Goal: Information Seeking & Learning: Check status

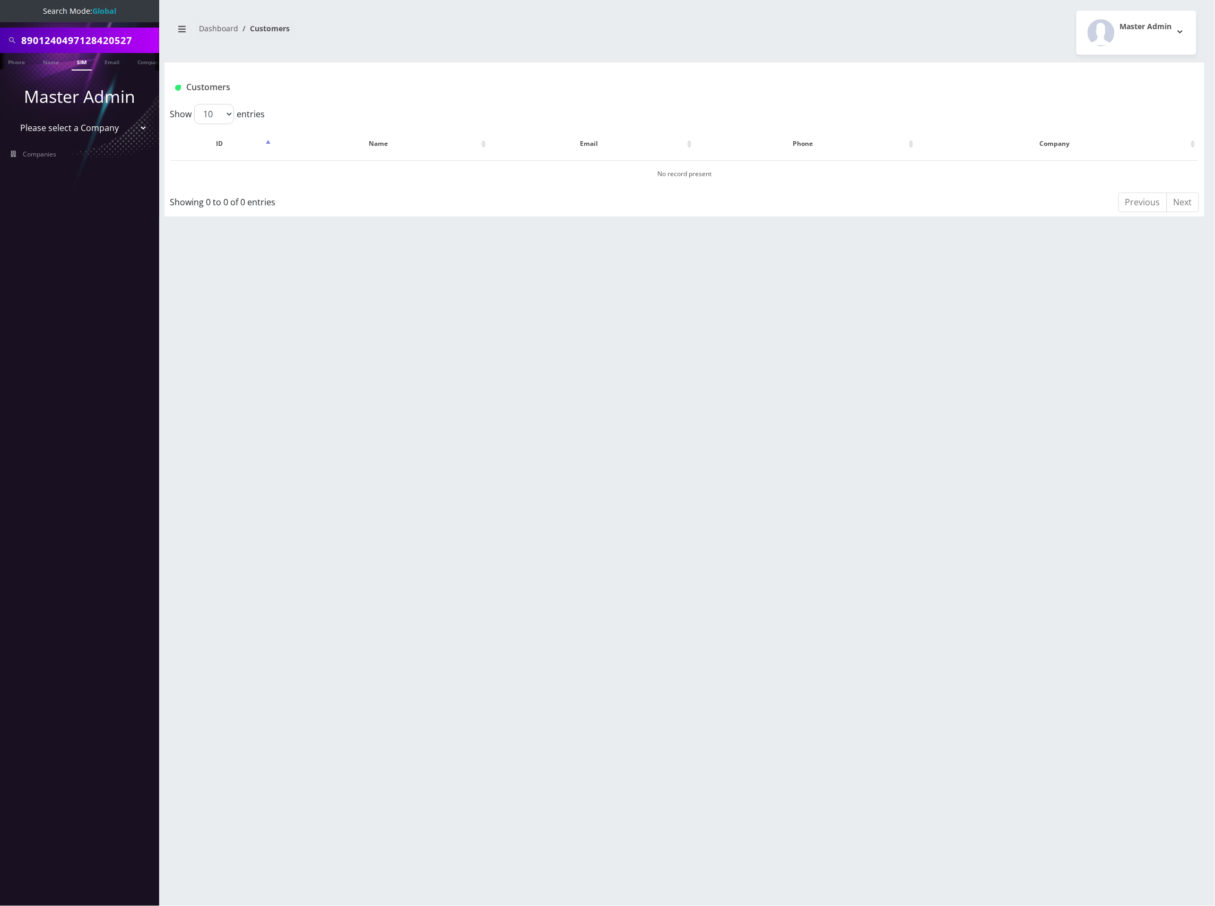
scroll to position [0, 5]
click at [96, 35] on input "8901240497128420527" at bounding box center [88, 40] width 135 height 20
click at [101, 36] on input "8901240497128420527" at bounding box center [88, 40] width 135 height 20
paste input "31227620"
type input "8901240497131227620"
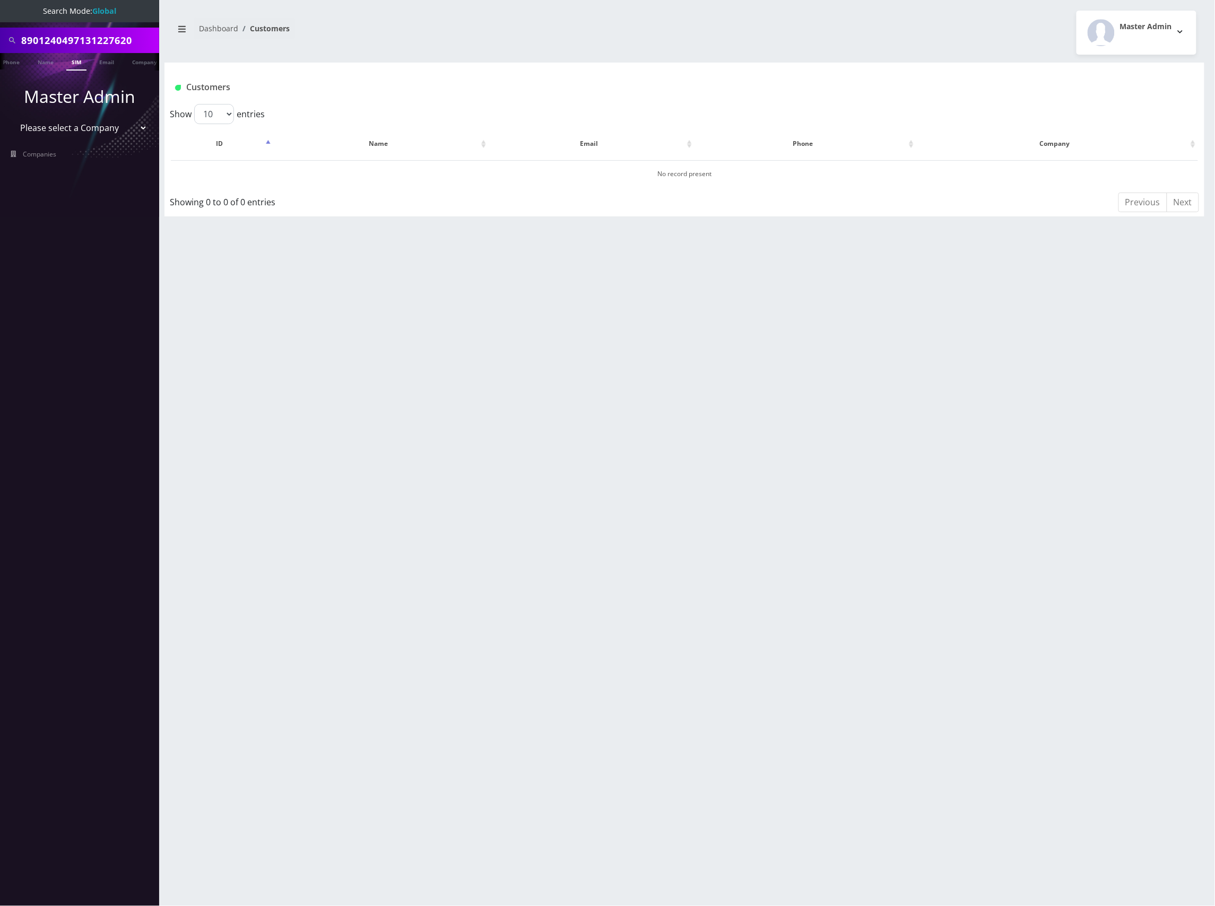
click at [75, 60] on link "SIM" at bounding box center [76, 62] width 20 height 18
click at [93, 34] on input "8901240497131227620" at bounding box center [88, 40] width 135 height 20
paste input "51539"
type input "8901240497131251539"
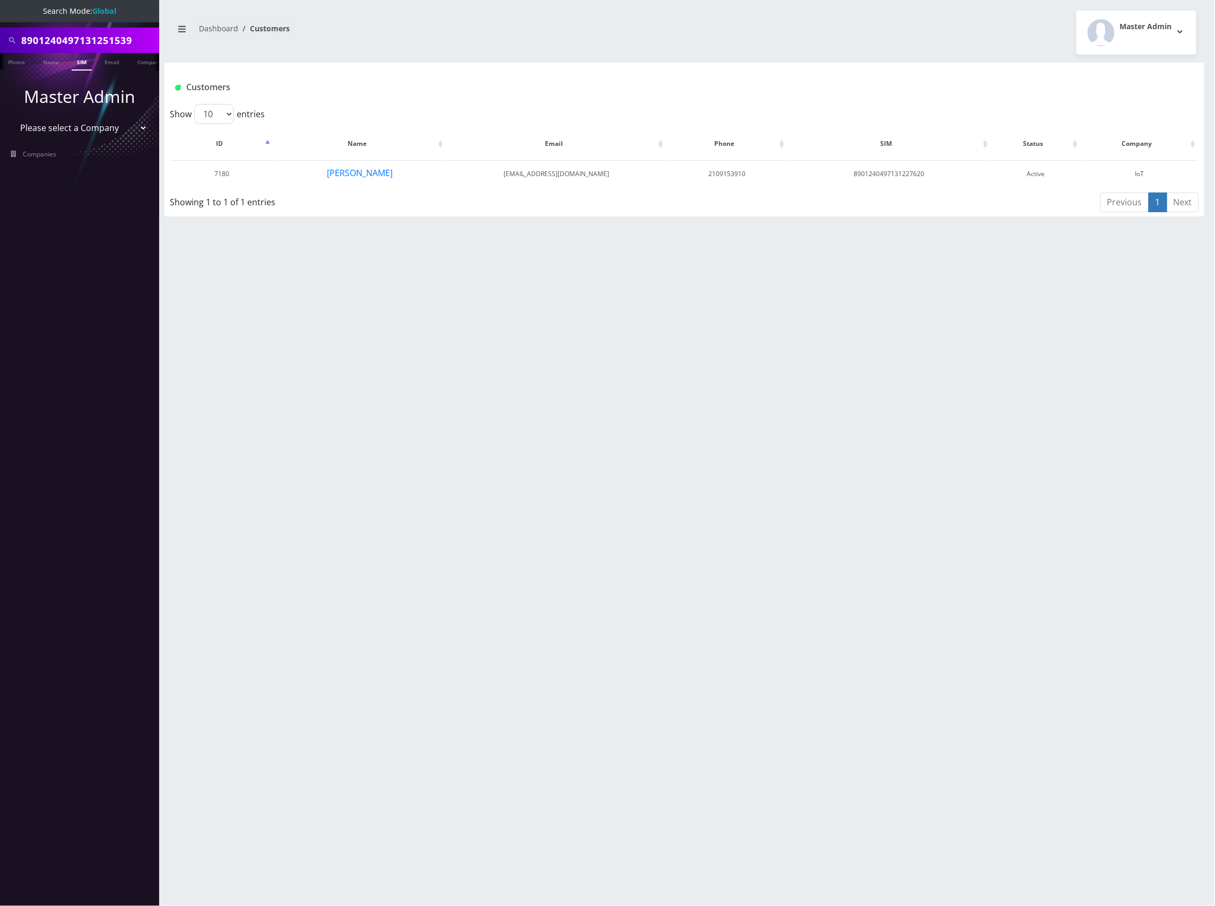
click at [81, 59] on link "SIM" at bounding box center [82, 62] width 20 height 18
drag, startPoint x: 396, startPoint y: 176, endPoint x: 328, endPoint y: 175, distance: 67.9
click at [328, 175] on td "Daniel Gruber" at bounding box center [360, 173] width 172 height 27
drag, startPoint x: 357, startPoint y: 172, endPoint x: 321, endPoint y: 259, distance: 94.0
click at [323, 259] on div "8901240497131251539 Phone Name SIM Email Company Customer Dashboard Customers M…" at bounding box center [684, 453] width 1061 height 906
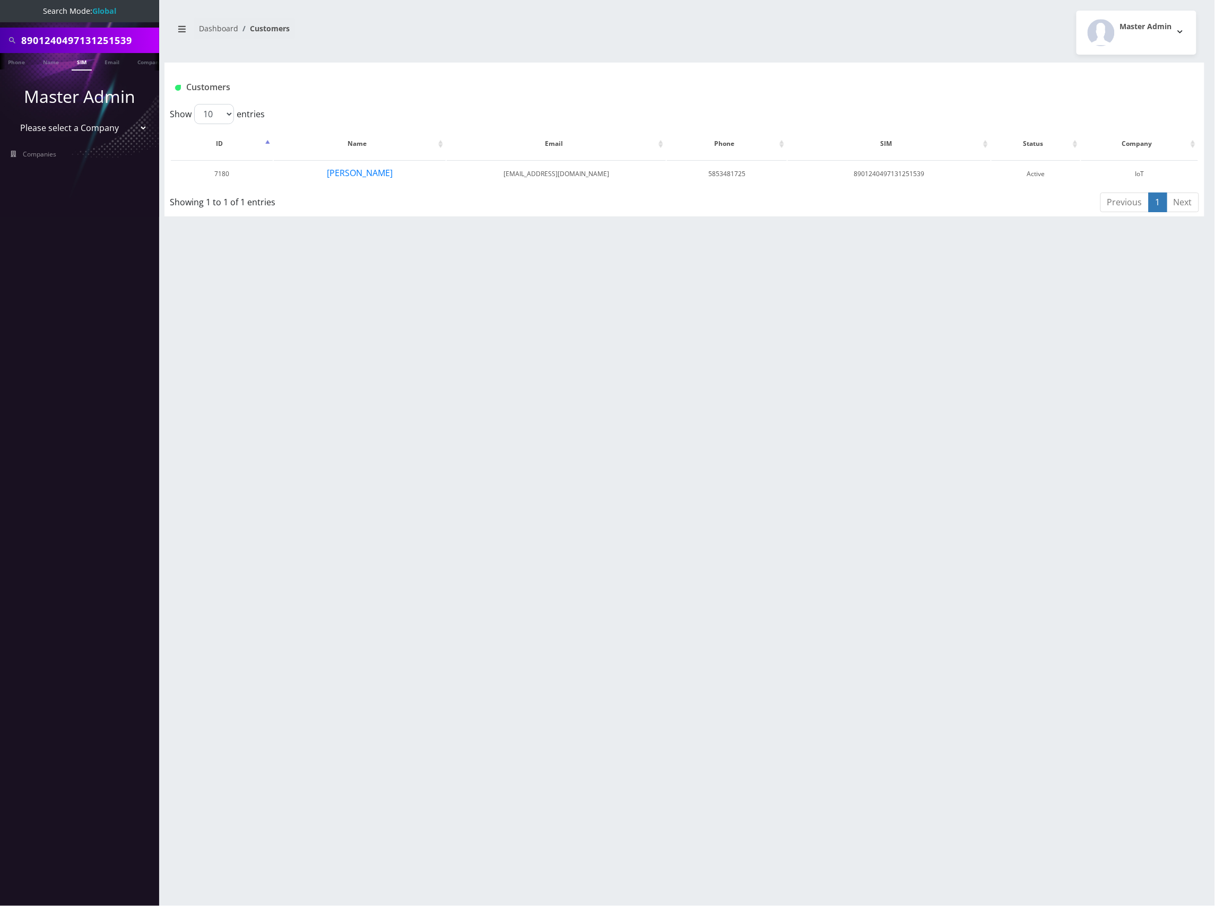
click at [105, 44] on input "8901240497131251539" at bounding box center [88, 40] width 135 height 20
paste input "28430187"
type input "8901240497128430187"
click at [77, 62] on link "SIM" at bounding box center [82, 62] width 20 height 18
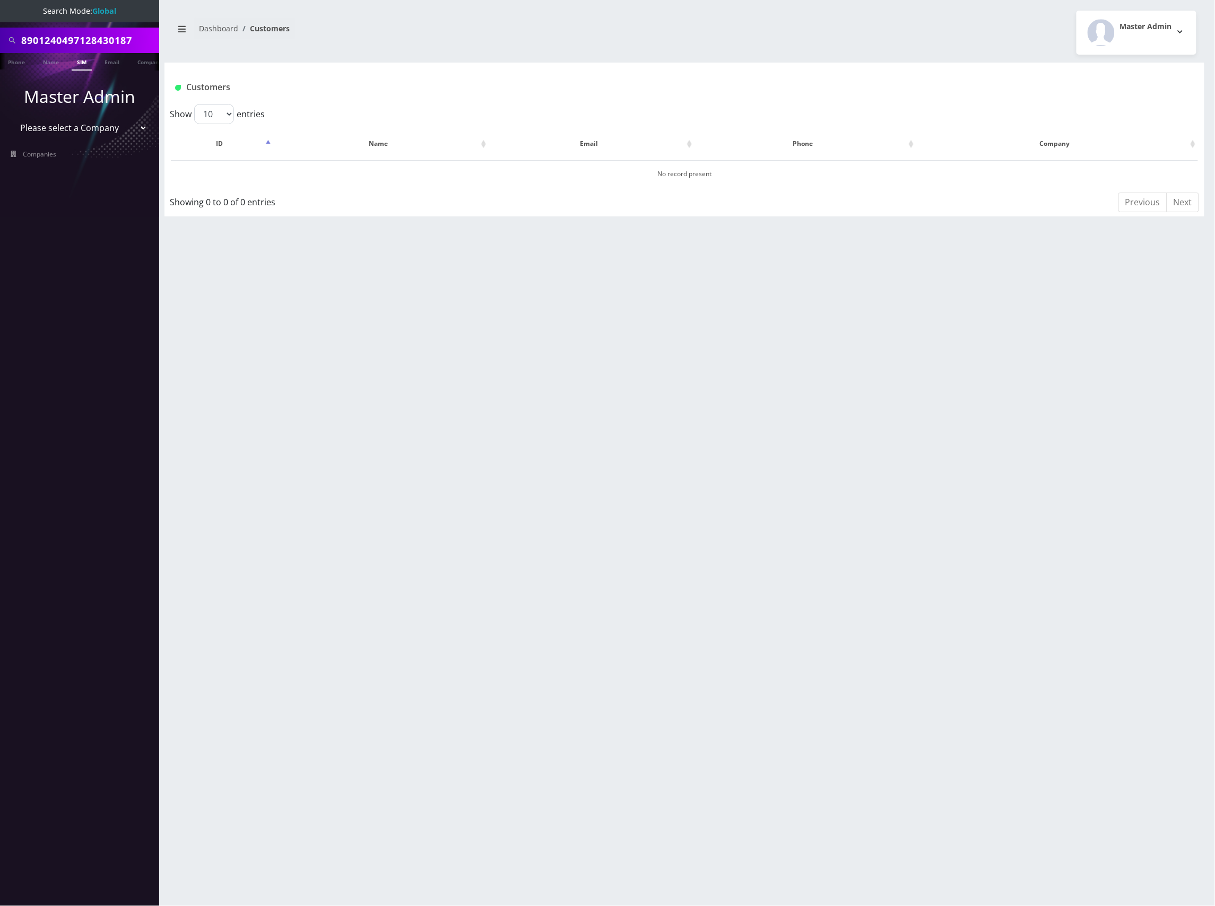
click at [94, 40] on input "8901240497128430187" at bounding box center [88, 40] width 135 height 20
paste input "7075"
type input "8901240497128437075"
click at [79, 64] on link "SIM" at bounding box center [82, 62] width 20 height 18
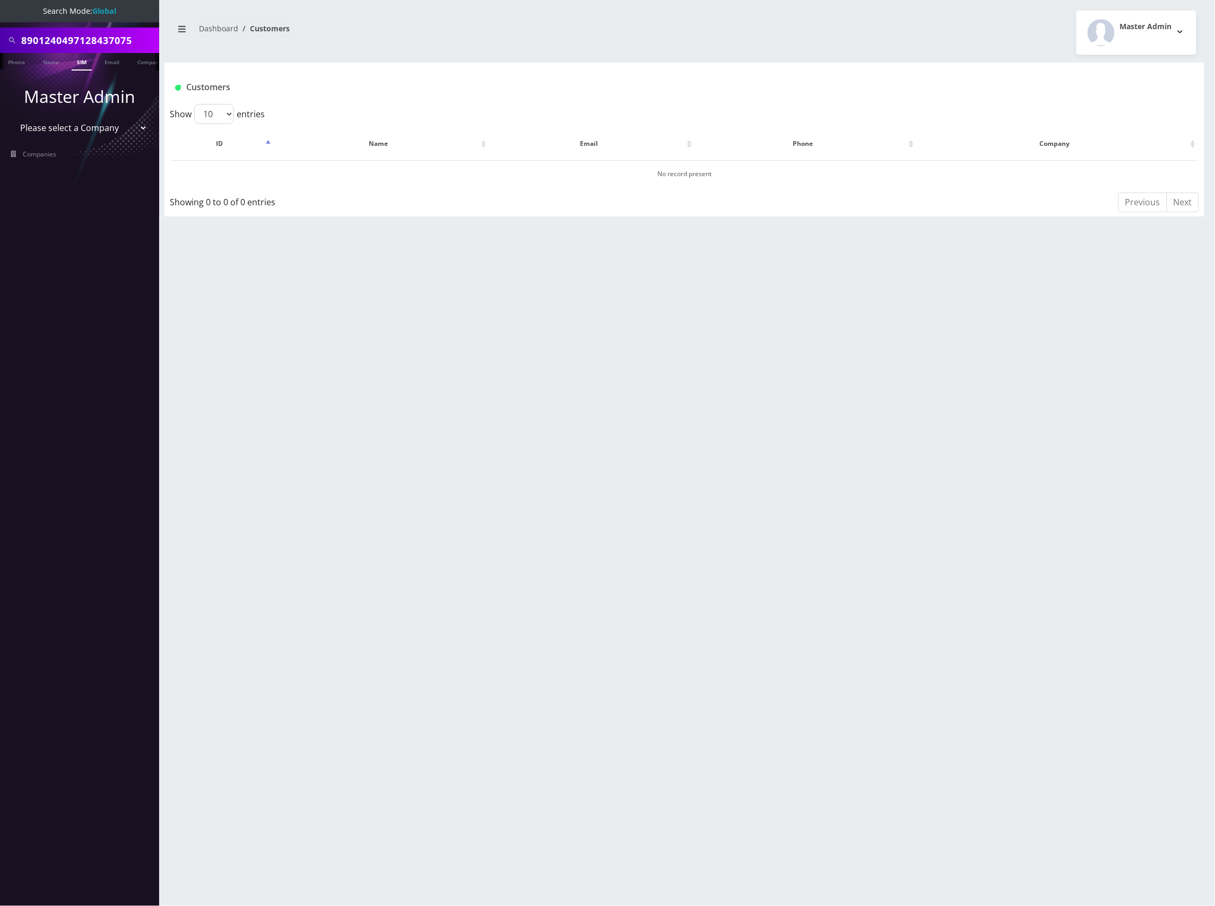
click at [108, 37] on input "8901240497128437075" at bounding box center [88, 40] width 135 height 20
paste input "31344607"
type input "8901240497131344607"
click at [72, 60] on link "SIM" at bounding box center [82, 62] width 20 height 18
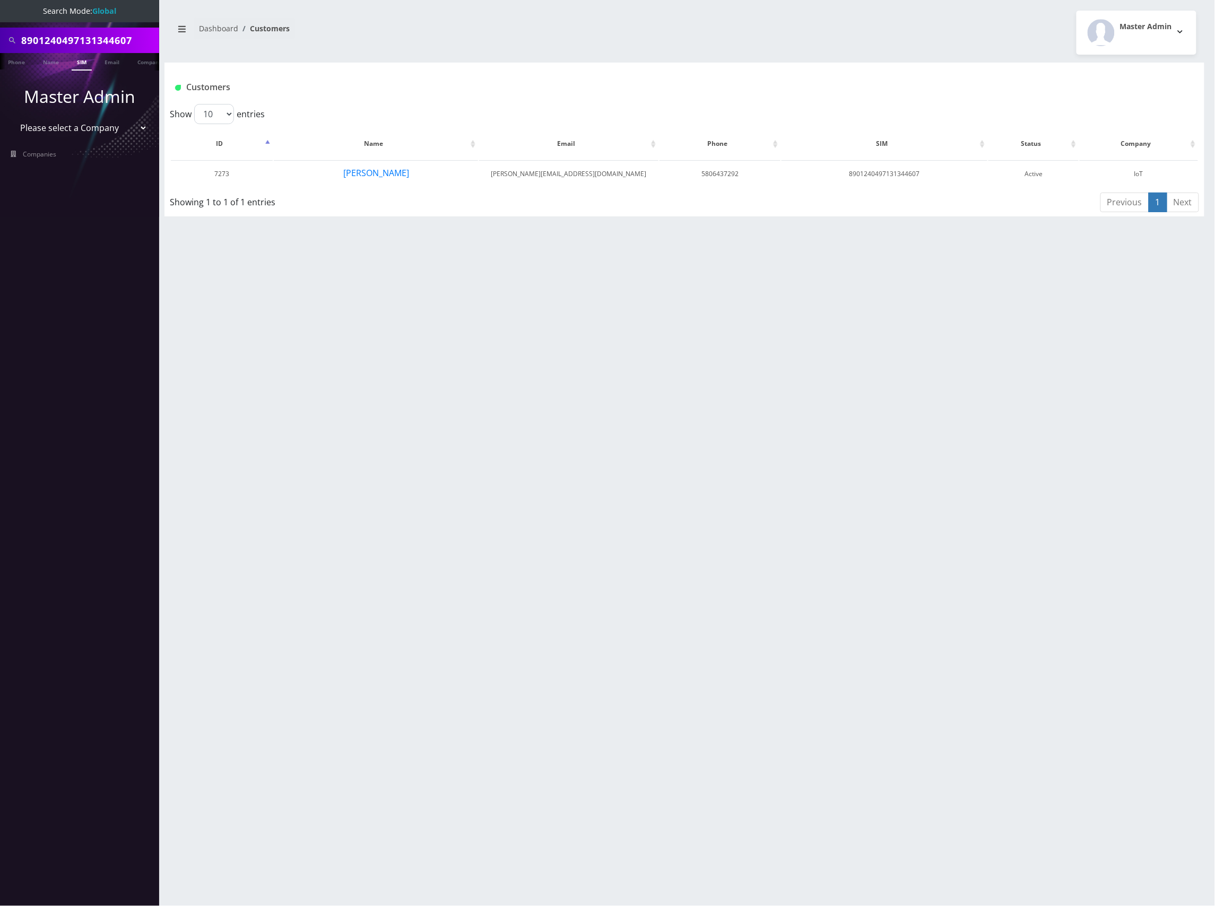
click at [103, 40] on input "8901240497131344607" at bounding box center [88, 40] width 135 height 20
click at [102, 40] on input "8901240497131344607" at bounding box center [88, 40] width 135 height 20
paste input "508"
type input "8901240497131344508"
click at [77, 58] on link "SIM" at bounding box center [82, 62] width 20 height 18
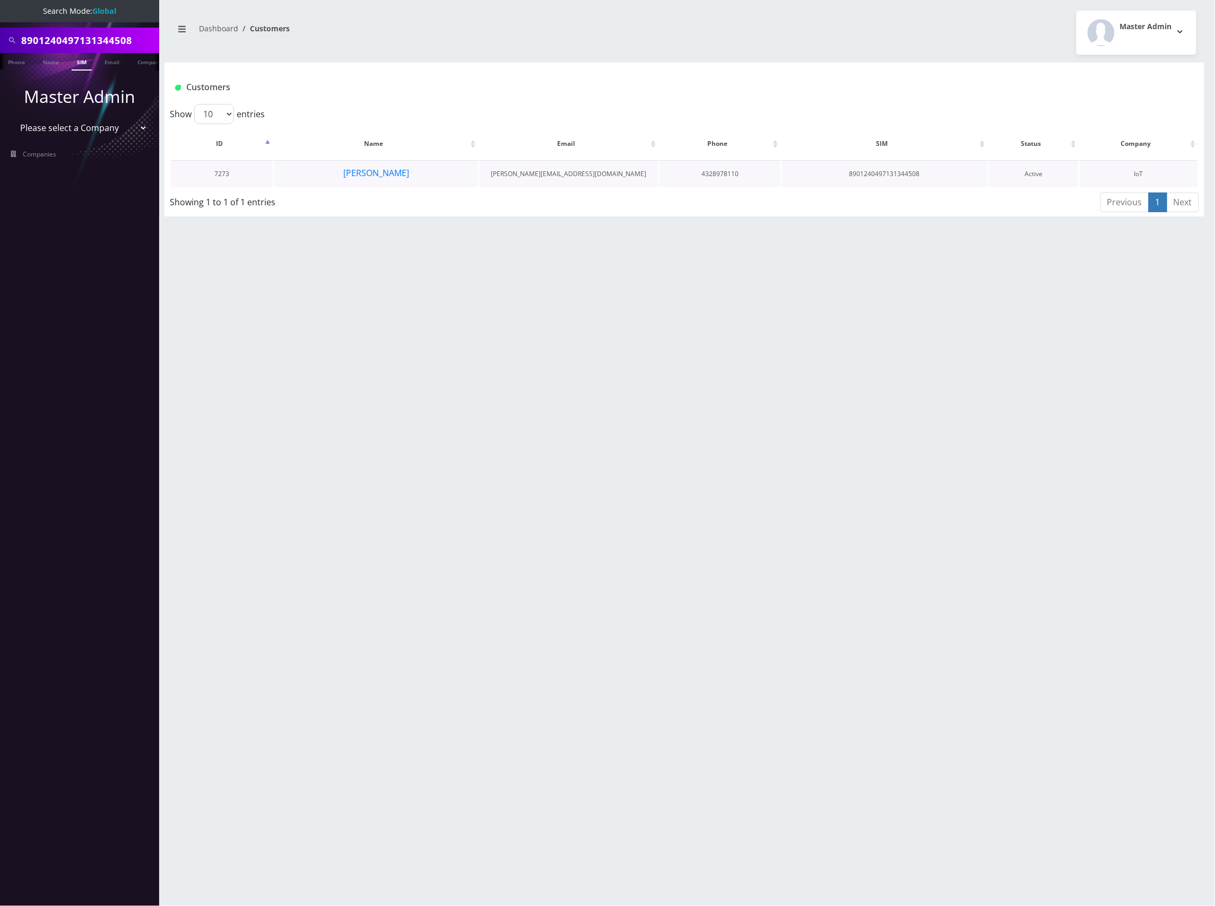
drag, startPoint x: 416, startPoint y: 175, endPoint x: 338, endPoint y: 175, distance: 78.0
click at [338, 175] on td "[PERSON_NAME]" at bounding box center [376, 173] width 204 height 27
click input "8901240497131344508"
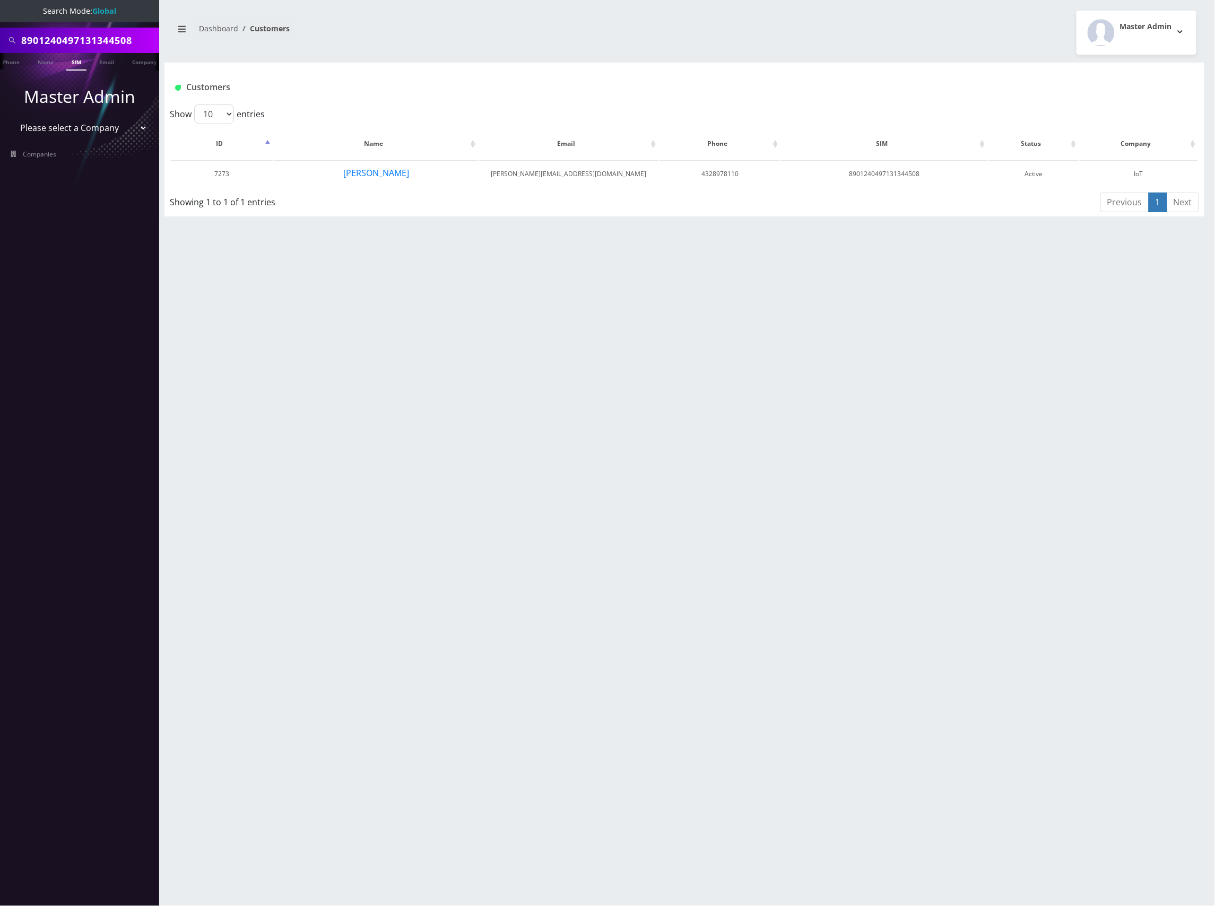
paste input "357129281742"
type input "8901240357129281742"
click link "SIM"
click at [82, 34] on input "8901240357129281742" at bounding box center [88, 40] width 135 height 20
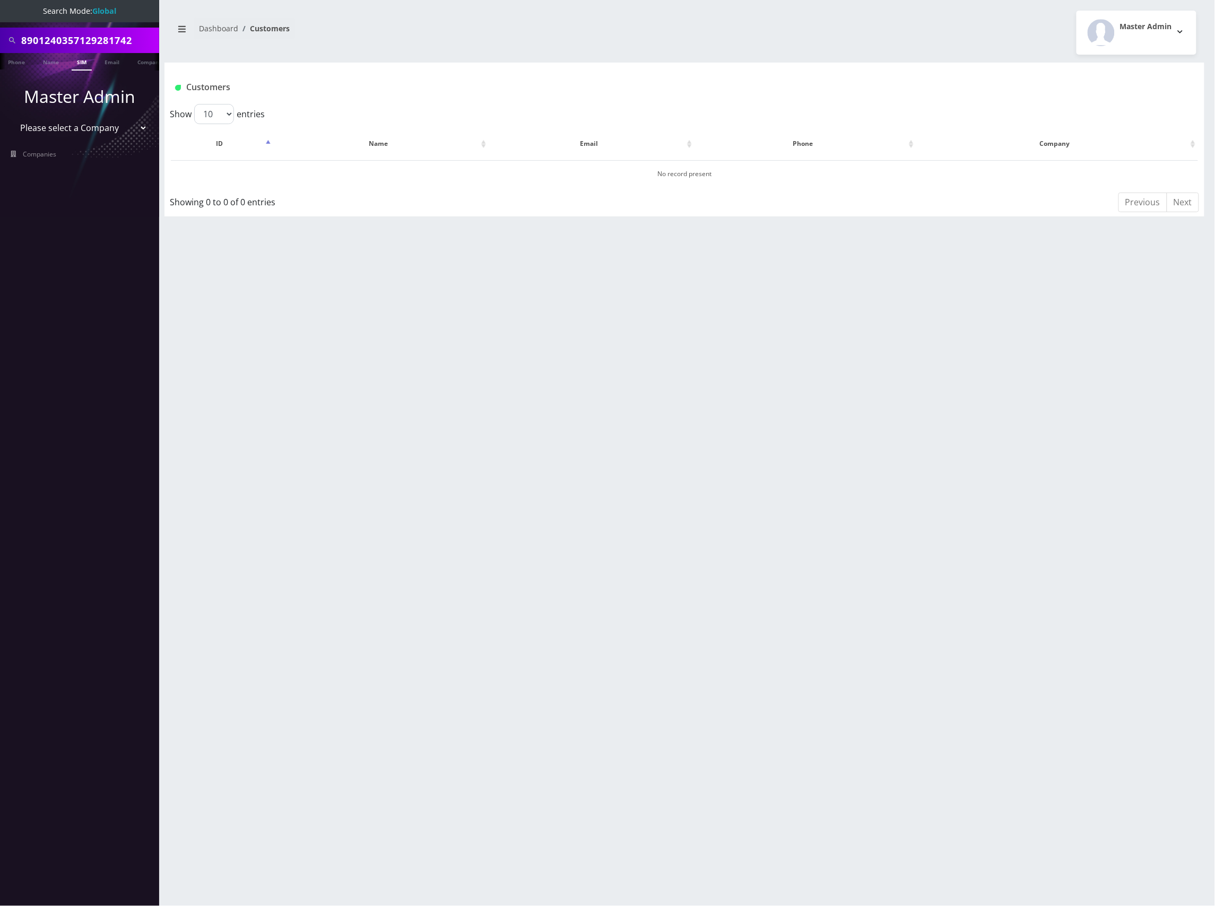
paste input "497131343070"
type input "8901240497131343070"
click at [77, 60] on link "SIM" at bounding box center [82, 62] width 20 height 18
click at [120, 128] on select "Please select a Company Teltik Production My Link Mobile VennMobile Unlimited A…" at bounding box center [79, 128] width 135 height 20
select select "13"
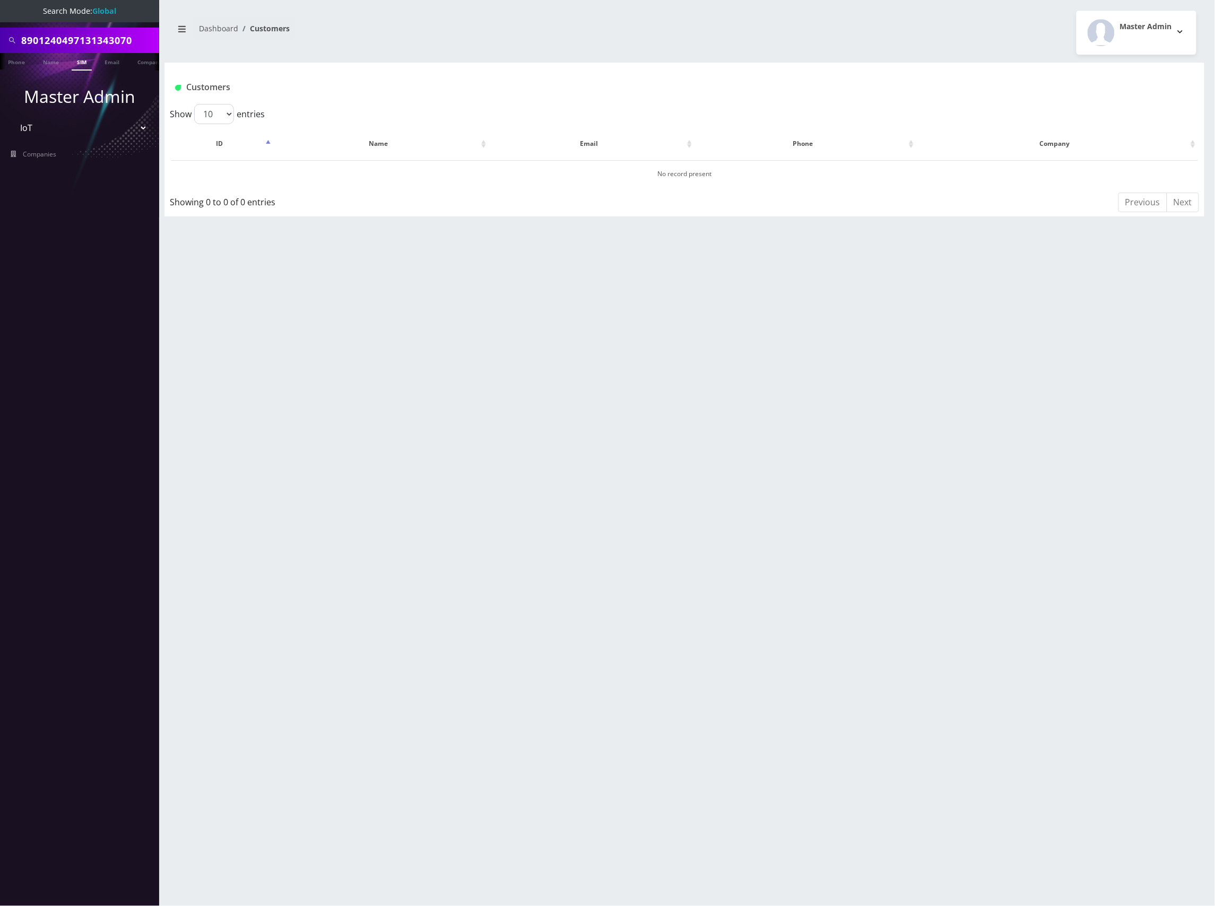
click at [12, 118] on select "Please select a Company Teltik Production My Link Mobile VennMobile Unlimited A…" at bounding box center [79, 128] width 135 height 20
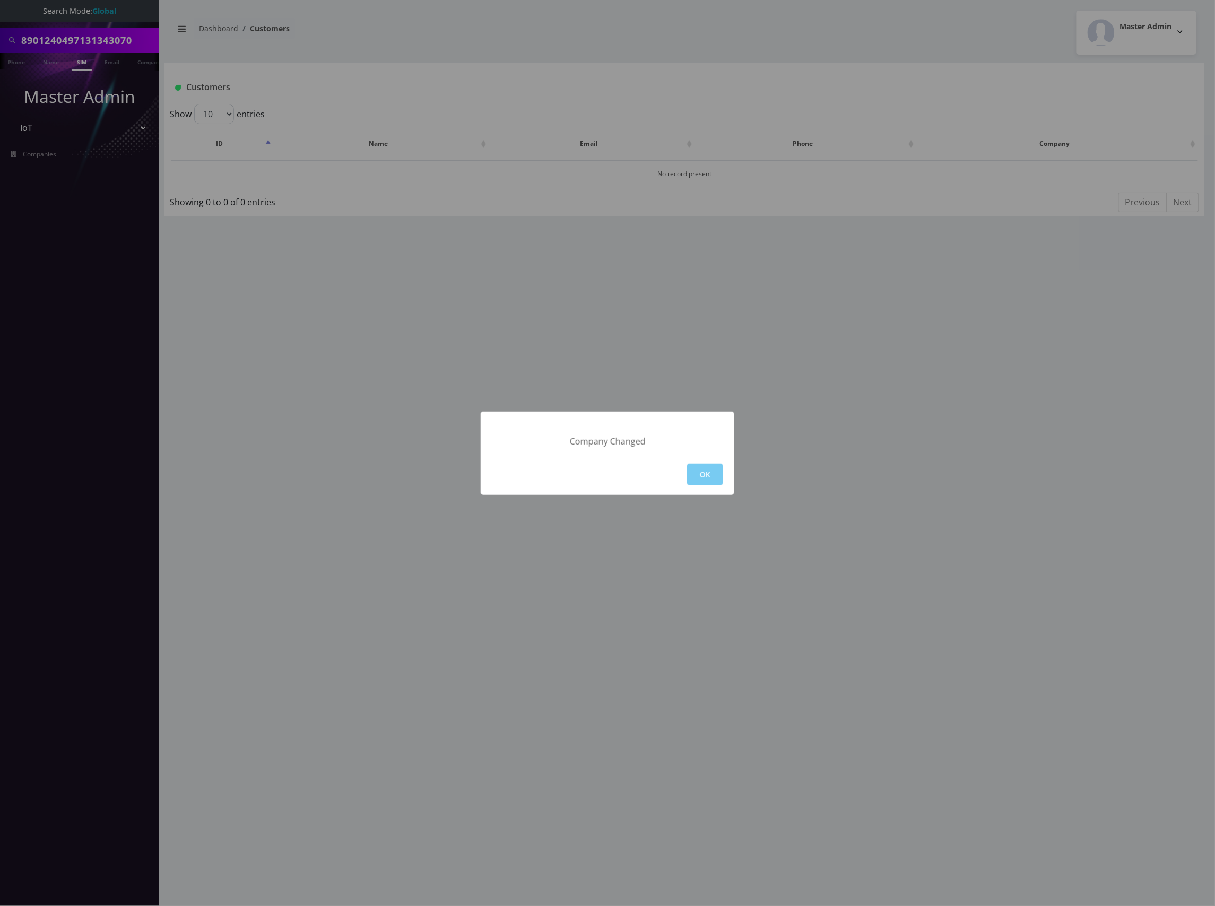
click at [703, 473] on button "OK" at bounding box center [705, 475] width 36 height 22
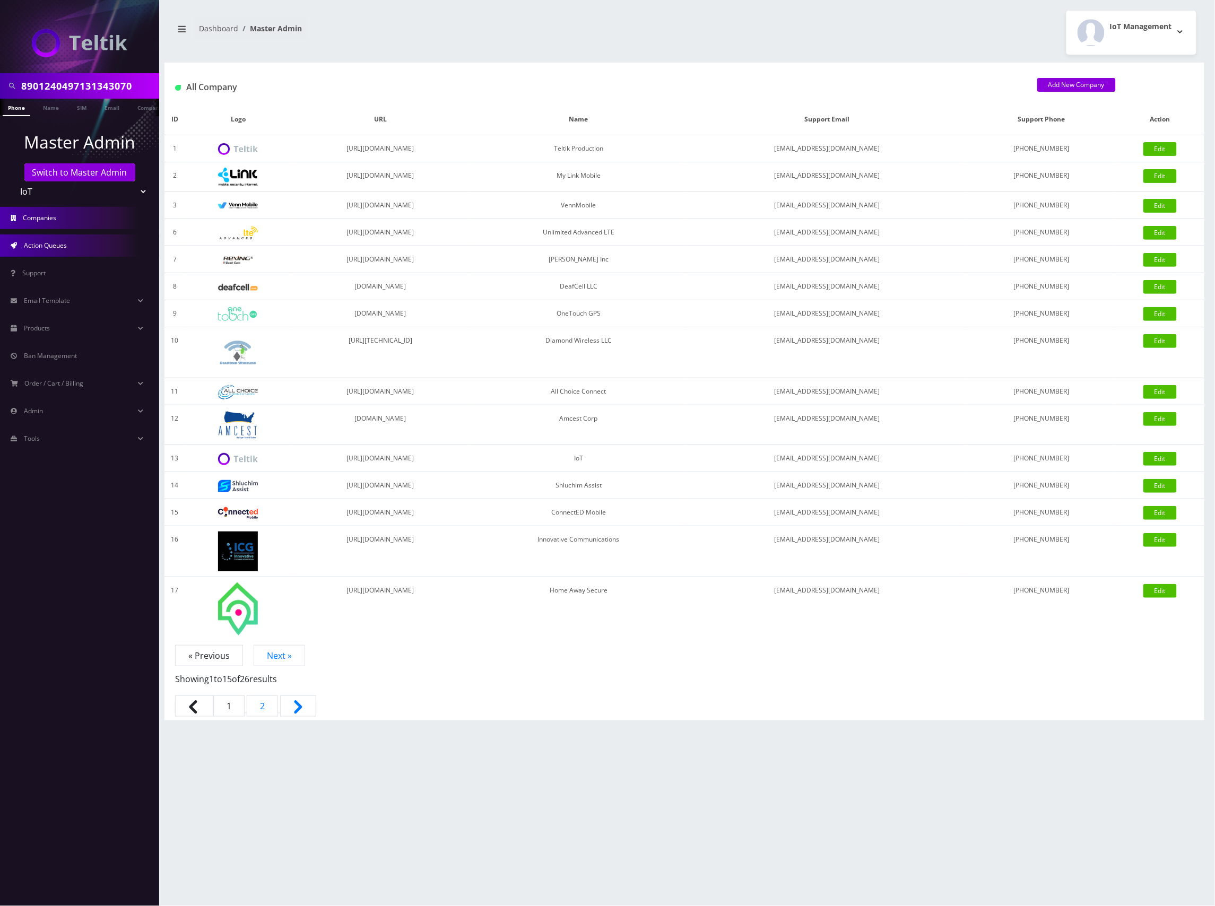
click at [63, 245] on span "Action Queues" at bounding box center [45, 245] width 43 height 9
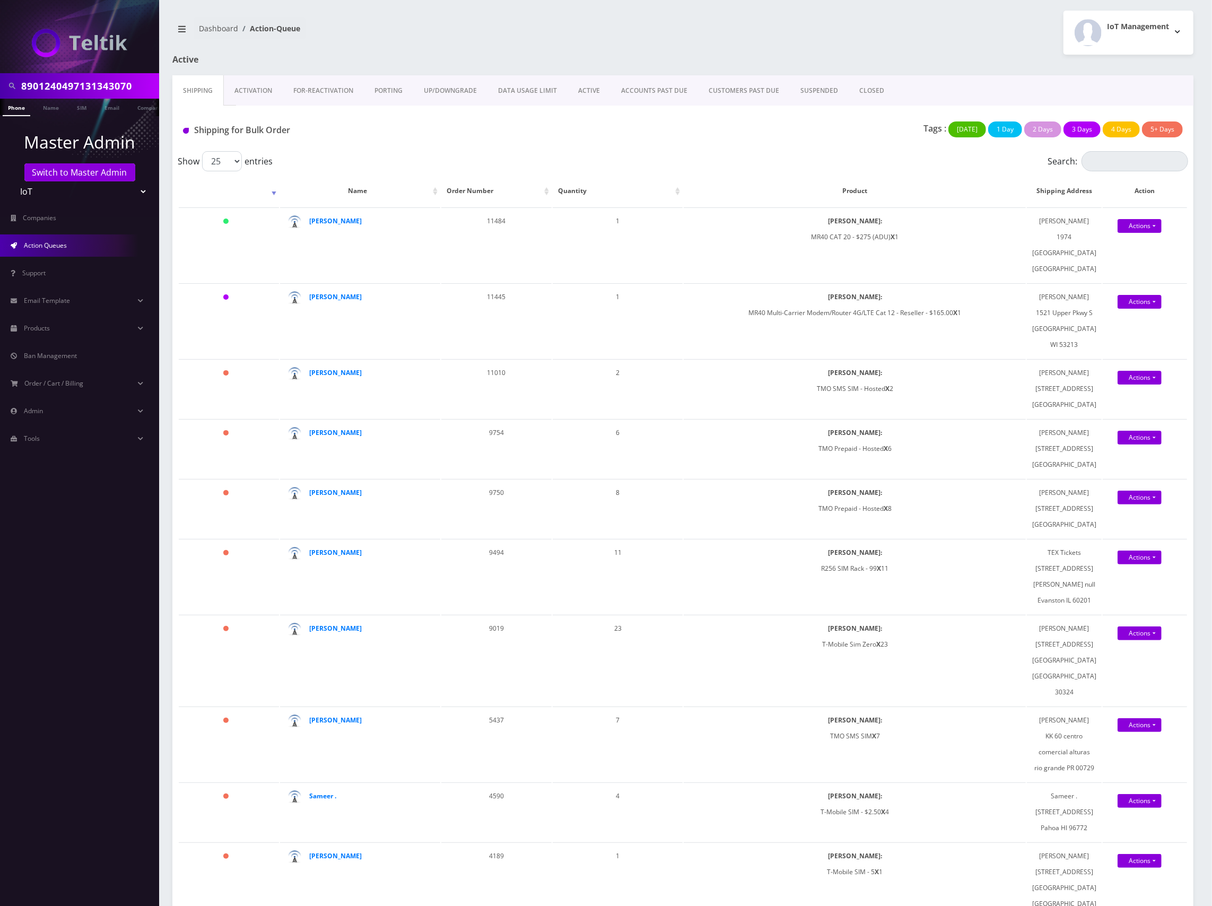
click at [100, 83] on input "8901240497131343070" at bounding box center [88, 86] width 135 height 20
type input "idan"
click at [51, 111] on link "Name" at bounding box center [51, 108] width 27 height 18
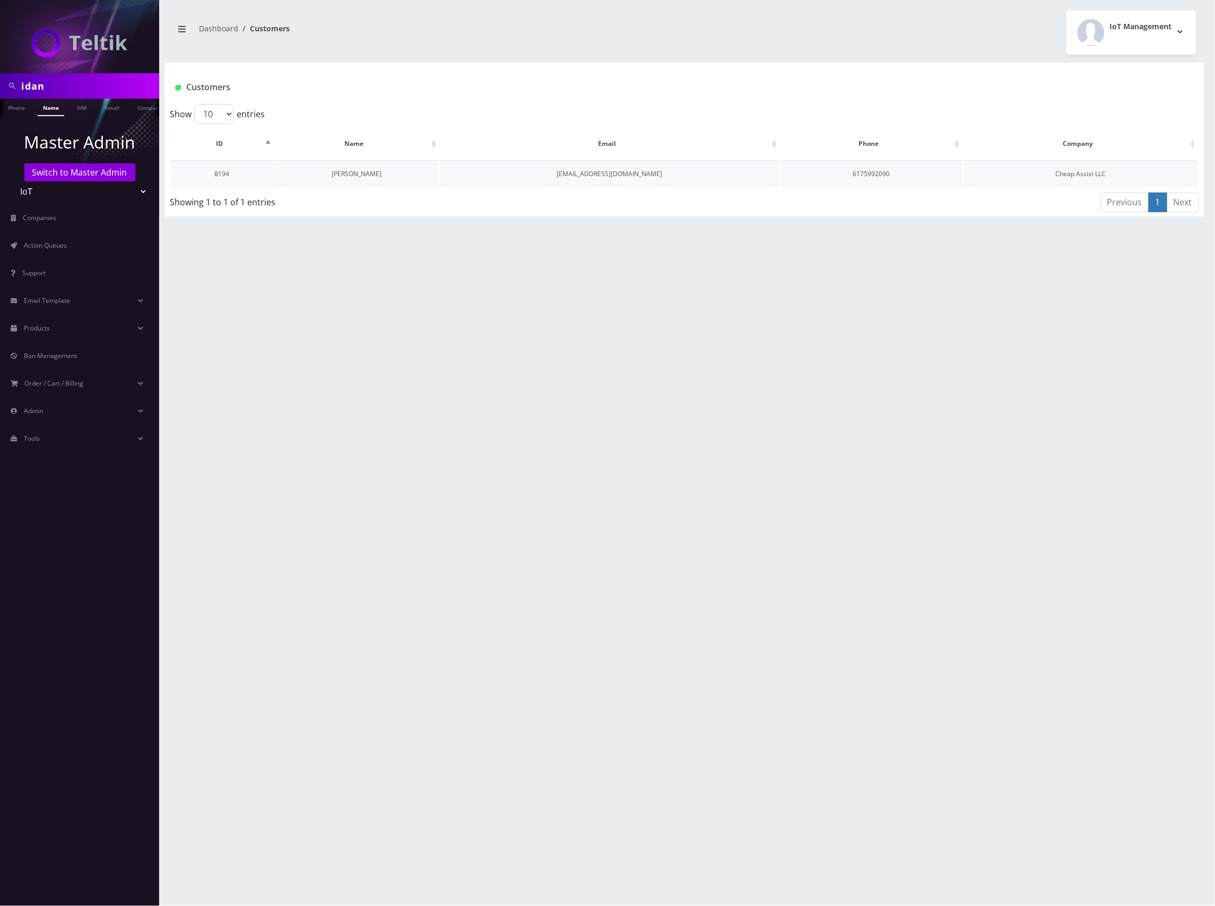
click at [361, 172] on link "[PERSON_NAME]" at bounding box center [357, 173] width 50 height 9
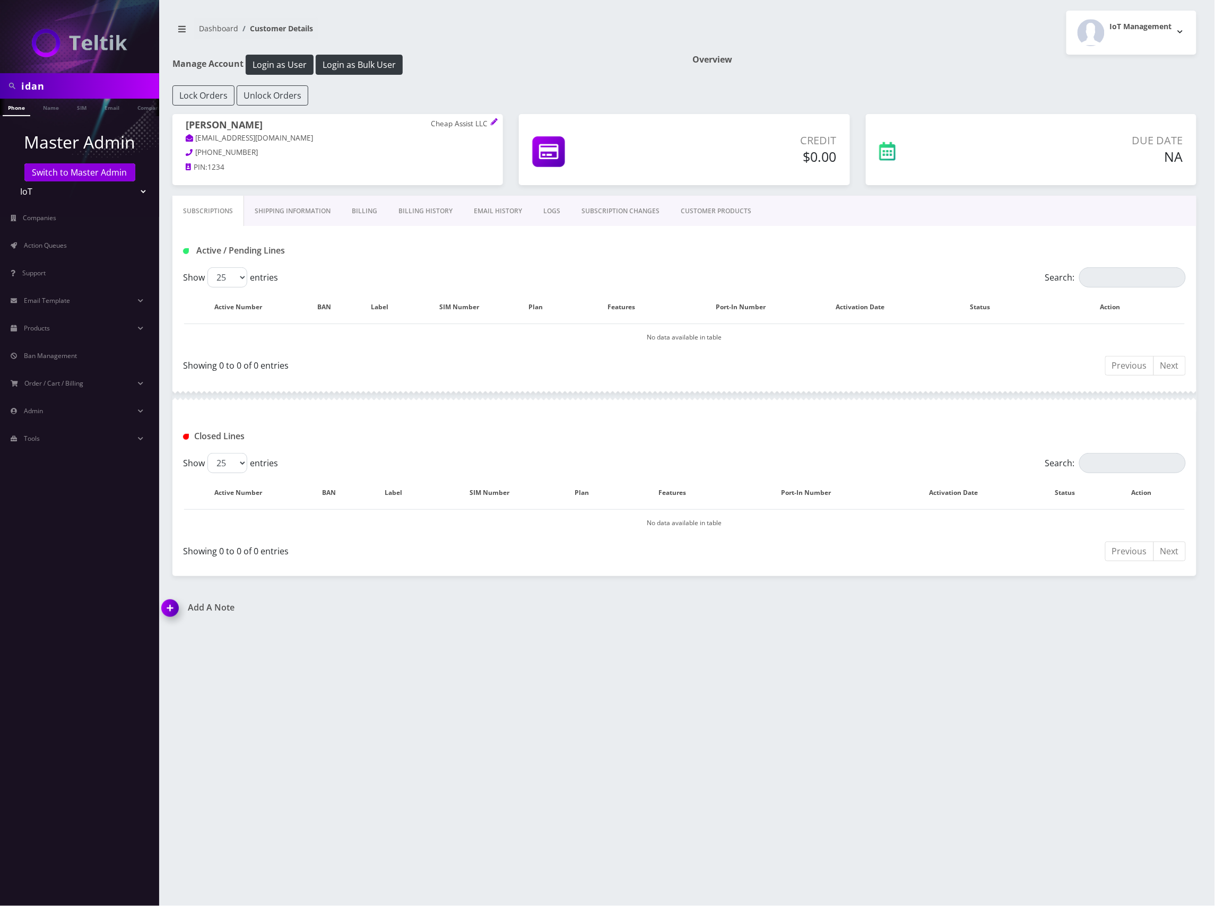
click at [733, 211] on link "CUSTOMER PRODUCTS" at bounding box center [716, 211] width 92 height 31
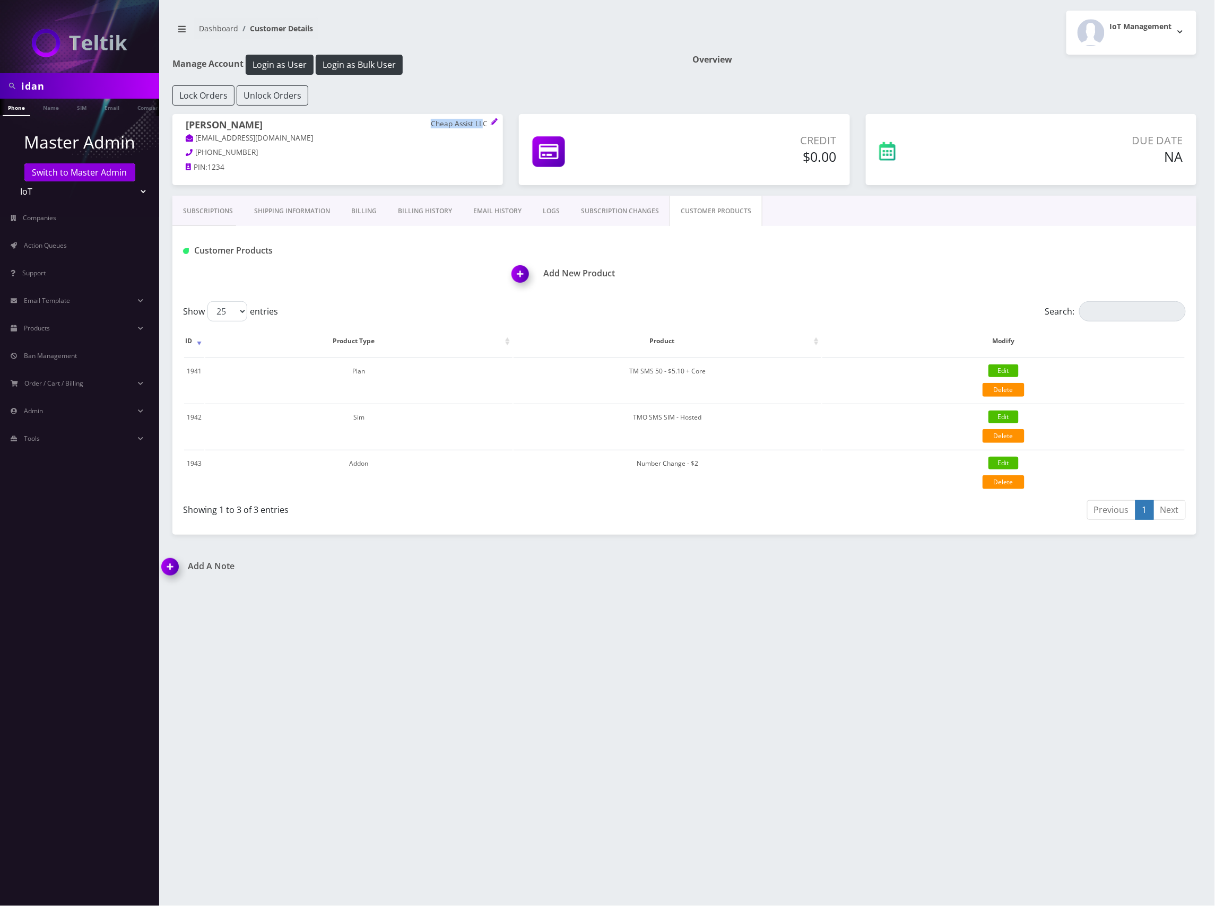
drag, startPoint x: 433, startPoint y: 124, endPoint x: 486, endPoint y: 124, distance: 53.1
click at [486, 124] on p "Cheap Assist LLC" at bounding box center [460, 124] width 59 height 10
drag, startPoint x: 65, startPoint y: 82, endPoint x: -6, endPoint y: 71, distance: 71.4
click at [0, 71] on html "idan Phone Name SIM Email Company Customer Master Admin Switch to Master Admin …" at bounding box center [607, 453] width 1215 height 906
paste input "8901240497131250465"
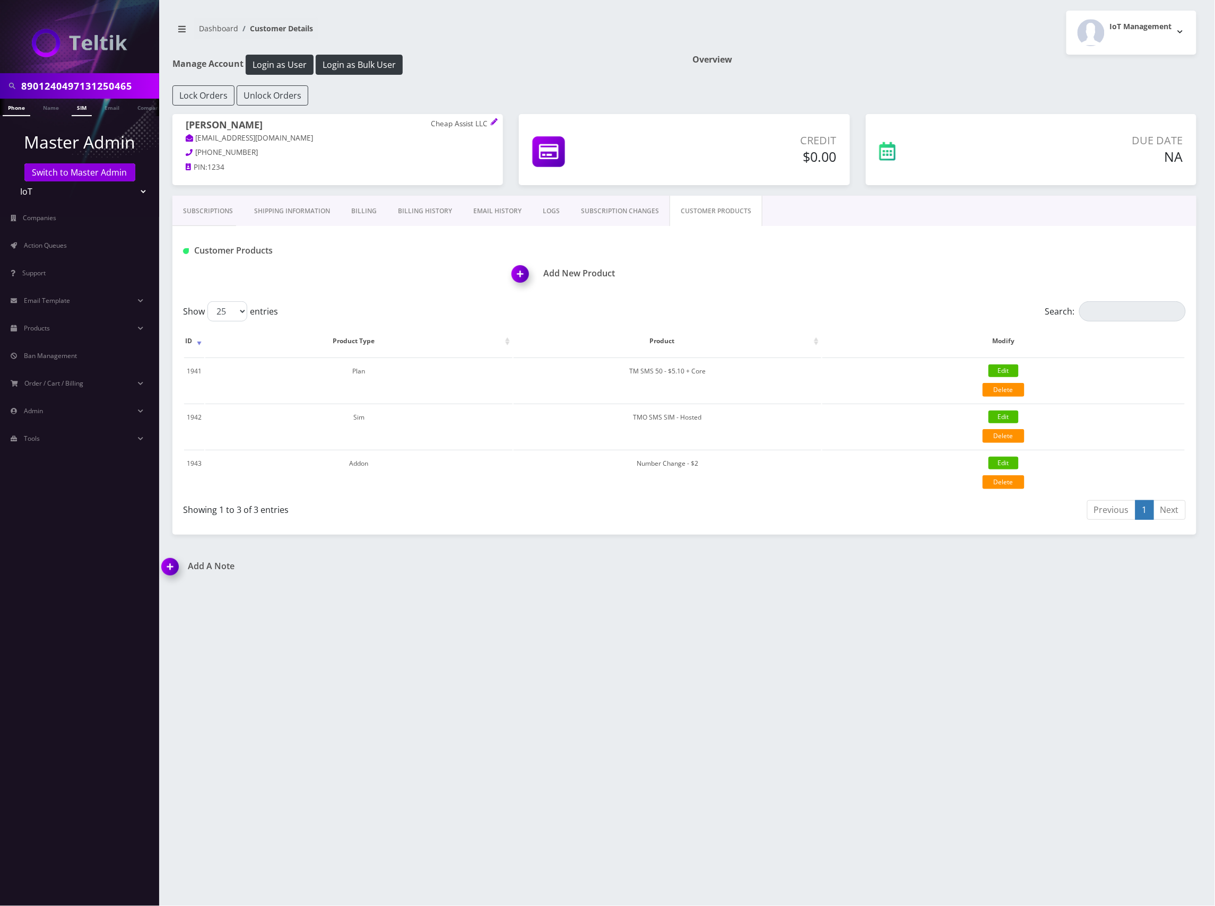
type input "8901240497131250465"
click at [85, 109] on link "SIM" at bounding box center [82, 108] width 20 height 18
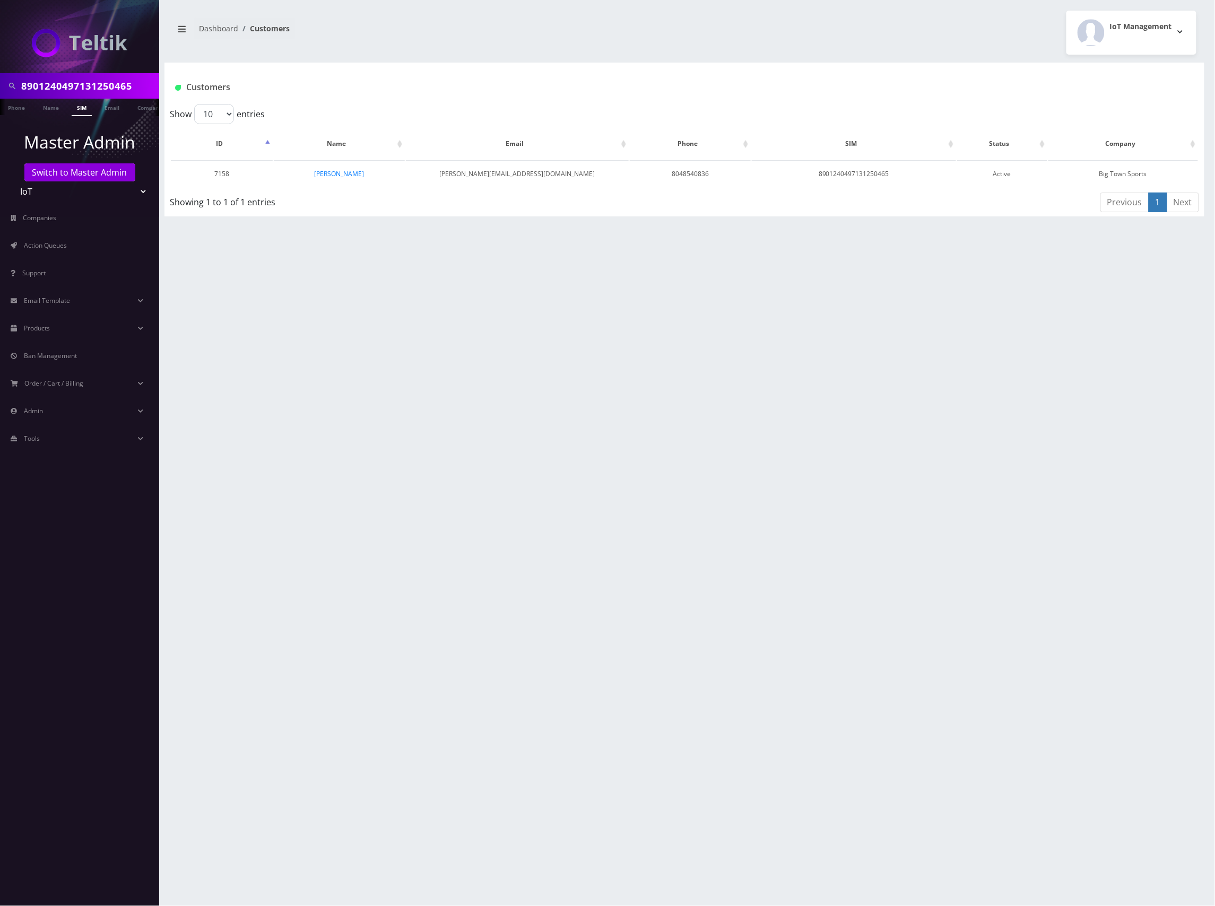
click at [89, 85] on input "8901240497131250465" at bounding box center [88, 86] width 135 height 20
paste input "4541"
type input "8901240497131254541"
click at [88, 105] on link "SIM" at bounding box center [82, 108] width 20 height 18
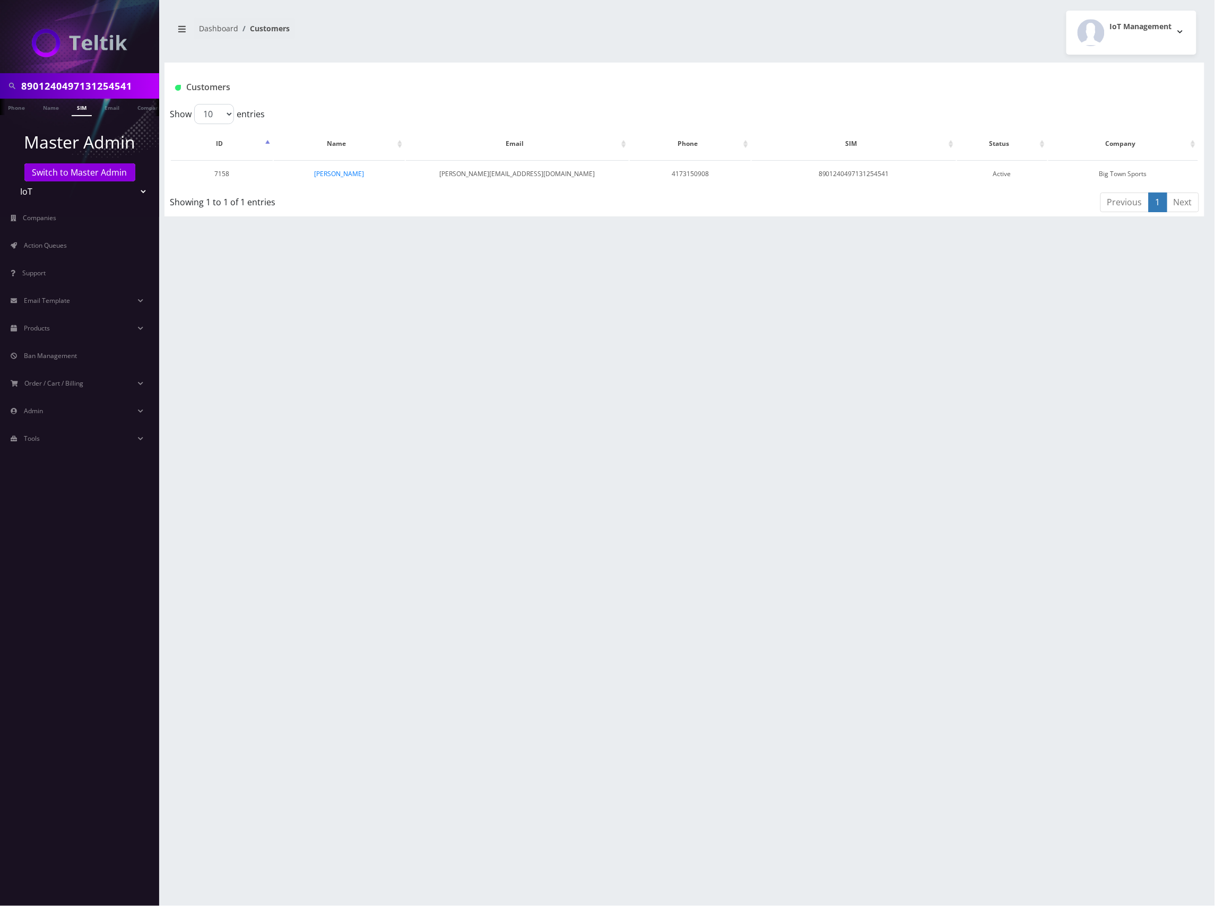
click at [67, 87] on input "8901240497131254541" at bounding box center [88, 86] width 135 height 20
paste input "1166"
type input "8901240497131251166"
click at [79, 105] on link "SIM" at bounding box center [82, 108] width 20 height 18
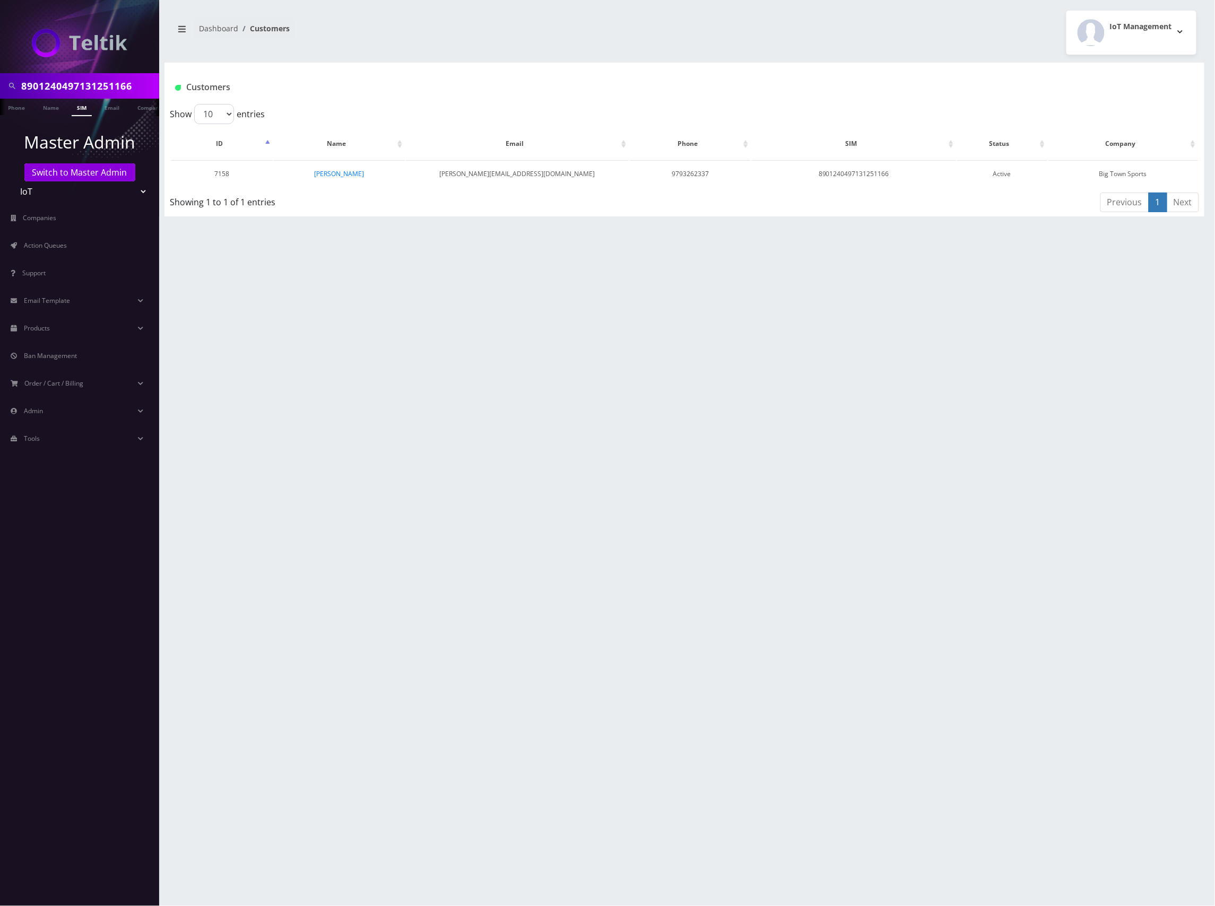
click at [72, 83] on input "8901240497131251166" at bounding box center [88, 86] width 135 height 20
paste input "09"
type input "8901240497131251109"
click at [85, 106] on link "SIM" at bounding box center [82, 108] width 20 height 18
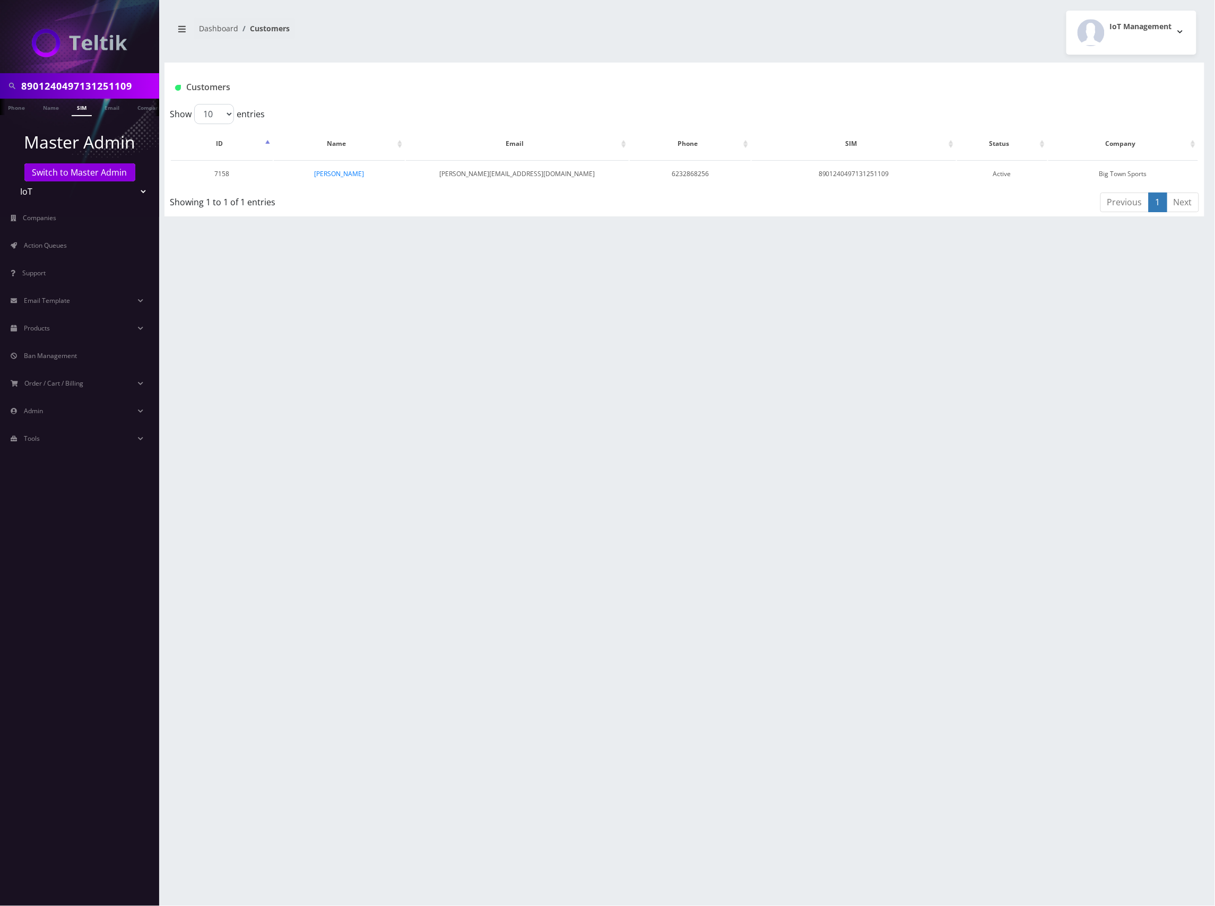
scroll to position [0, 5]
click at [104, 85] on input "8901240497131251109" at bounding box center [88, 86] width 135 height 20
paste input "52"
type input "8901240497131255209"
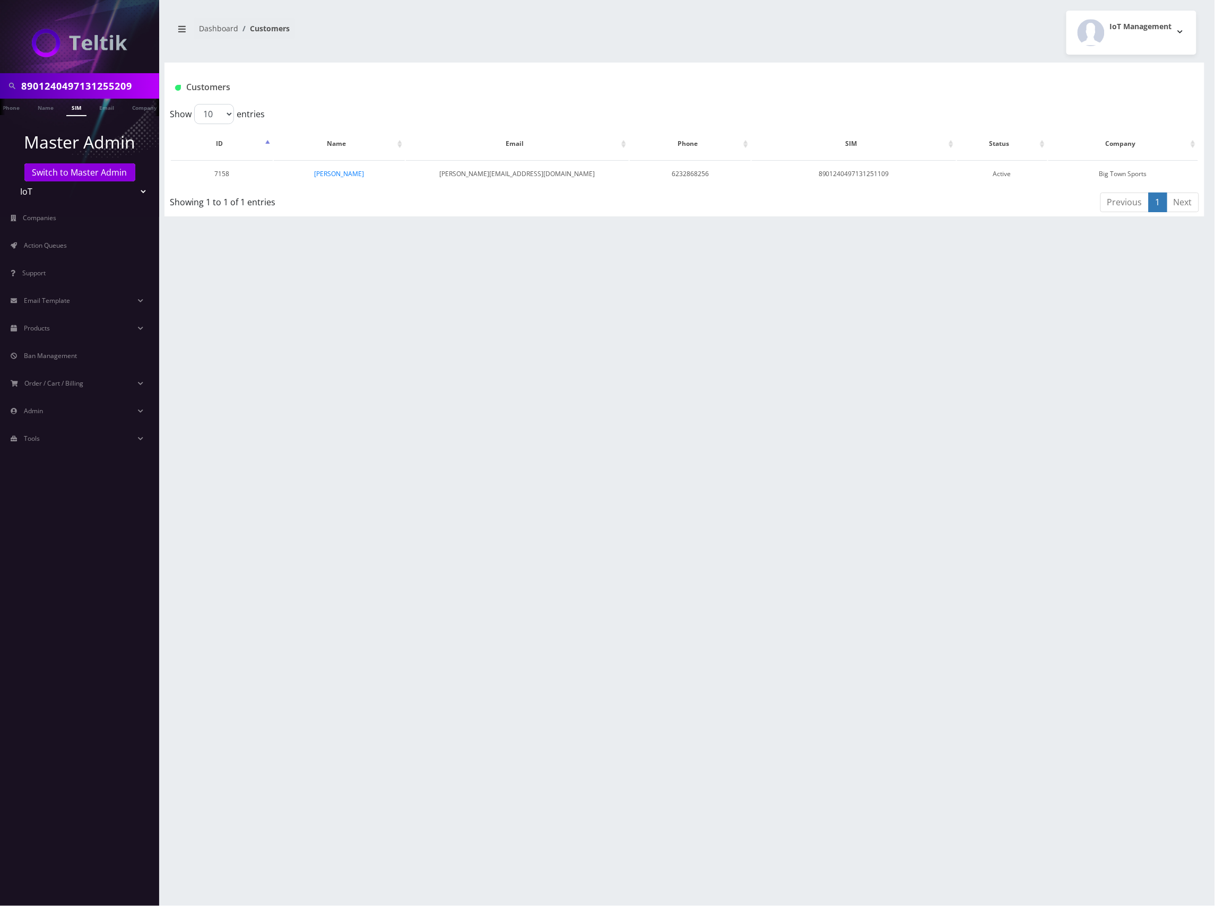
click at [73, 113] on link "SIM" at bounding box center [76, 108] width 20 height 18
click at [93, 83] on input "8901240497131255209" at bounding box center [88, 86] width 135 height 20
paste input "4681"
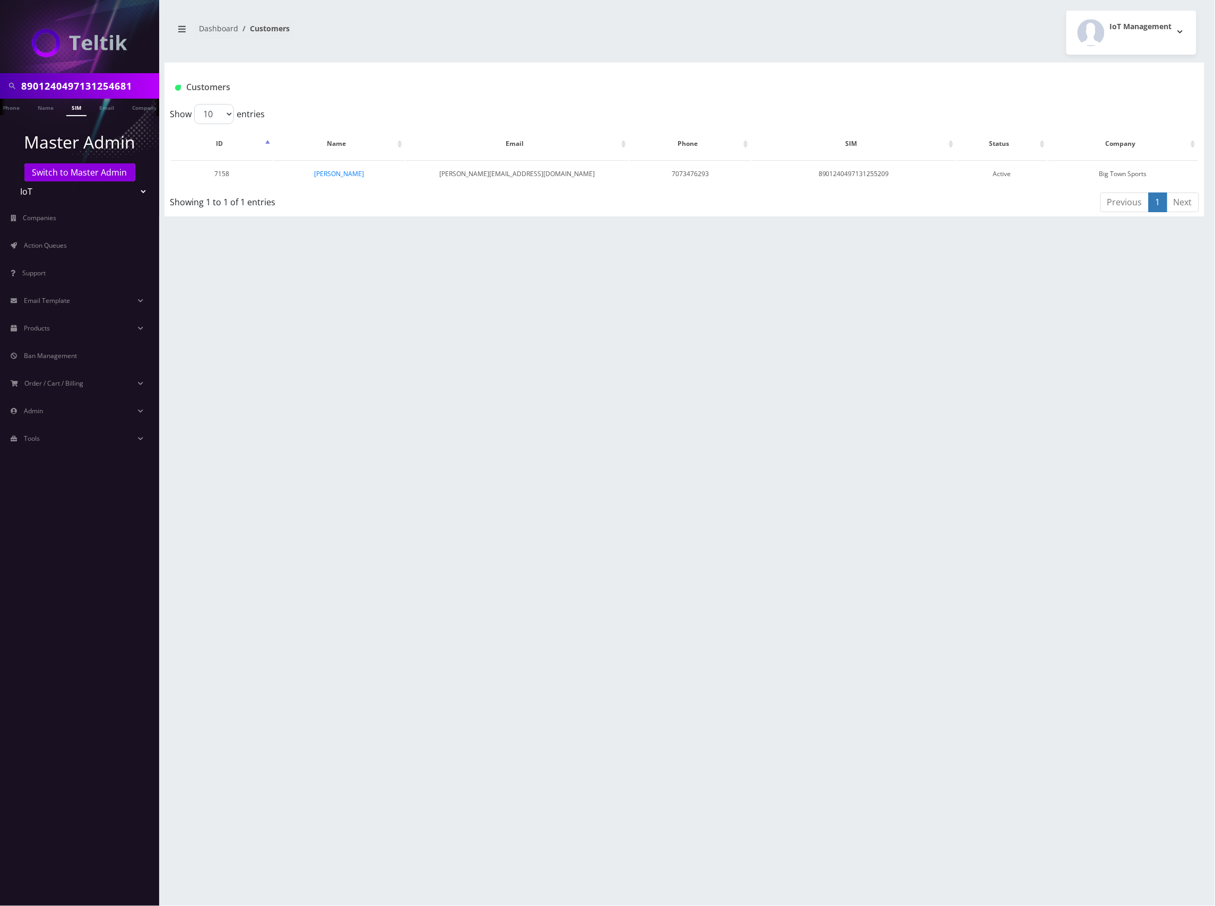
type input "8901240497131254681"
click at [67, 105] on link "SIM" at bounding box center [76, 108] width 20 height 18
click at [87, 81] on input "8901240497131254681" at bounding box center [88, 86] width 135 height 20
paste input "9037"
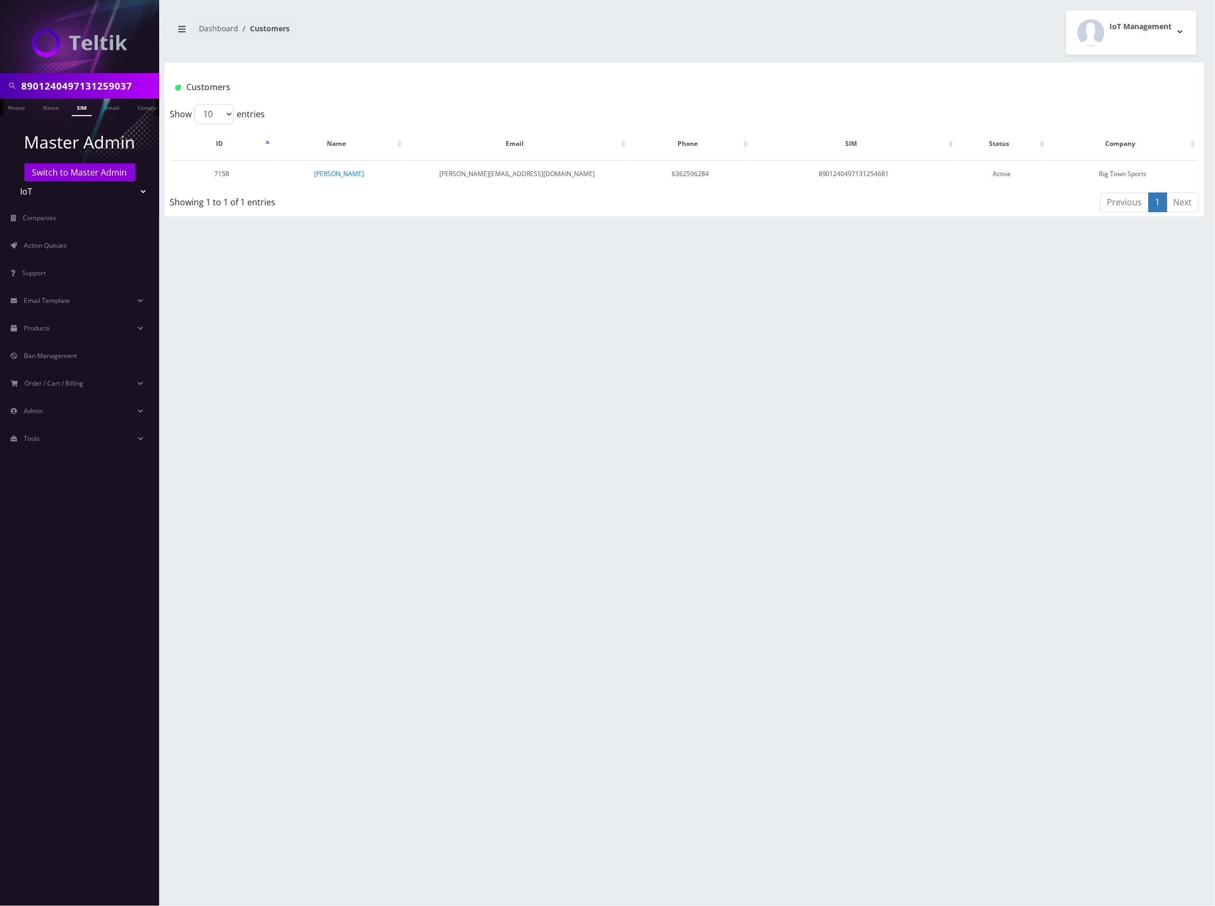
type input "8901240497131259037"
click at [84, 105] on link "SIM" at bounding box center [82, 108] width 20 height 18
click at [73, 76] on input "8901240497131259037" at bounding box center [88, 86] width 135 height 20
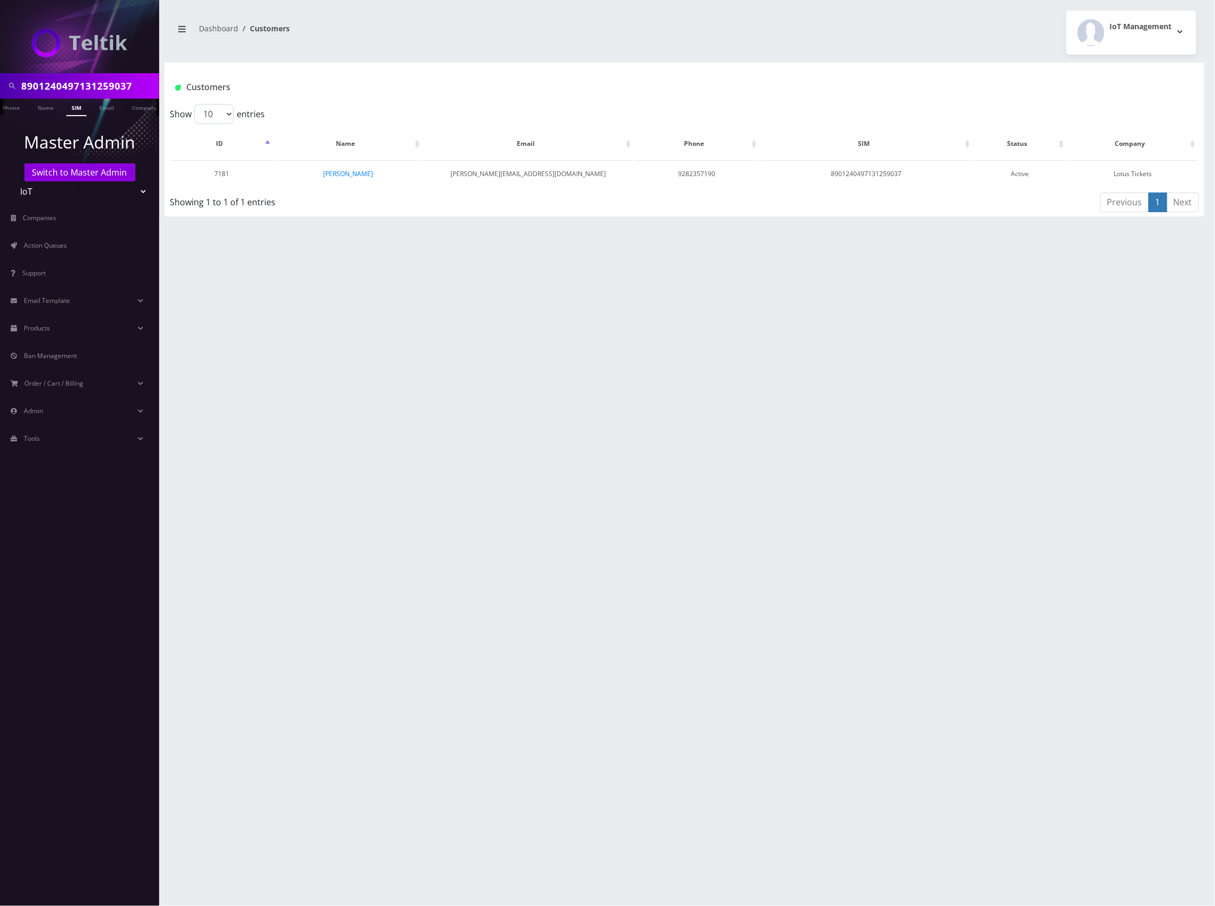
paste input "8641"
type input "8901240497131258641"
click at [77, 104] on link "SIM" at bounding box center [76, 108] width 20 height 18
click at [92, 79] on input "8901240497131258641" at bounding box center [88, 86] width 135 height 20
click at [93, 79] on input "8901240497131258641" at bounding box center [88, 86] width 135 height 20
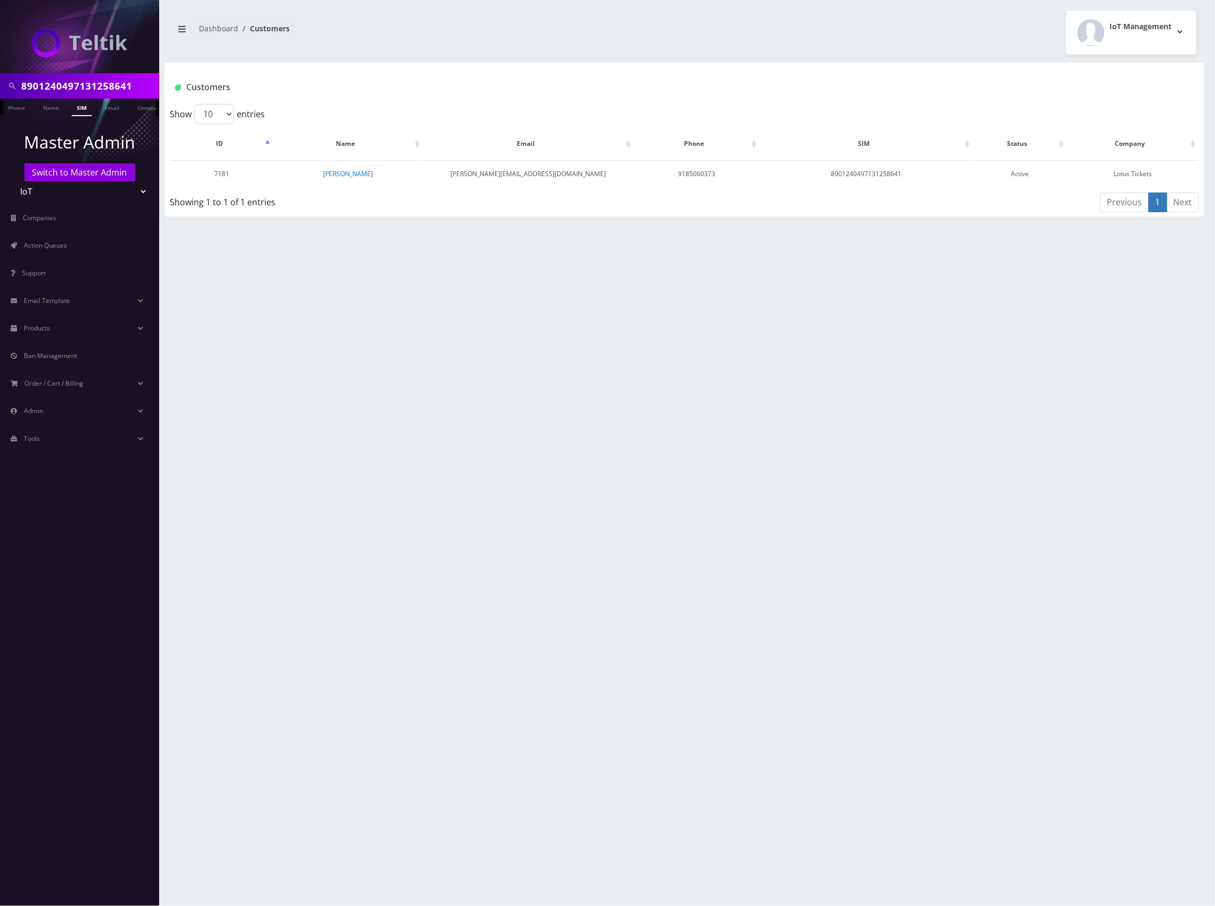
paste input "914"
type input "8901240497131258914"
click at [73, 105] on link "SIM" at bounding box center [76, 108] width 20 height 18
click at [110, 81] on input "8901240497131258914" at bounding box center [88, 86] width 135 height 20
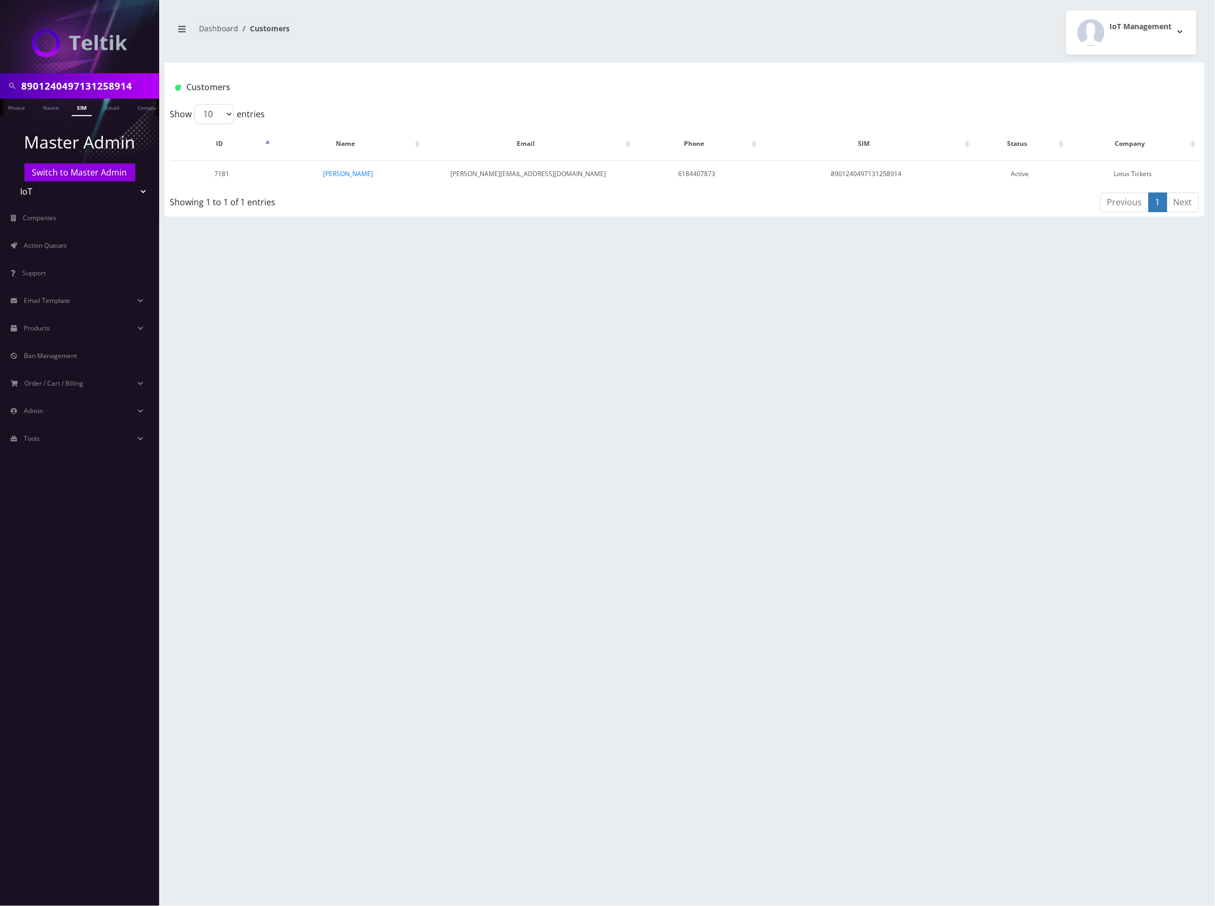
click at [110, 81] on input "8901240497131258914" at bounding box center [88, 86] width 135 height 20
paste input "6512"
type input "8901240497131256512"
click at [77, 105] on link "SIM" at bounding box center [82, 108] width 20 height 18
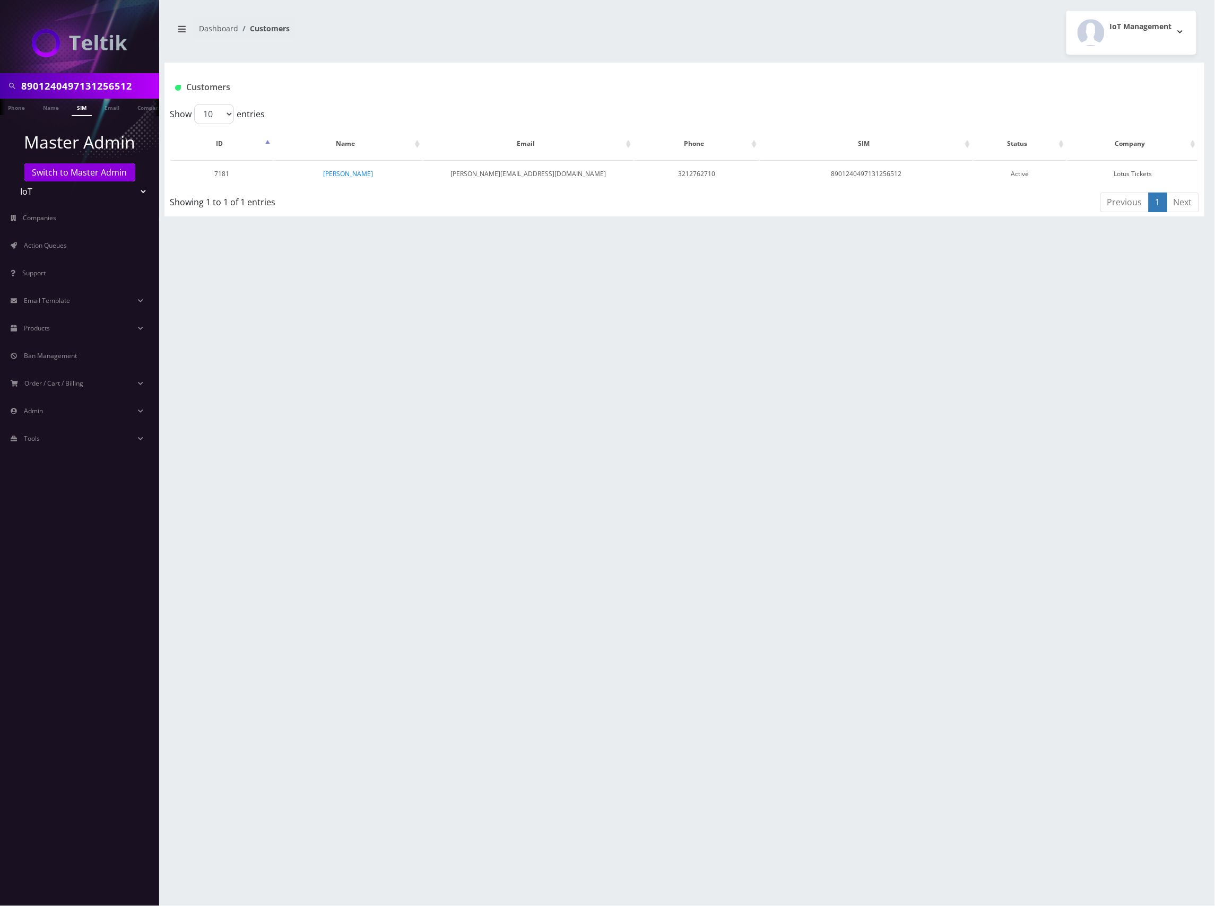
click at [110, 79] on input "8901240497131256512" at bounding box center [88, 86] width 135 height 20
paste input "341900"
type input "8901240497131341900"
click at [80, 107] on link "SIM" at bounding box center [82, 108] width 20 height 18
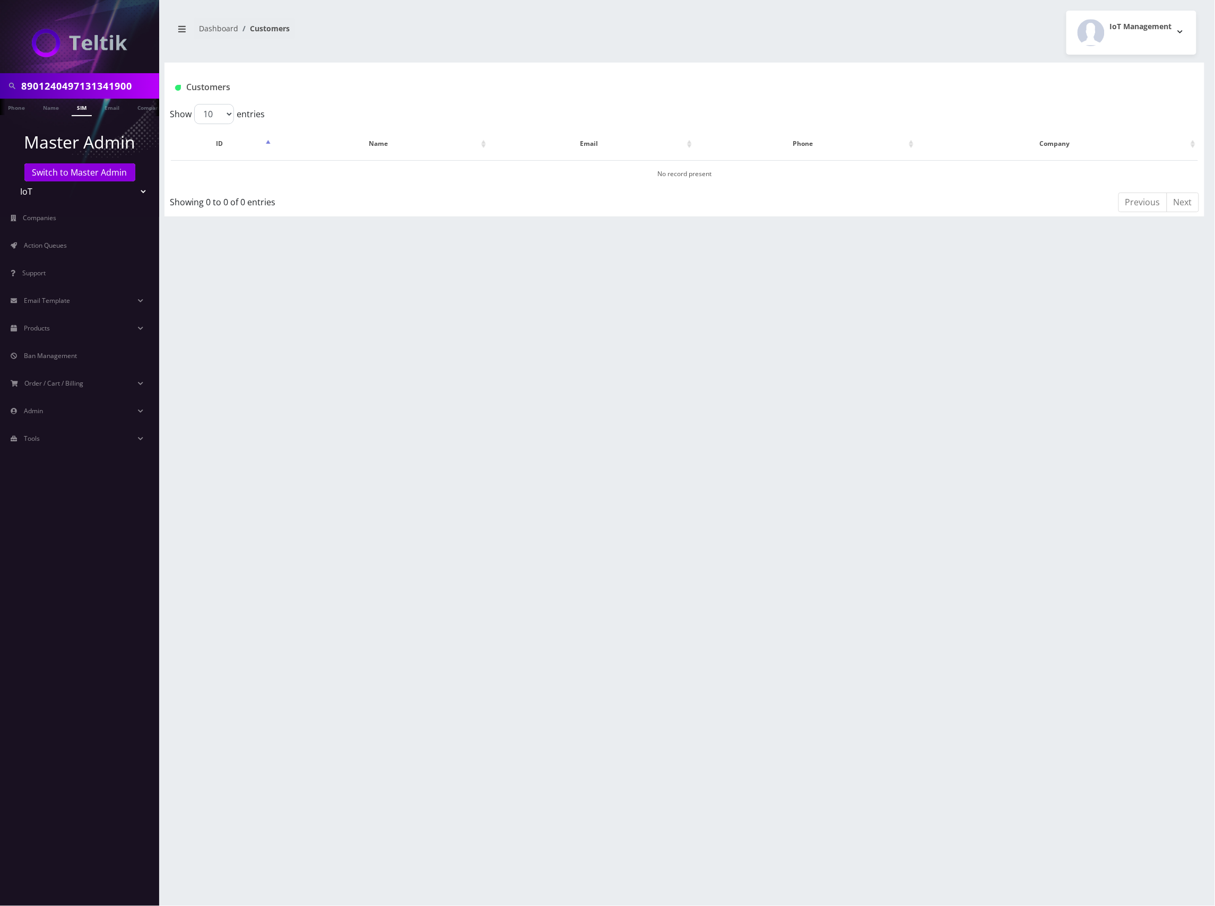
click at [114, 87] on input "8901240497131341900" at bounding box center [88, 86] width 135 height 20
paste input "28431854"
type input "8901240497128431854"
click at [83, 108] on link "SIM" at bounding box center [82, 108] width 20 height 18
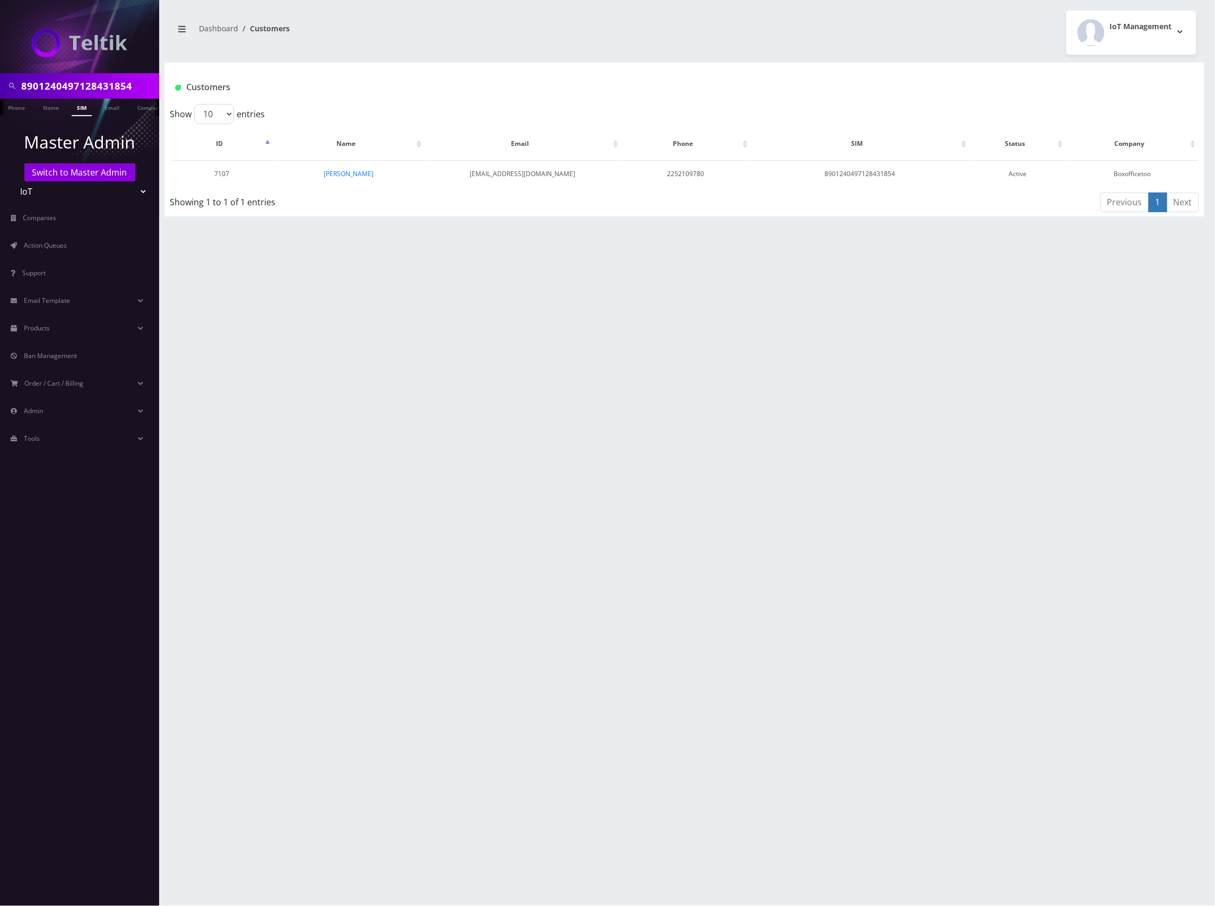
scroll to position [0, 5]
click at [114, 92] on input "8901240497128431854" at bounding box center [88, 86] width 135 height 20
paste input "264727"
type input "8901240497128264727"
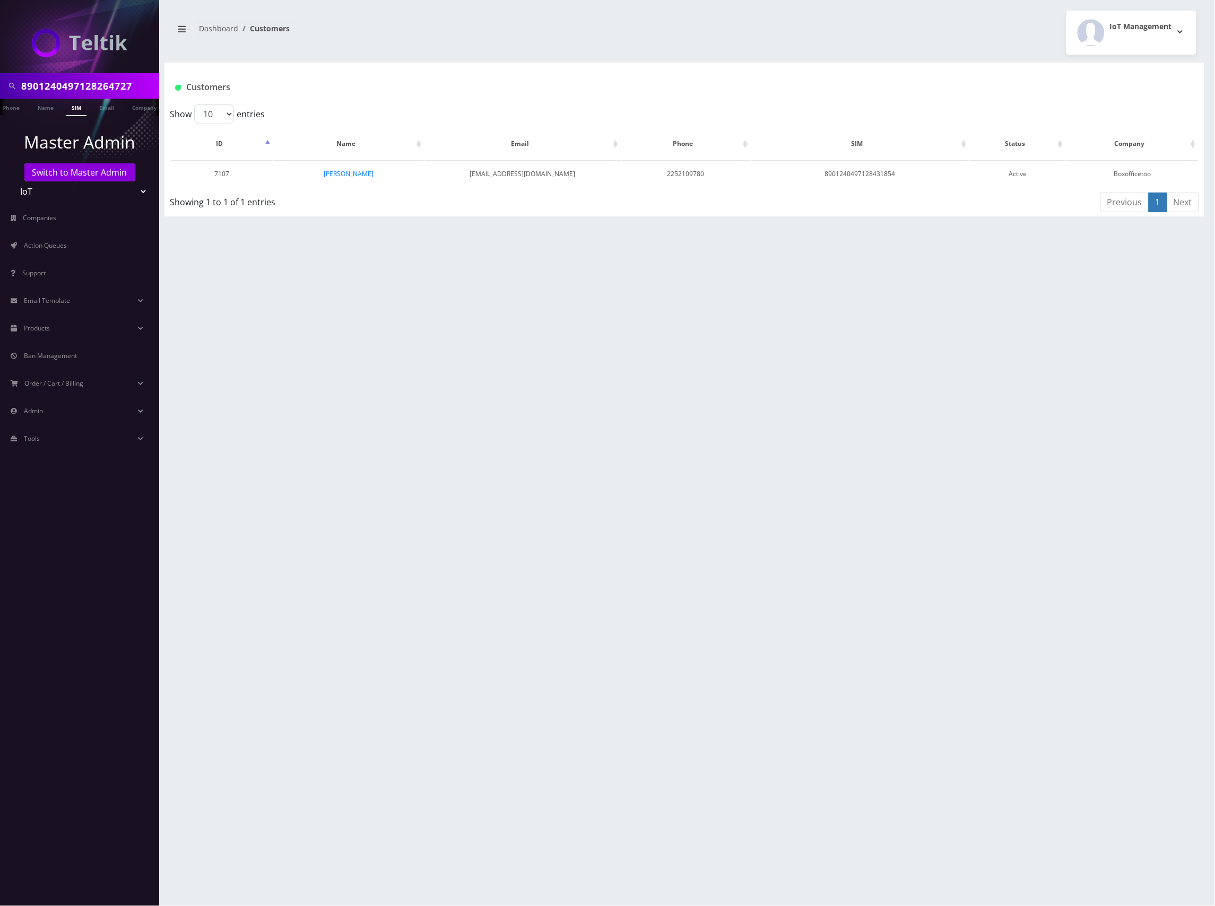
click at [75, 106] on link "SIM" at bounding box center [76, 108] width 20 height 18
click at [1139, 175] on td "Boxofficetoo" at bounding box center [1132, 173] width 132 height 27
copy td "Boxofficetoo"
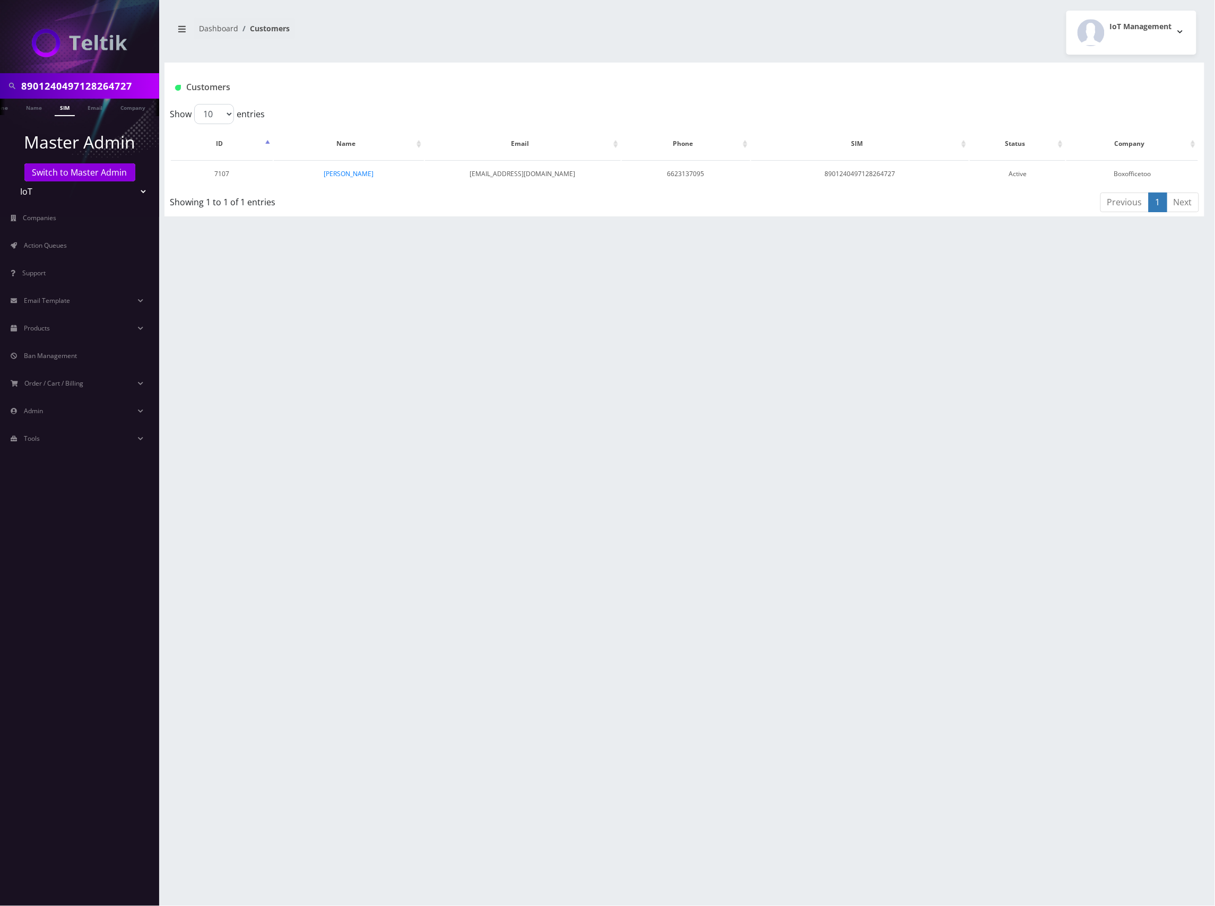
click at [102, 92] on input "8901240497128264727" at bounding box center [88, 86] width 135 height 20
paste input "31244971"
type input "8901240497131244971"
click at [65, 112] on link "SIM" at bounding box center [65, 108] width 20 height 18
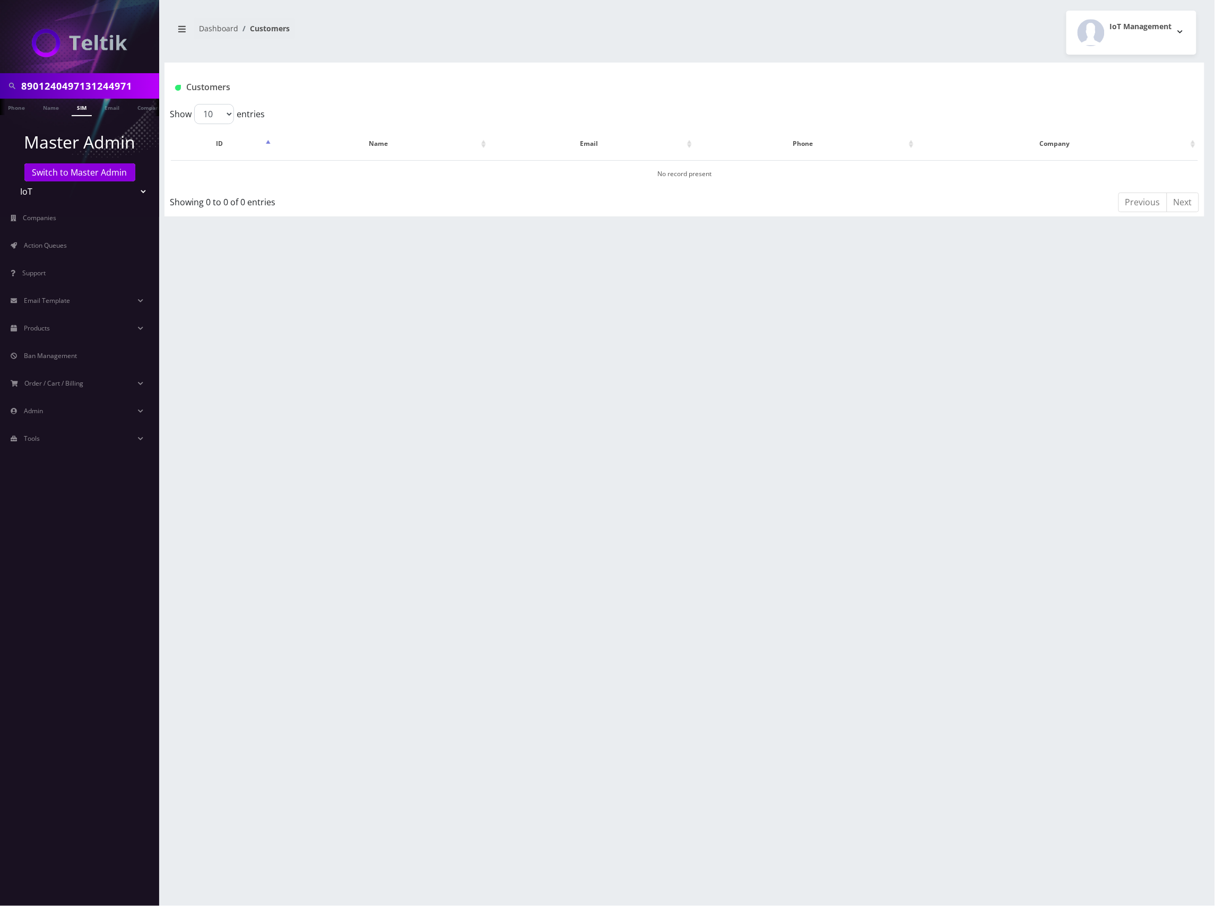
click at [83, 83] on input "8901240497131244971" at bounding box center [88, 86] width 135 height 20
click at [82, 83] on input "8901240497131244971" at bounding box center [88, 86] width 135 height 20
paste input "355447"
type input "8901240497131355447"
click at [85, 108] on link "SIM" at bounding box center [82, 108] width 20 height 18
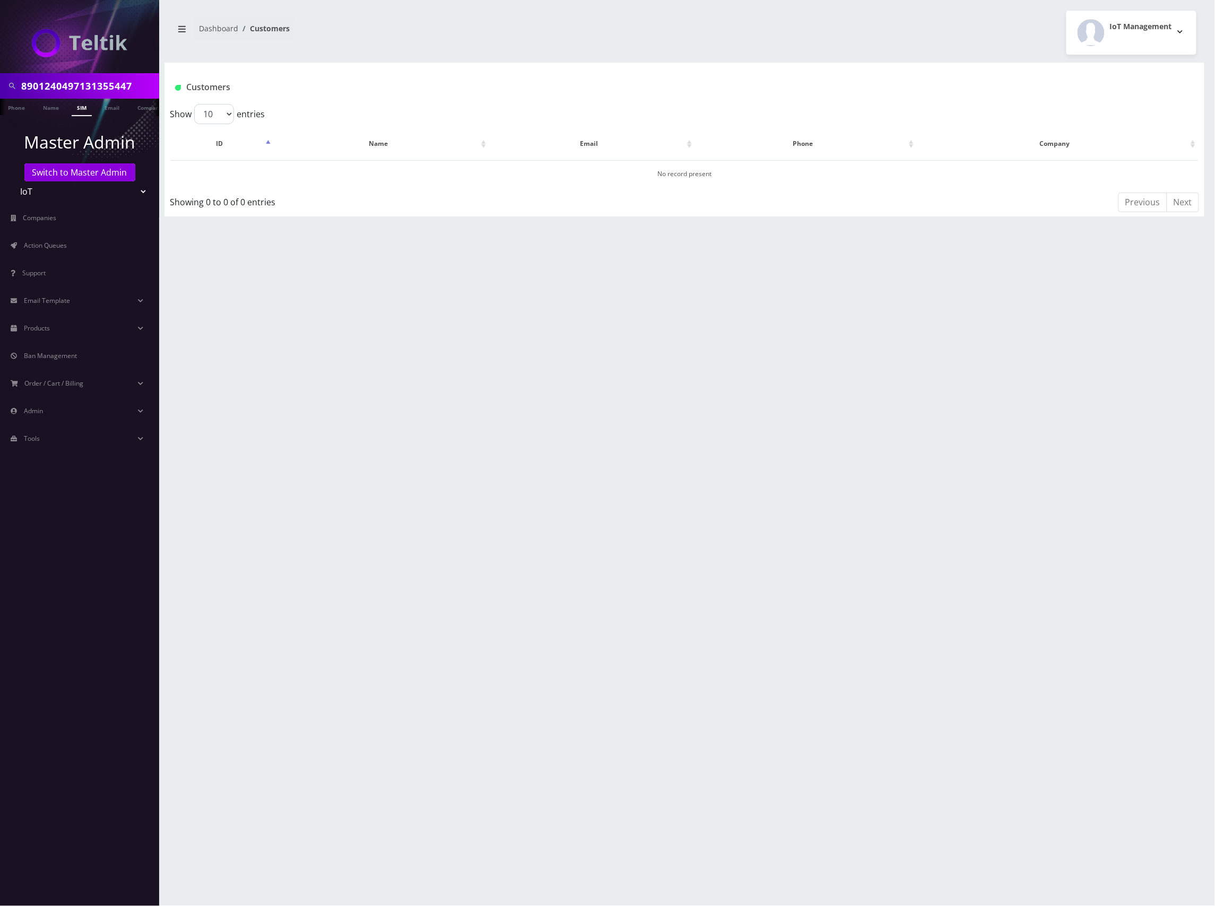
click at [102, 81] on input "8901240497131355447" at bounding box center [88, 86] width 135 height 20
paste input "227489"
type input "8901240497131227489"
click at [86, 108] on link "SIM" at bounding box center [82, 108] width 20 height 18
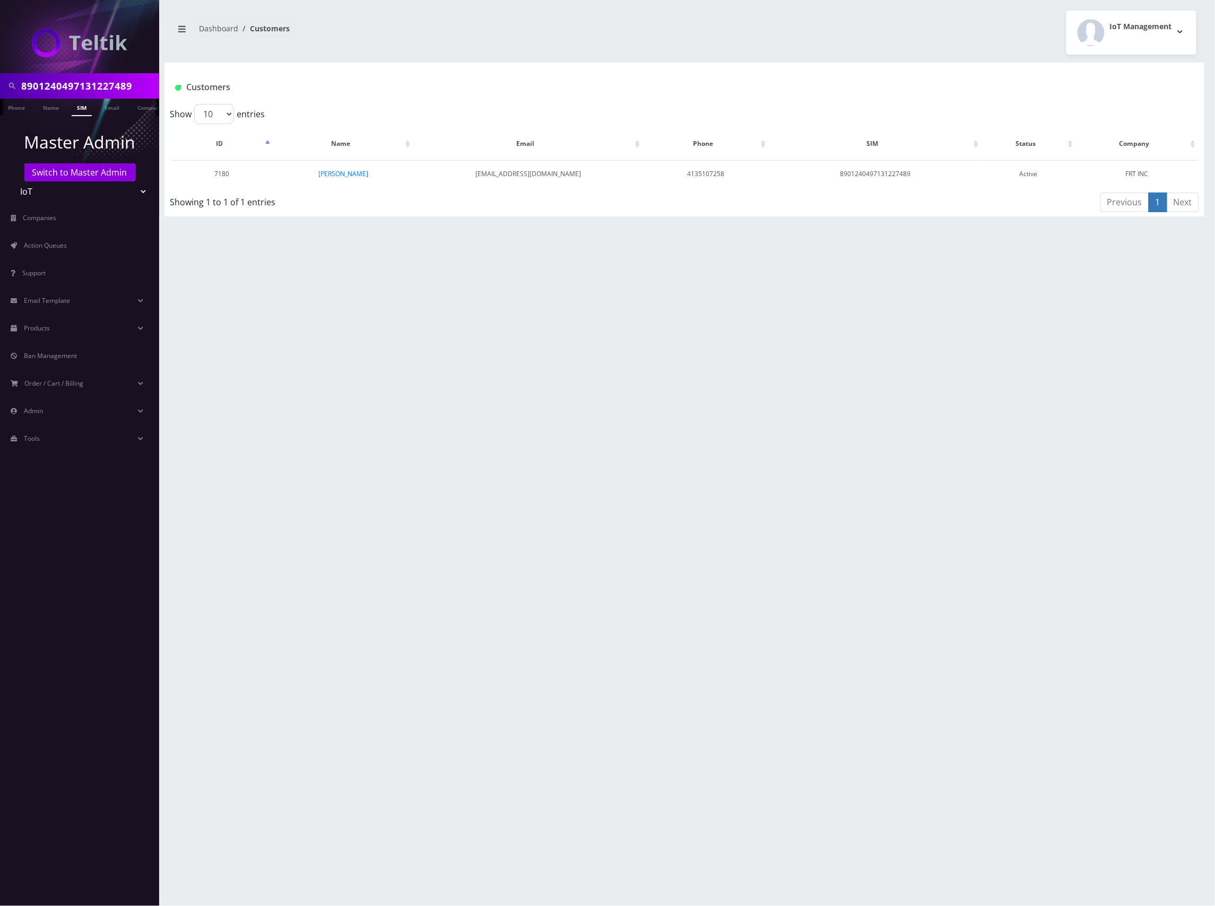
click at [102, 83] on input "8901240497131227489" at bounding box center [88, 86] width 135 height 20
paste input "44997"
type input "8901240497131244997"
click at [80, 109] on link "SIM" at bounding box center [82, 108] width 20 height 18
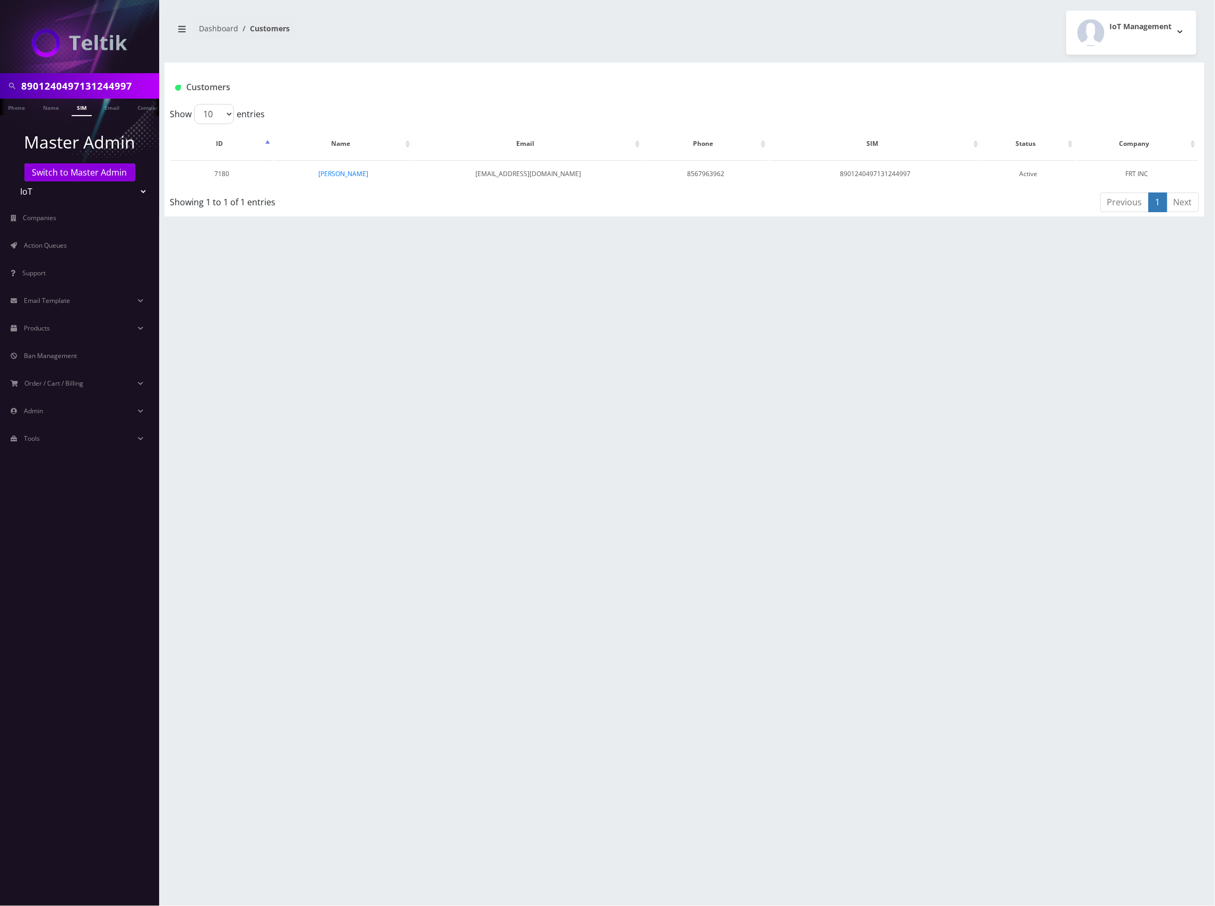
click at [93, 92] on input "8901240497131244997" at bounding box center [88, 86] width 135 height 20
paste input "3763"
type input "8901240497131237637"
click at [79, 109] on link "SIM" at bounding box center [82, 108] width 20 height 18
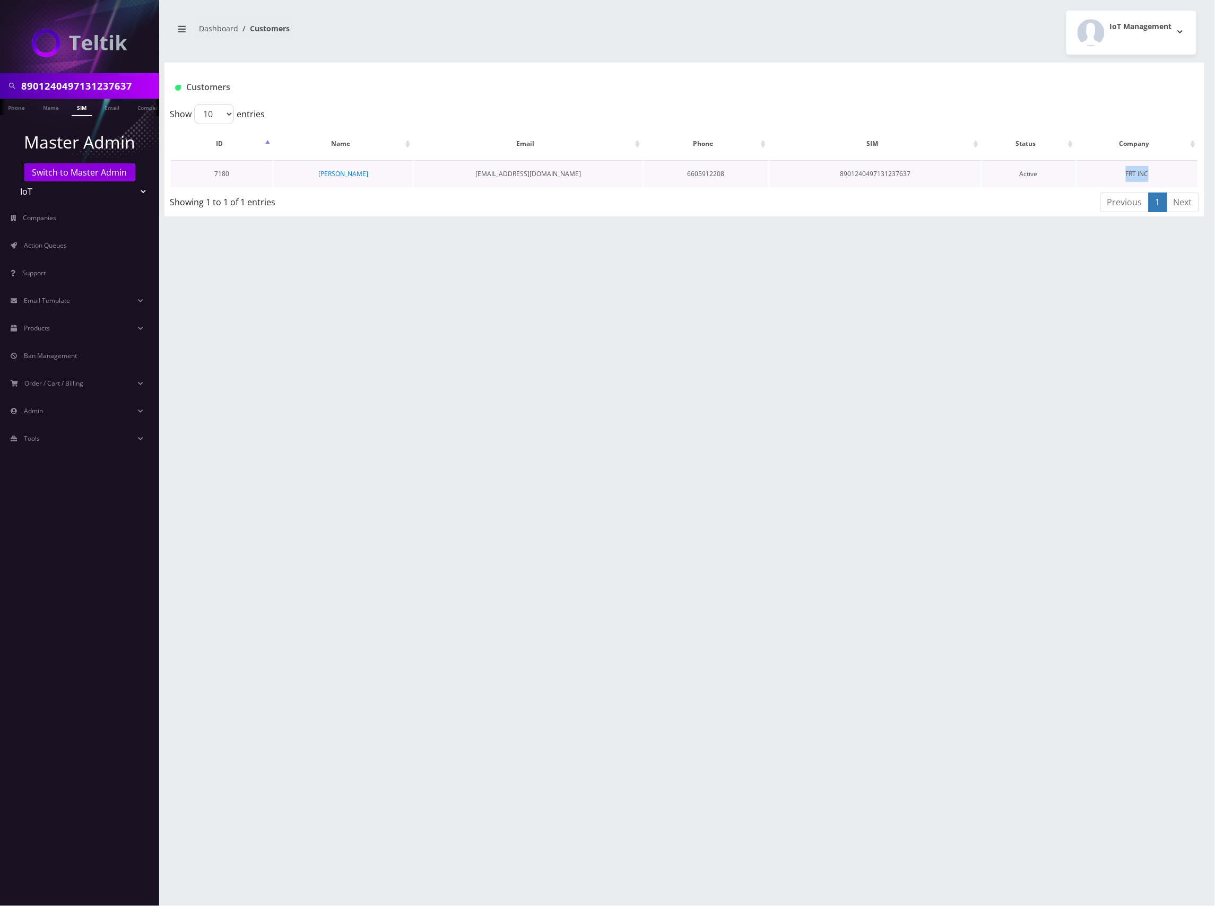
drag, startPoint x: 1163, startPoint y: 177, endPoint x: 1121, endPoint y: 179, distance: 42.0
click at [1121, 179] on td "FRT INC" at bounding box center [1136, 173] width 121 height 27
copy td "FRT INC"
click at [103, 81] on input "8901240497131237637" at bounding box center [88, 86] width 135 height 20
paste input "349903"
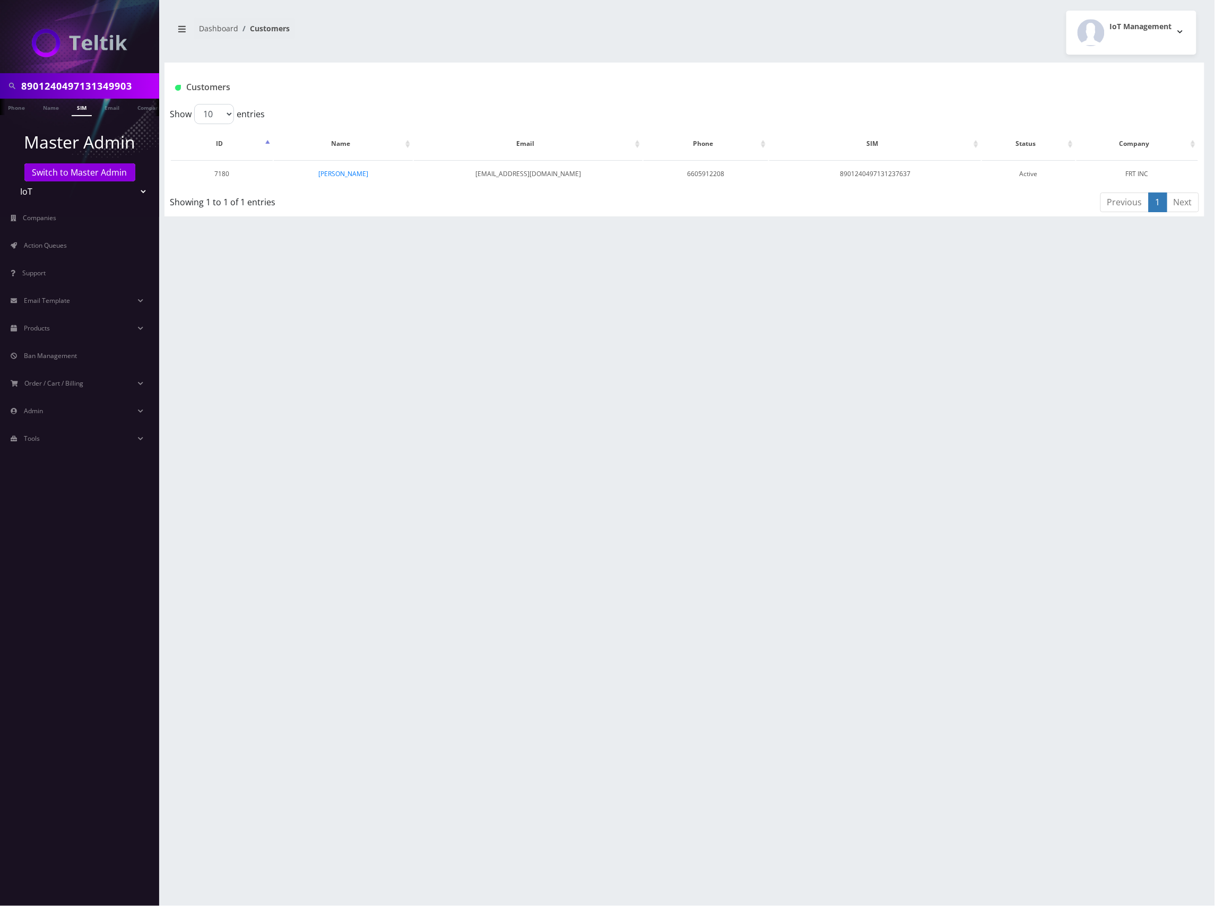
type input "8901240497131349903"
click at [81, 107] on link "SIM" at bounding box center [82, 108] width 20 height 18
click at [91, 85] on input "8901240497131349903" at bounding box center [88, 86] width 135 height 20
paste input "805"
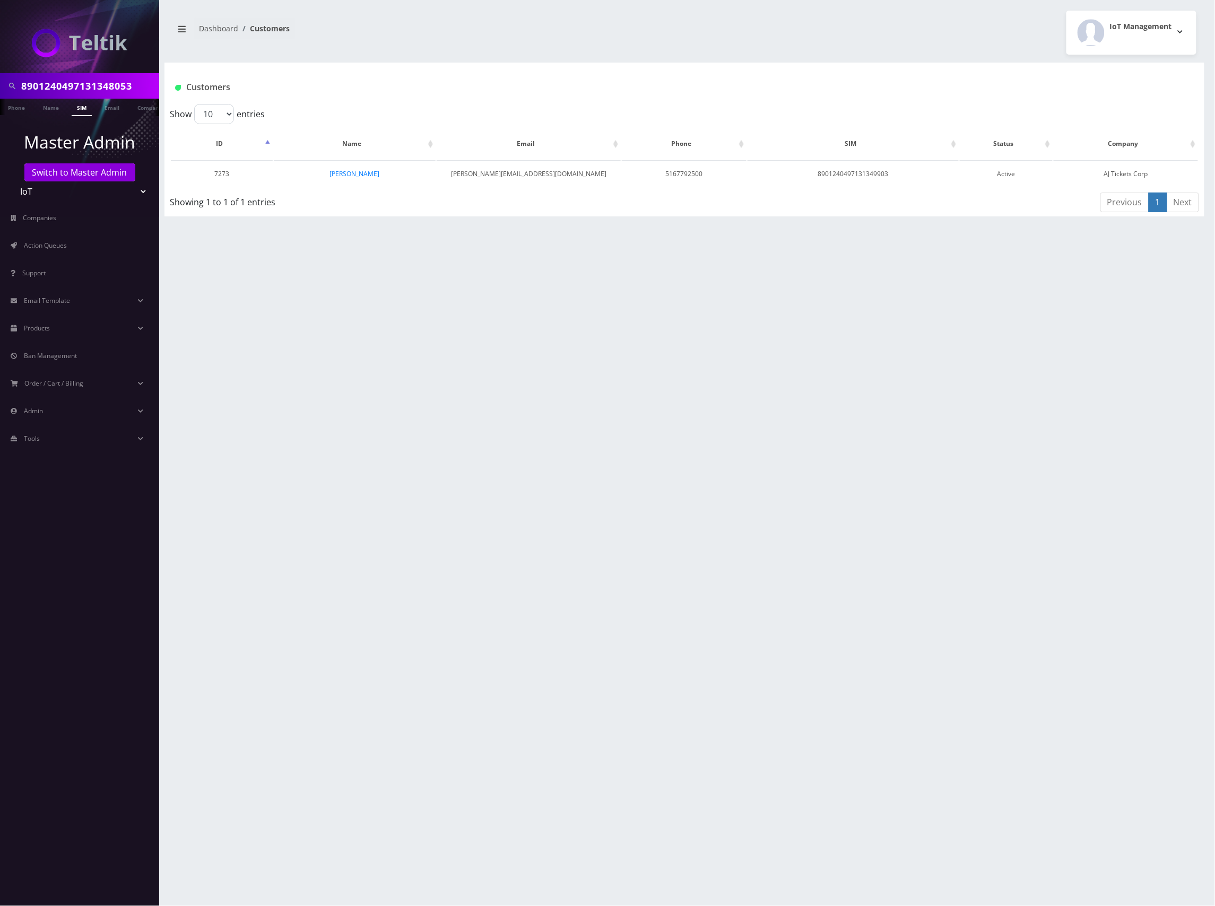
type input "8901240497131348053"
click at [85, 112] on link "SIM" at bounding box center [82, 108] width 20 height 18
click at [90, 82] on input "8901240497131348053" at bounding box center [88, 86] width 135 height 20
paste input "5810"
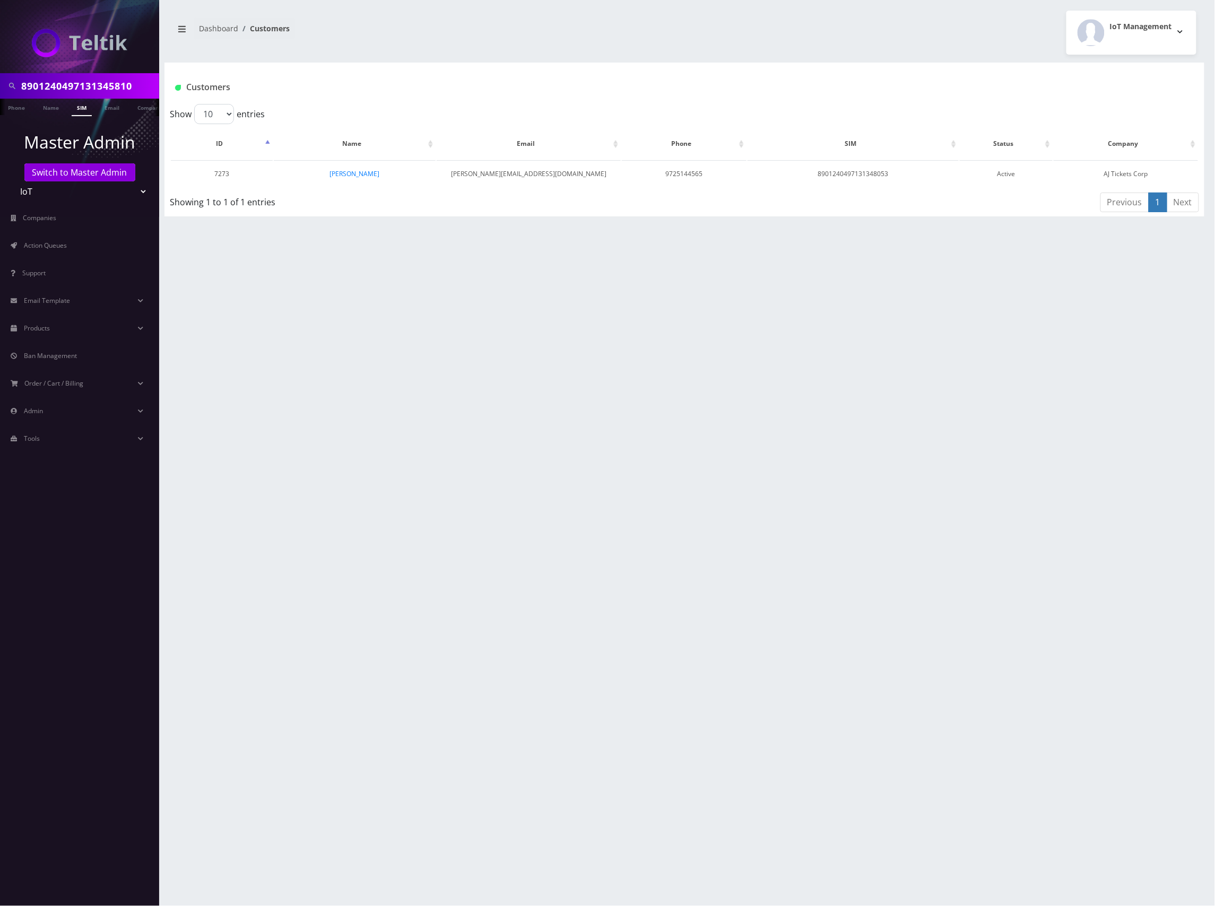
type input "8901240497131345810"
click at [80, 107] on link "SIM" at bounding box center [82, 108] width 20 height 18
drag, startPoint x: 1154, startPoint y: 175, endPoint x: 1098, endPoint y: 177, distance: 56.3
click at [1098, 177] on td "AJ Tickets Corp" at bounding box center [1126, 173] width 144 height 27
copy td "AJ Tickets Corp"
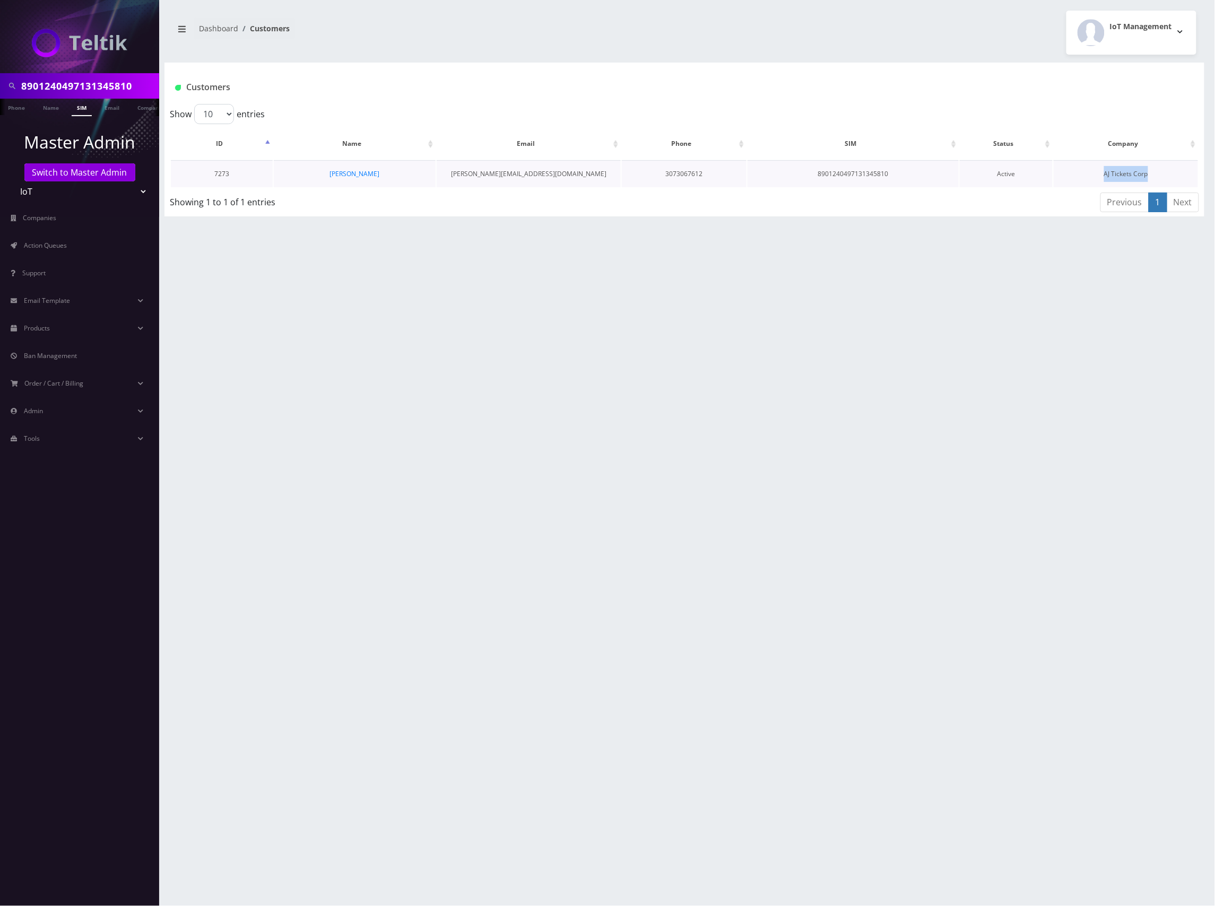
click at [1143, 172] on td "AJ Tickets Corp" at bounding box center [1126, 173] width 144 height 27
drag, startPoint x: 1154, startPoint y: 173, endPoint x: 1098, endPoint y: 173, distance: 56.8
click at [1098, 173] on td "AJ Tickets Corp" at bounding box center [1126, 173] width 144 height 27
copy td "AJ Tickets Corp"
click at [1131, 177] on td "AJ Tickets Corp" at bounding box center [1126, 173] width 144 height 27
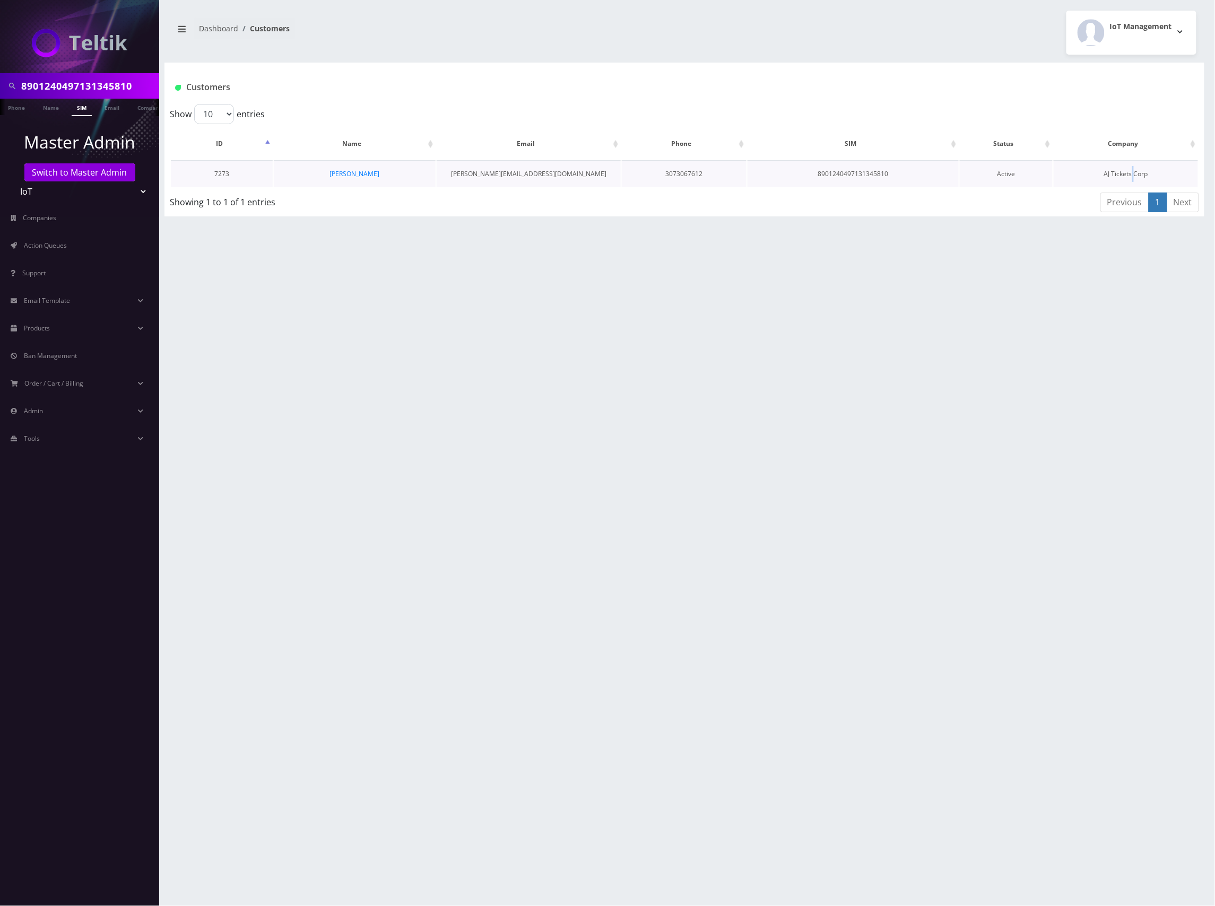
click at [1131, 177] on td "AJ Tickets Corp" at bounding box center [1126, 173] width 144 height 27
drag, startPoint x: 1153, startPoint y: 175, endPoint x: 1066, endPoint y: 168, distance: 86.7
click at [1066, 168] on td "AJ Tickets Corp" at bounding box center [1126, 173] width 144 height 27
copy td "AJ Tickets Corp"
click at [76, 87] on input "8901240497131345810" at bounding box center [88, 86] width 135 height 20
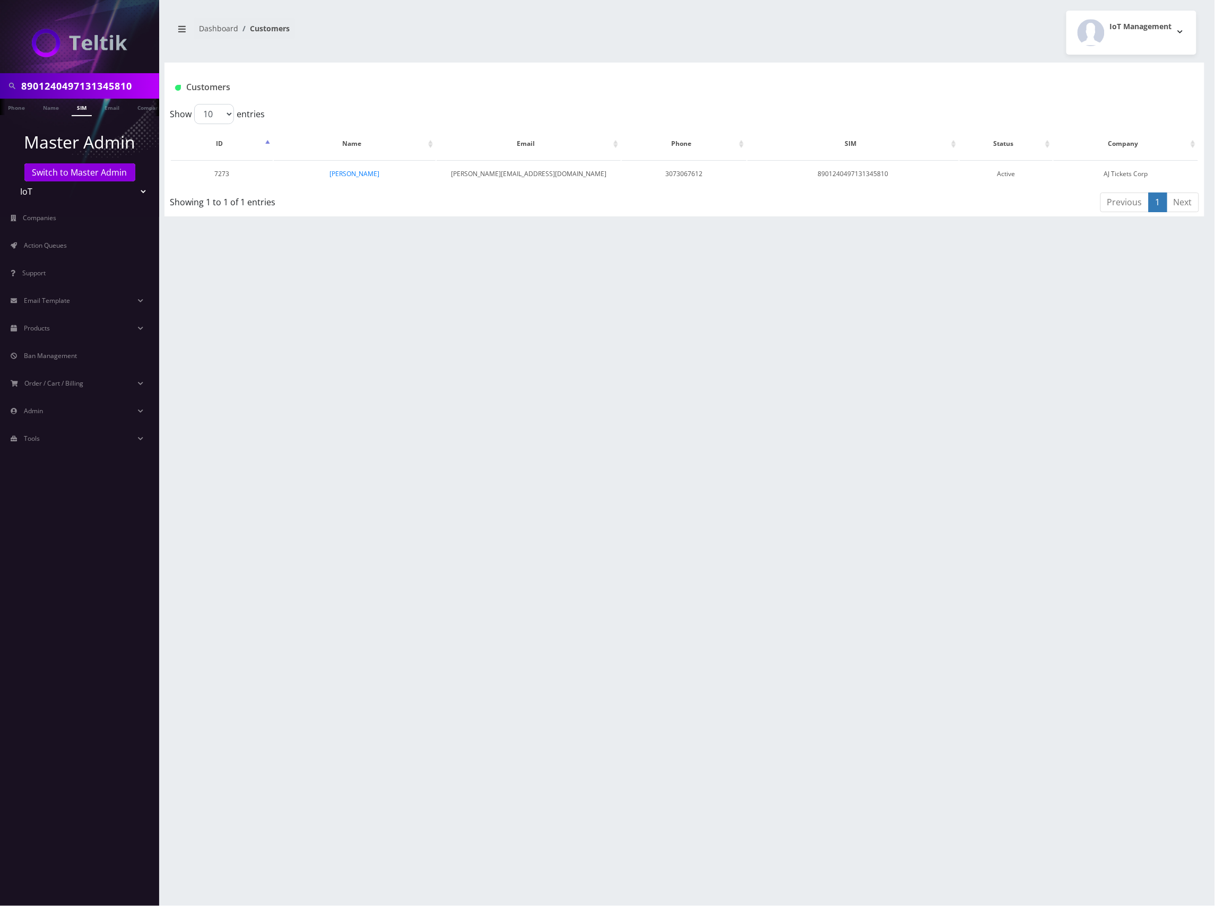
click at [76, 87] on input "8901240497131345810" at bounding box center [88, 86] width 135 height 20
paste input "28424735"
type input "8901240497128424735"
click at [93, 109] on li "SIM" at bounding box center [81, 108] width 25 height 18
click at [85, 107] on link "SIM" at bounding box center [82, 108] width 20 height 18
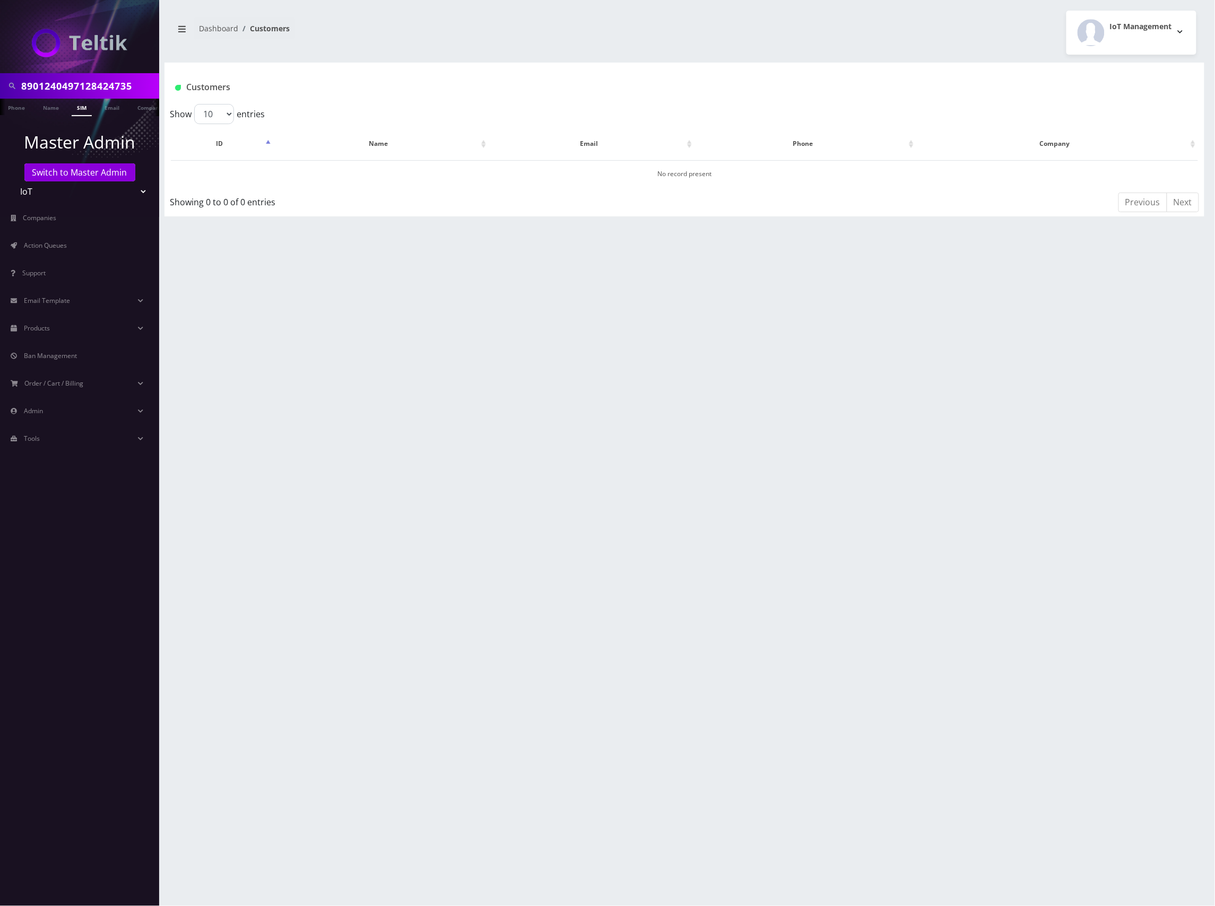
click at [97, 86] on input "8901240497128424735" at bounding box center [88, 86] width 135 height 20
paste input "26270"
type input "8901240497128262705"
click at [76, 108] on link "SIM" at bounding box center [82, 108] width 20 height 18
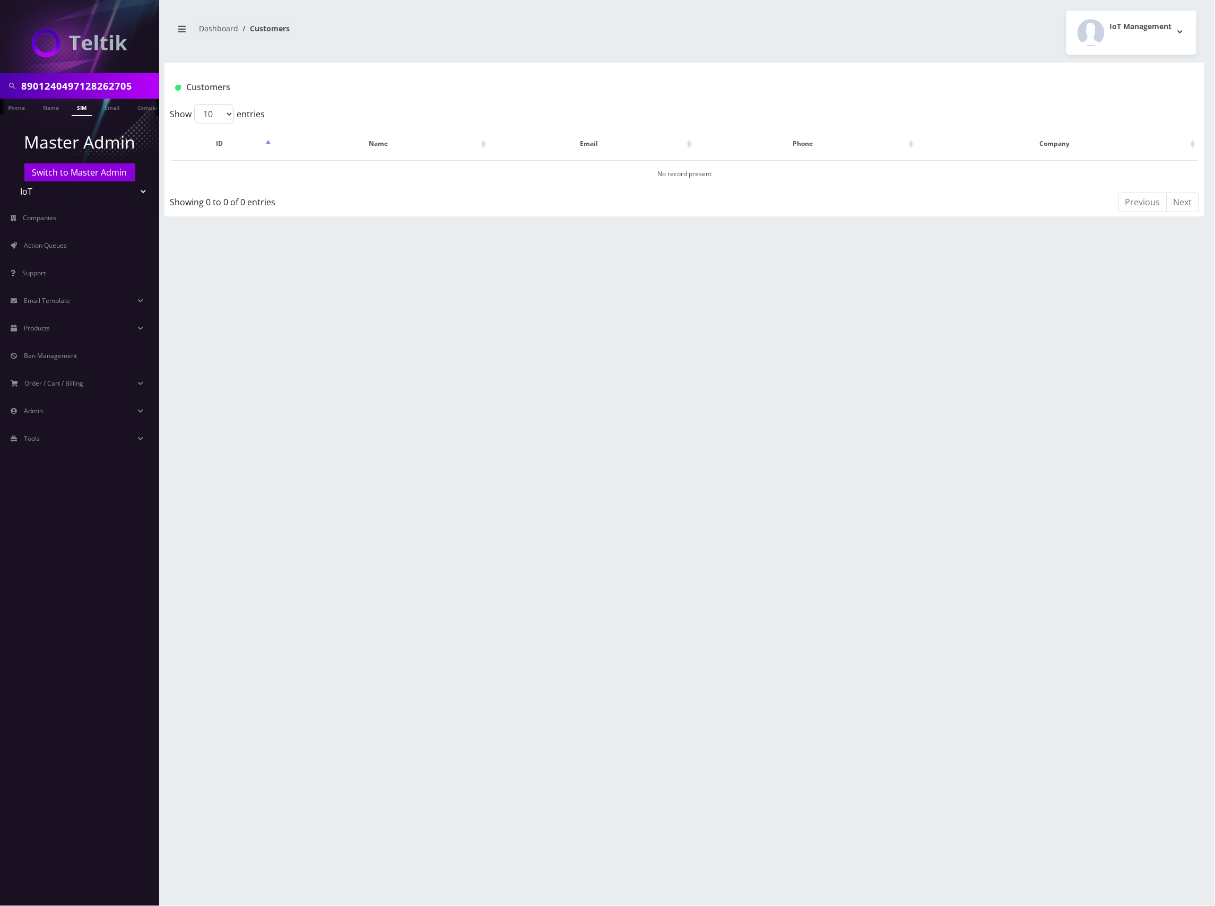
click at [90, 193] on select "Teltik Production My Link Mobile VennMobile Unlimited Advanced LTE Rexing Inc D…" at bounding box center [79, 191] width 135 height 20
click at [80, 174] on link "Switch to Master Admin" at bounding box center [79, 172] width 111 height 18
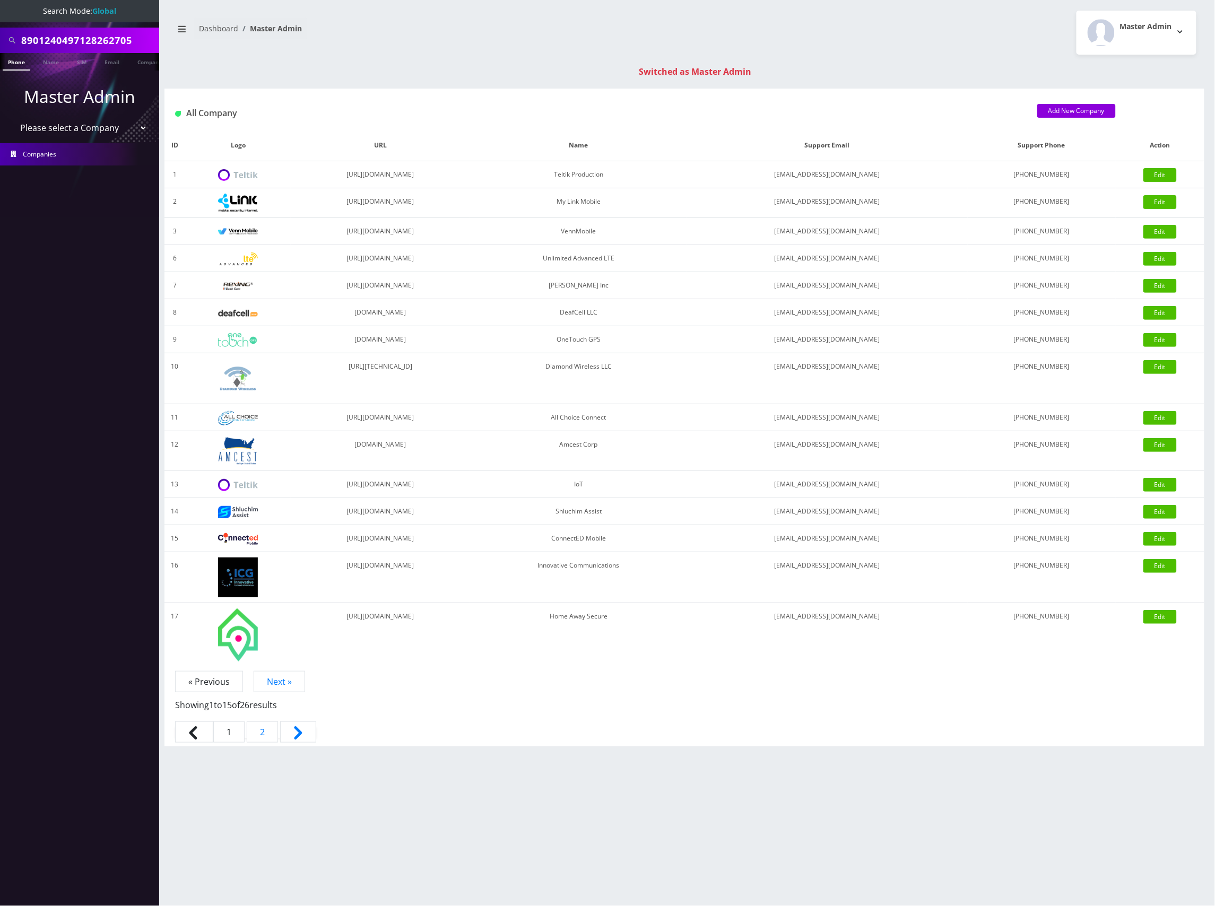
click at [90, 36] on input "8901240497128262705" at bounding box center [88, 40] width 135 height 20
click at [83, 62] on link "SIM" at bounding box center [82, 62] width 20 height 18
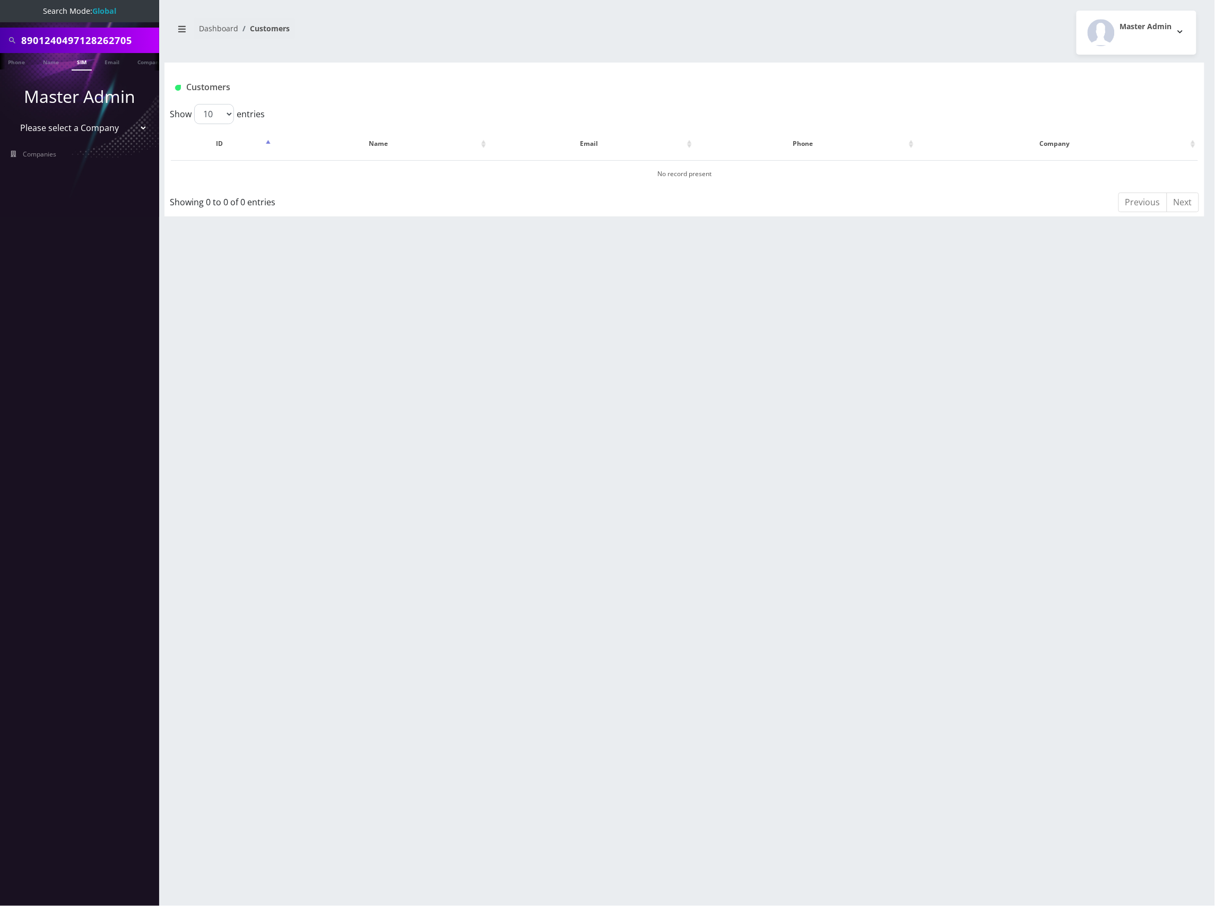
scroll to position [0, 5]
click at [92, 39] on input "8901240497128262705" at bounding box center [88, 40] width 135 height 20
paste input "3135088"
type input "8901240497131350885"
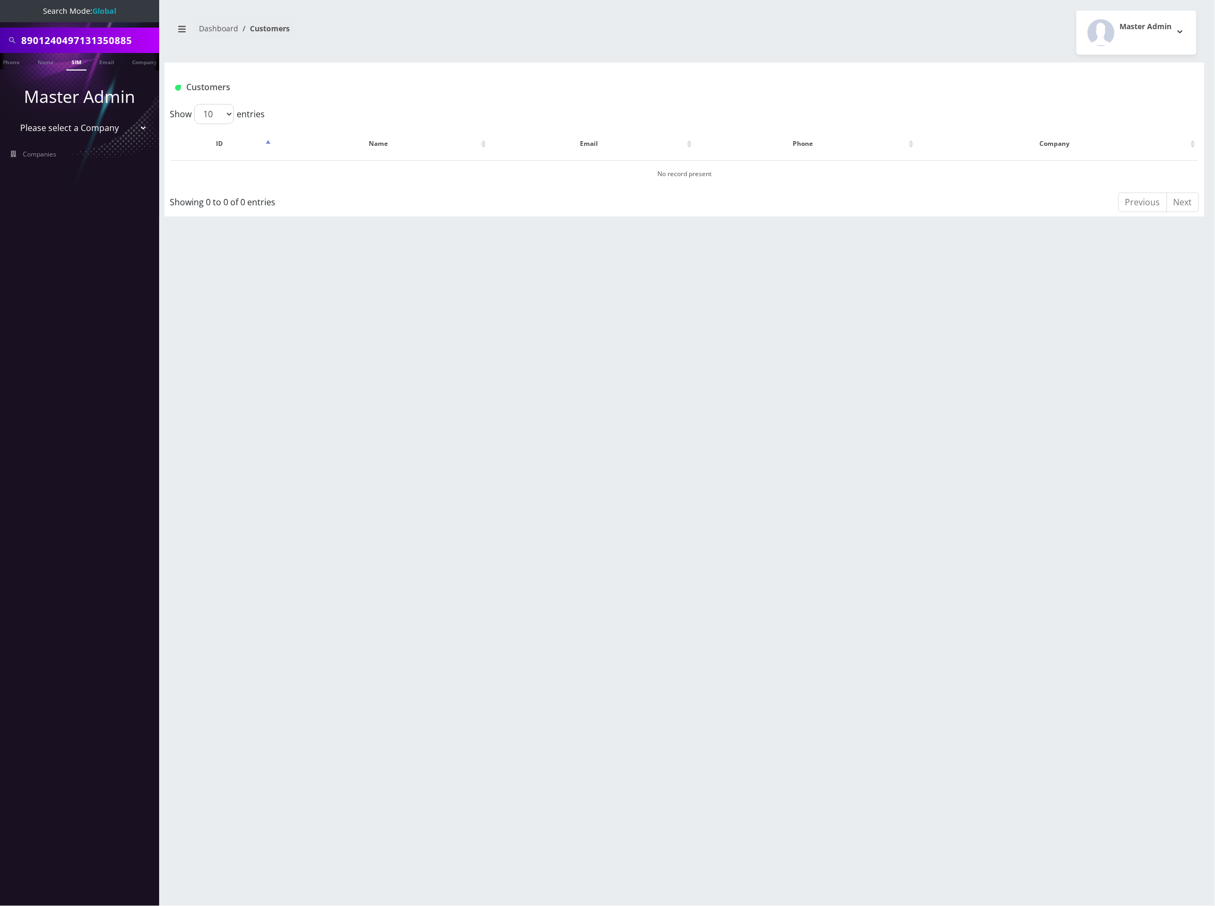
click at [71, 63] on link "SIM" at bounding box center [76, 62] width 20 height 18
click at [55, 39] on input "8901240497131350885" at bounding box center [88, 40] width 135 height 20
paste input "69"
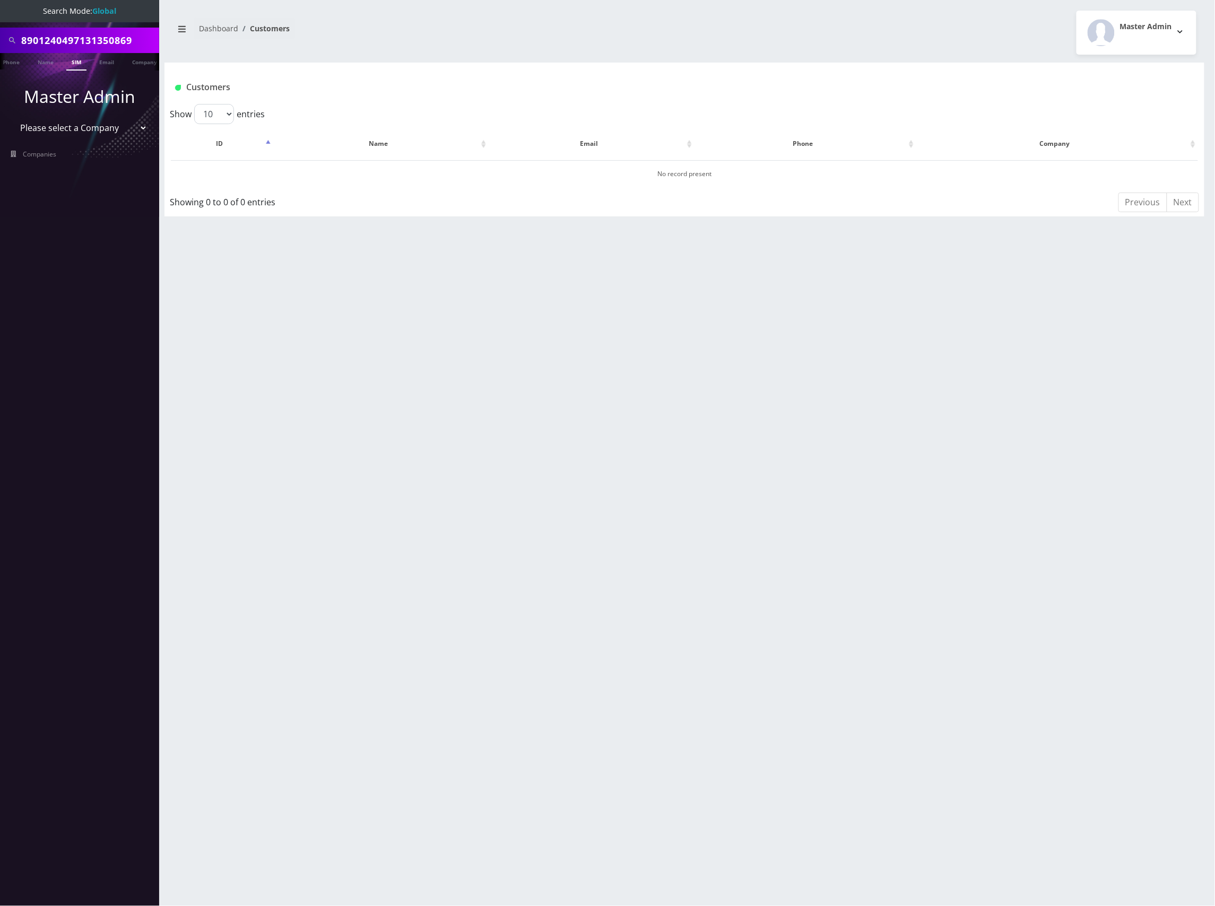
type input "8901240497131350869"
click at [79, 59] on link "SIM" at bounding box center [76, 62] width 20 height 18
click at [85, 47] on input "8901240497131350869" at bounding box center [88, 40] width 135 height 20
paste input "36"
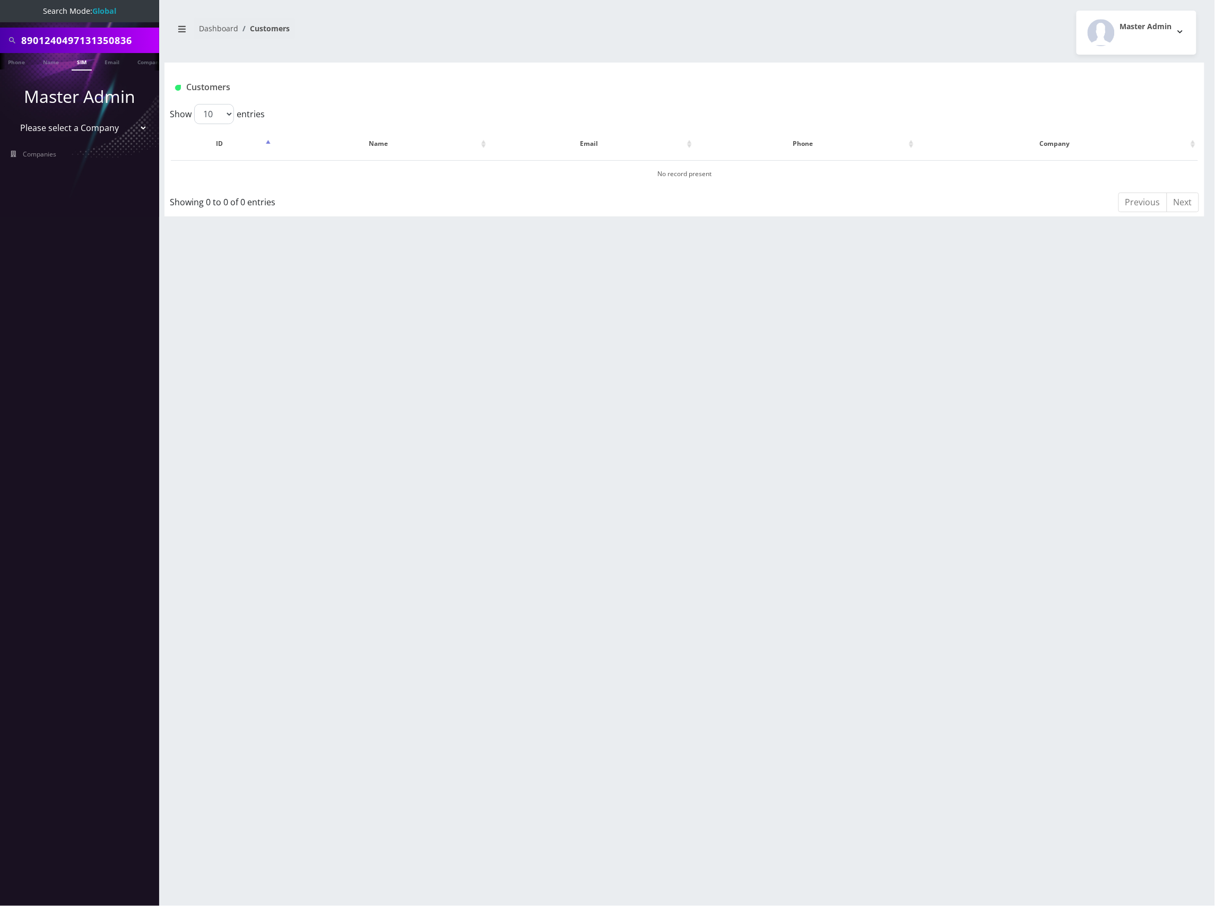
type input "8901240497131350836"
click at [81, 59] on link "SIM" at bounding box center [82, 62] width 20 height 18
click at [100, 44] on input "8901240497131350836" at bounding box center [88, 40] width 135 height 20
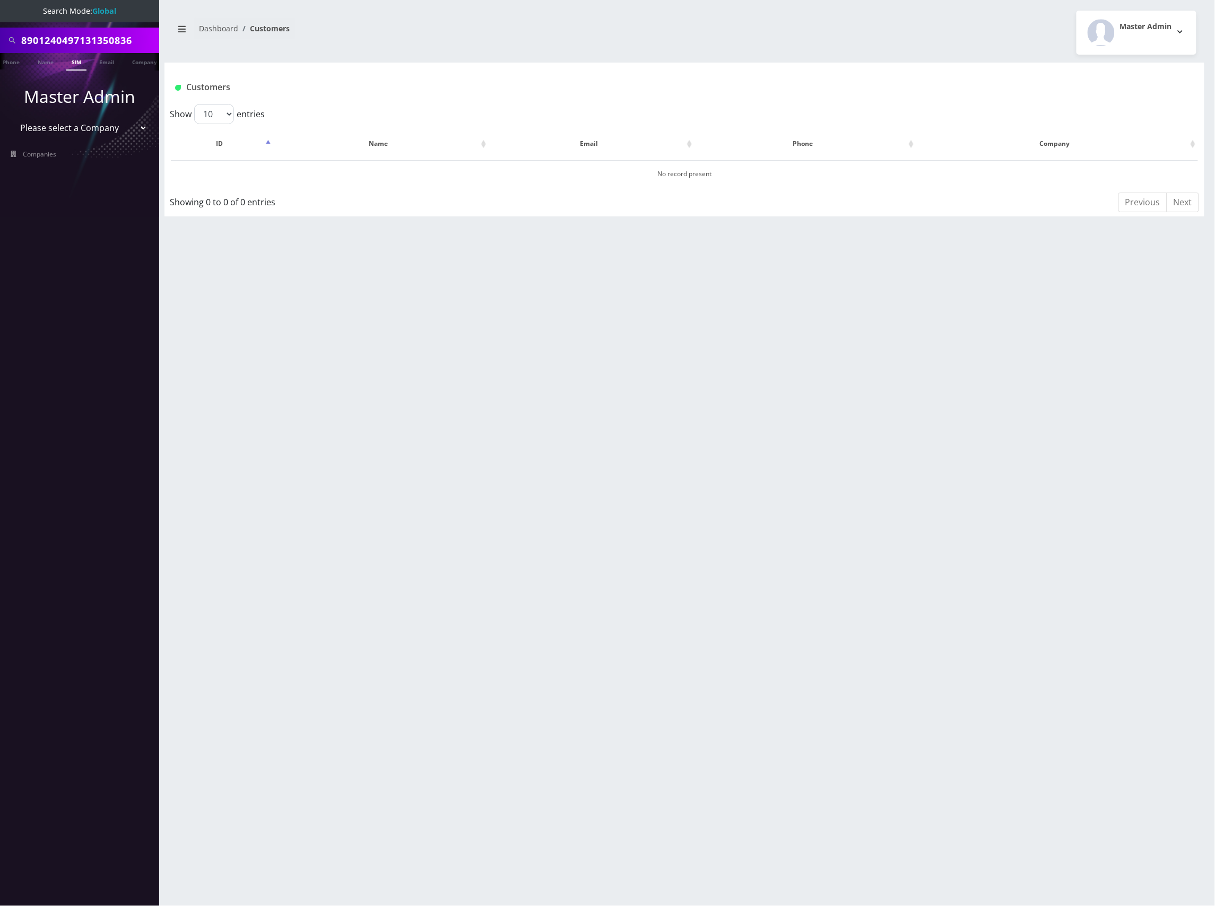
paste input "40647"
type input "8901240497131340647"
click at [73, 62] on link "SIM" at bounding box center [76, 62] width 20 height 18
click at [100, 34] on input "8901240497131340647" at bounding box center [88, 40] width 135 height 20
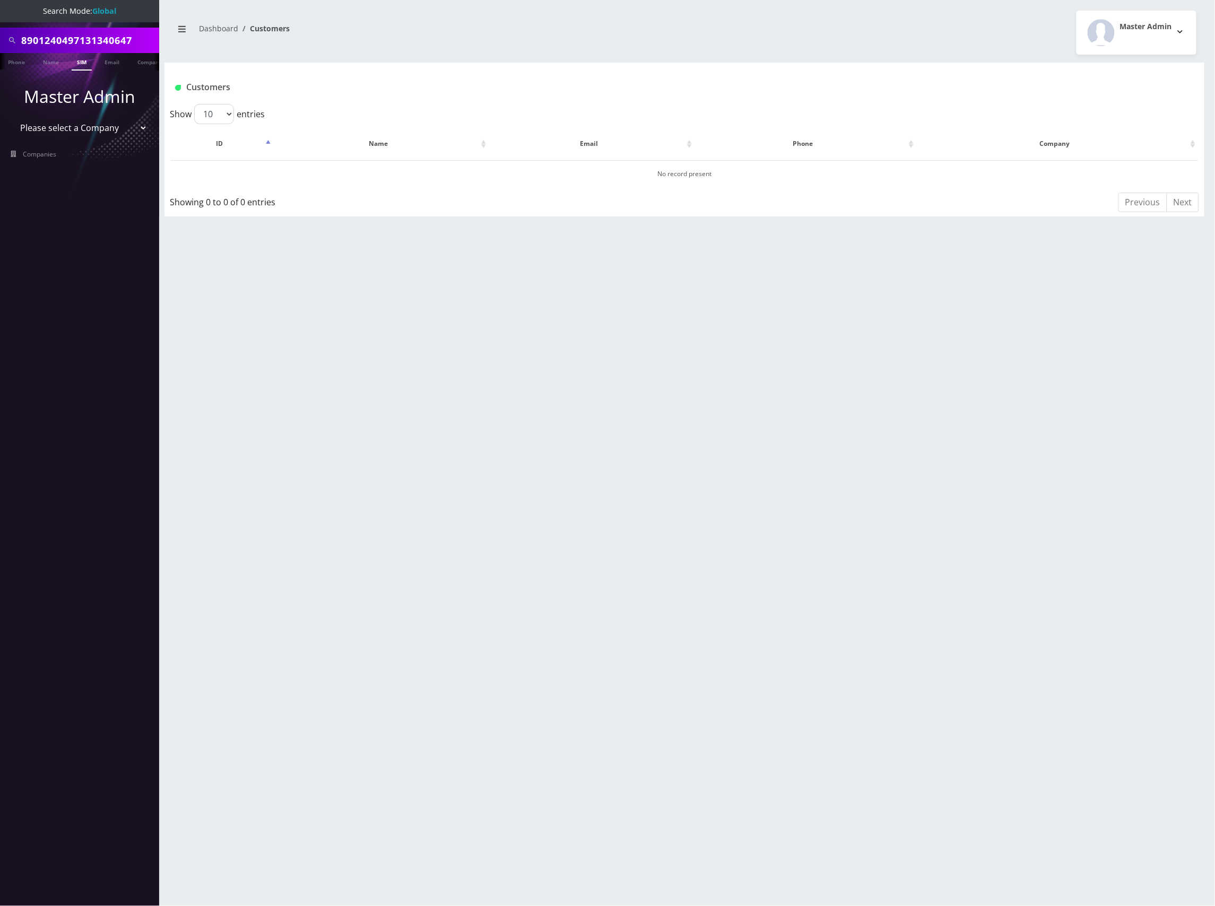
paste input "231630"
type input "8901240497131231630"
click at [83, 64] on link "SIM" at bounding box center [82, 62] width 20 height 18
drag, startPoint x: 0, startPoint y: 0, endPoint x: 81, endPoint y: 64, distance: 103.2
click at [81, 64] on link "SIM" at bounding box center [82, 62] width 20 height 18
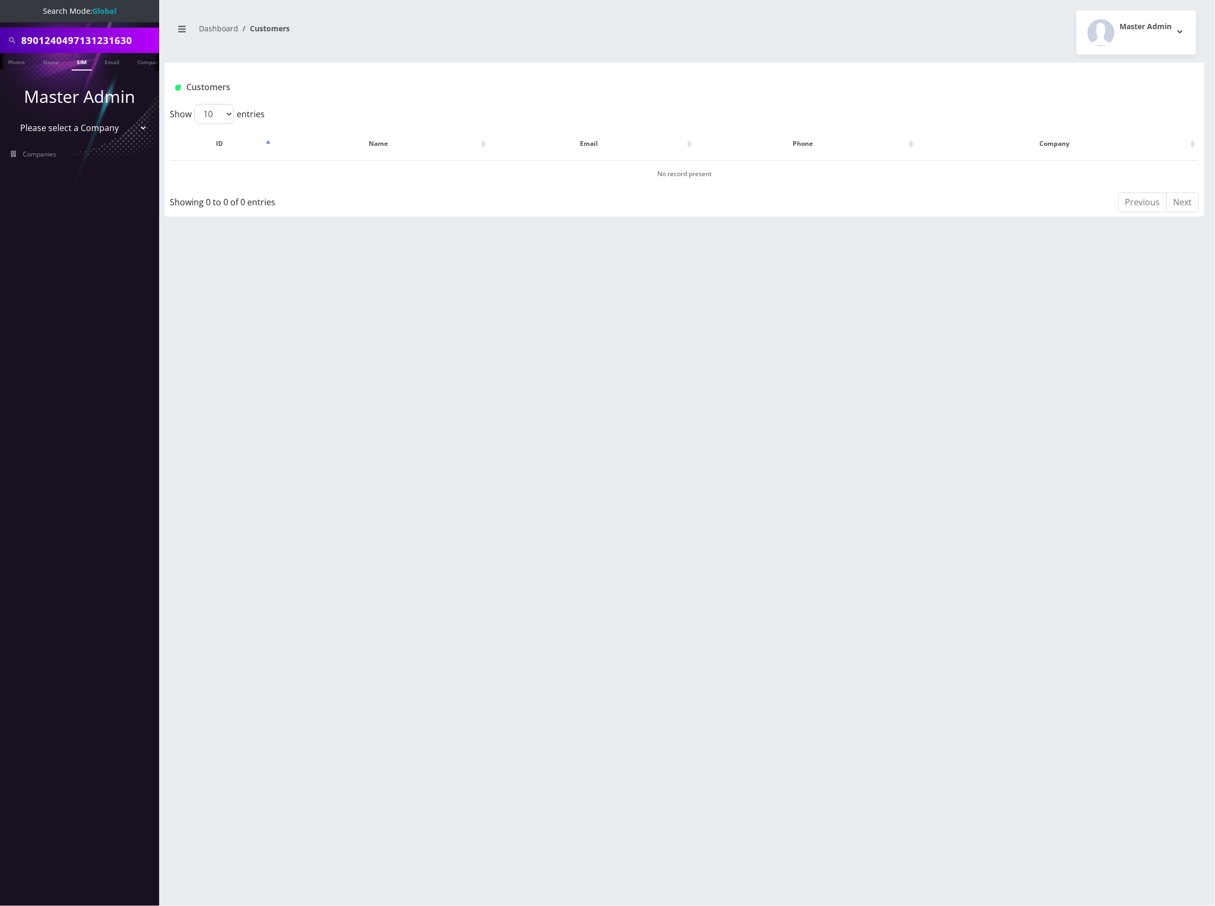
click at [94, 34] on input "8901240497131231630" at bounding box center [88, 40] width 135 height 20
paste input "343963"
type input "8901240497131343963"
click at [85, 57] on link "SIM" at bounding box center [82, 62] width 20 height 18
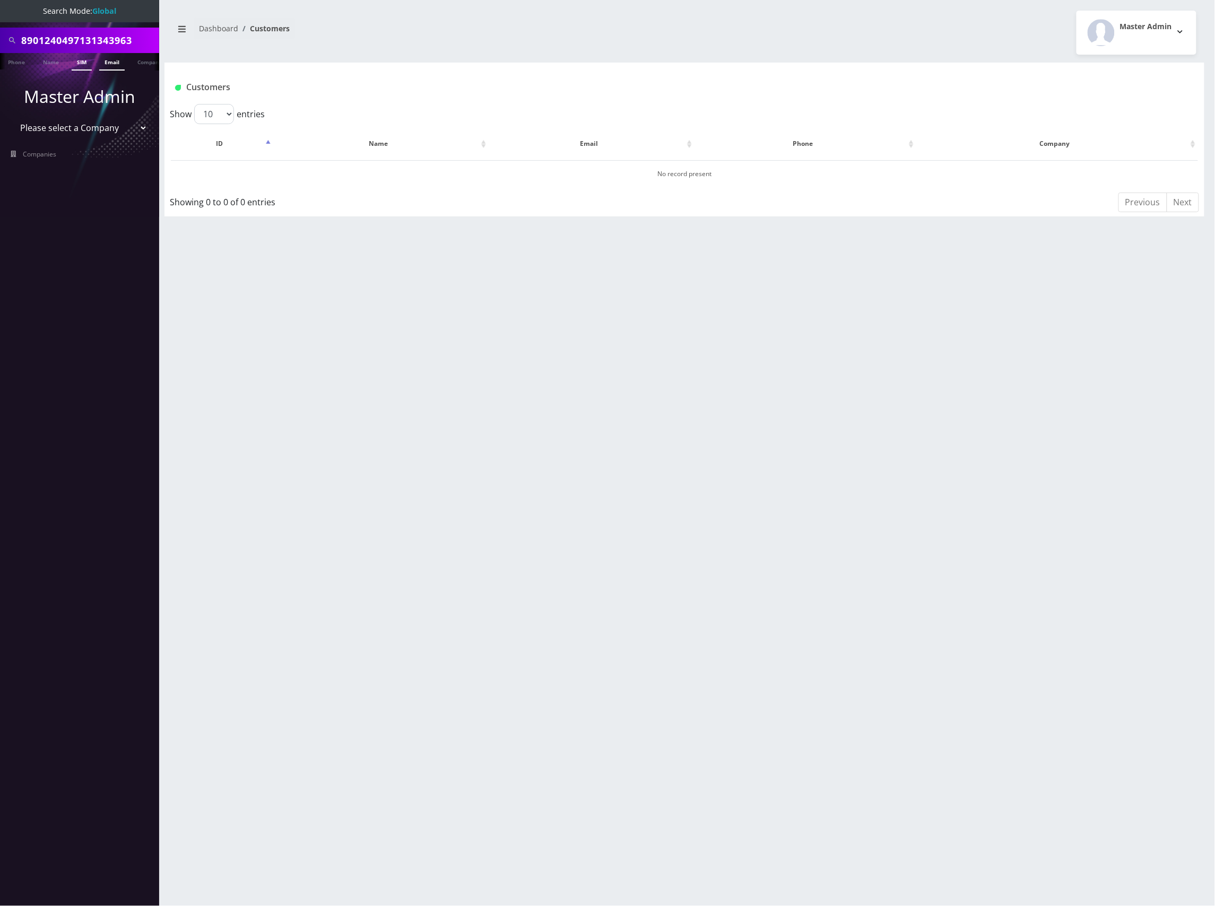
scroll to position [0, 5]
click at [101, 40] on input "8901240497131343963" at bounding box center [88, 40] width 135 height 20
paste input "28423034"
type input "8901240497128423034"
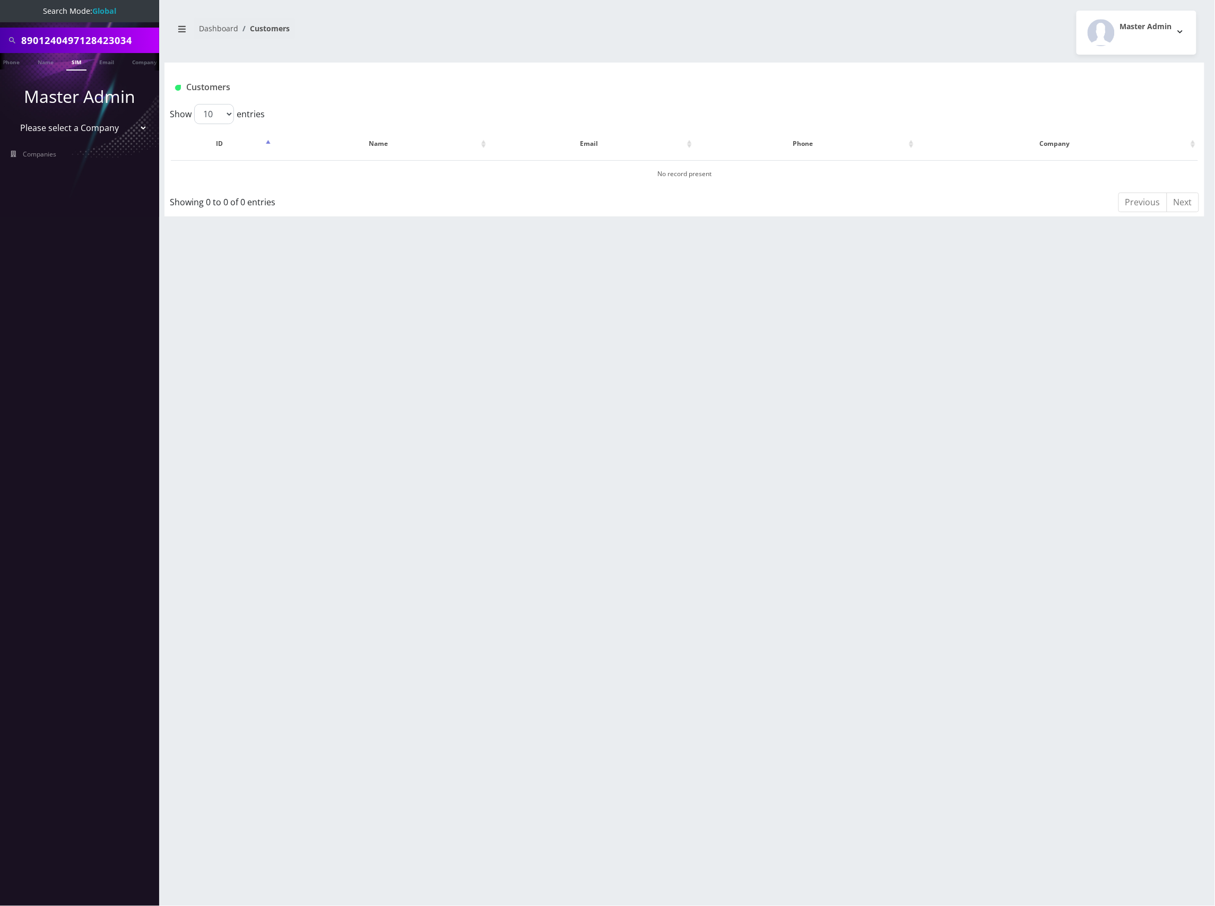
click at [81, 62] on link "SIM" at bounding box center [76, 62] width 20 height 18
click at [117, 44] on input "8901240497128423034" at bounding box center [88, 40] width 135 height 20
paste input "31359001"
type input "8901240497131359001"
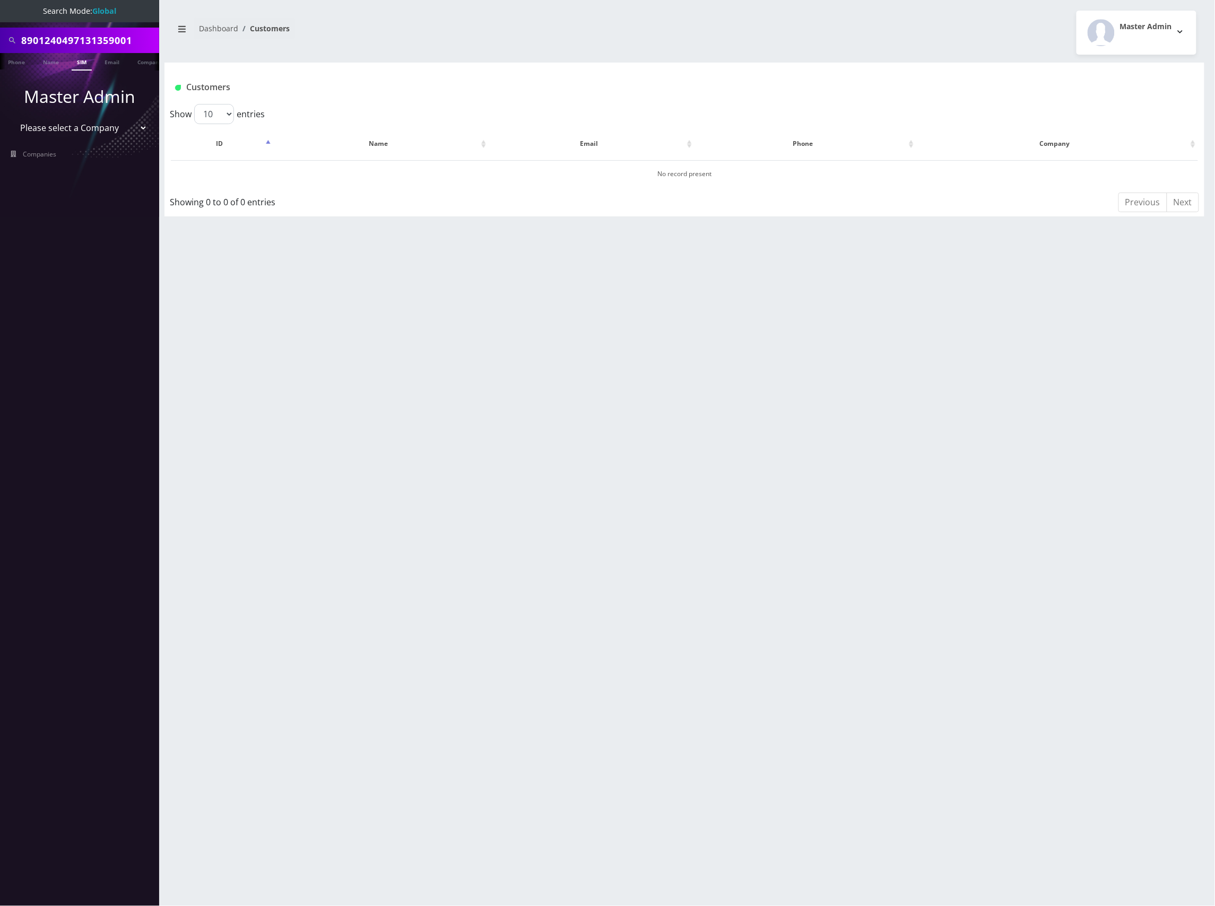
click at [81, 65] on link "SIM" at bounding box center [82, 62] width 20 height 18
click at [99, 49] on input "8901240497131359001" at bounding box center [88, 40] width 135 height 20
paste input "2842286"
type input "8901240497128422861"
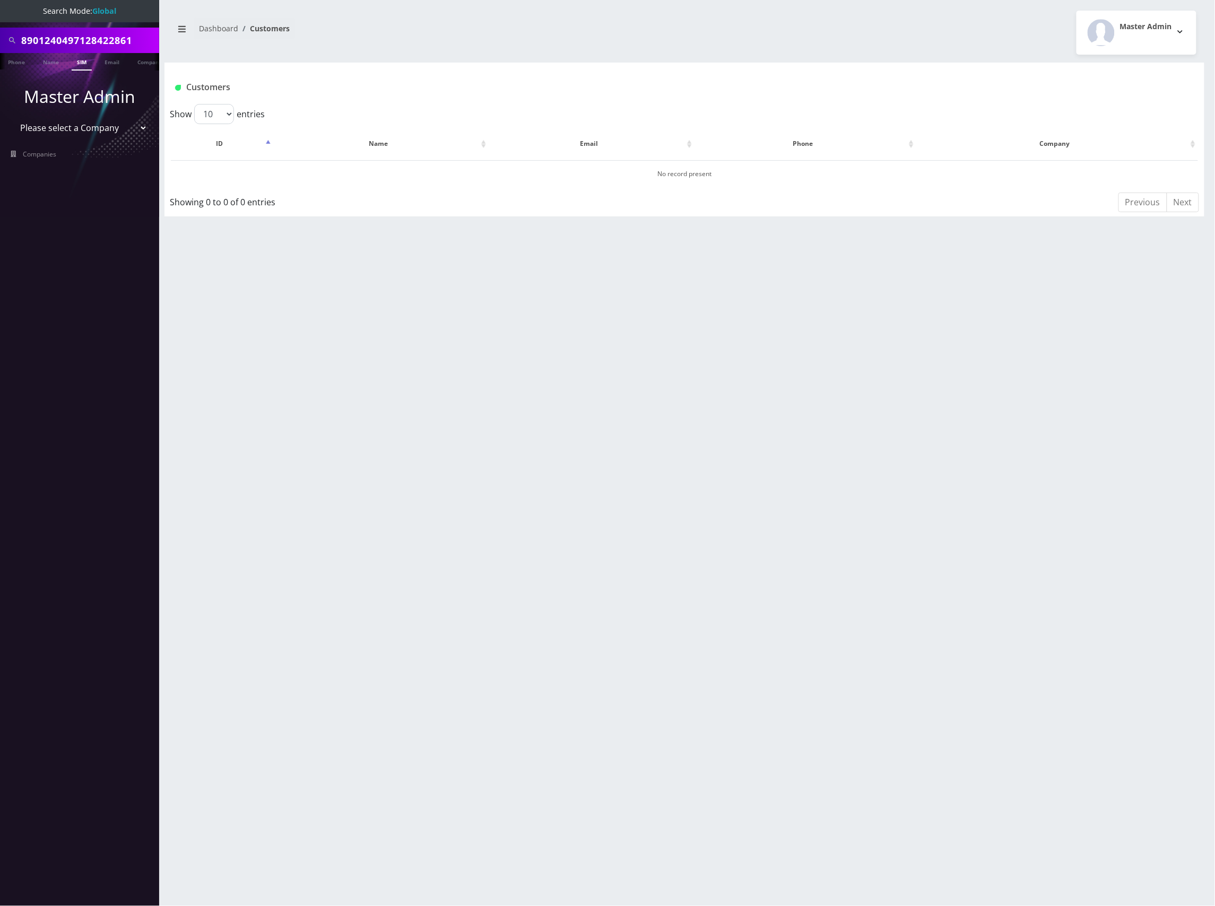
click at [77, 60] on link "SIM" at bounding box center [82, 62] width 20 height 18
click at [107, 35] on input "8901240497128422861" at bounding box center [88, 40] width 135 height 20
click at [106, 34] on input "8901240497128422861" at bounding box center [88, 40] width 135 height 20
paste input "31345869"
type input "8901240497131345869"
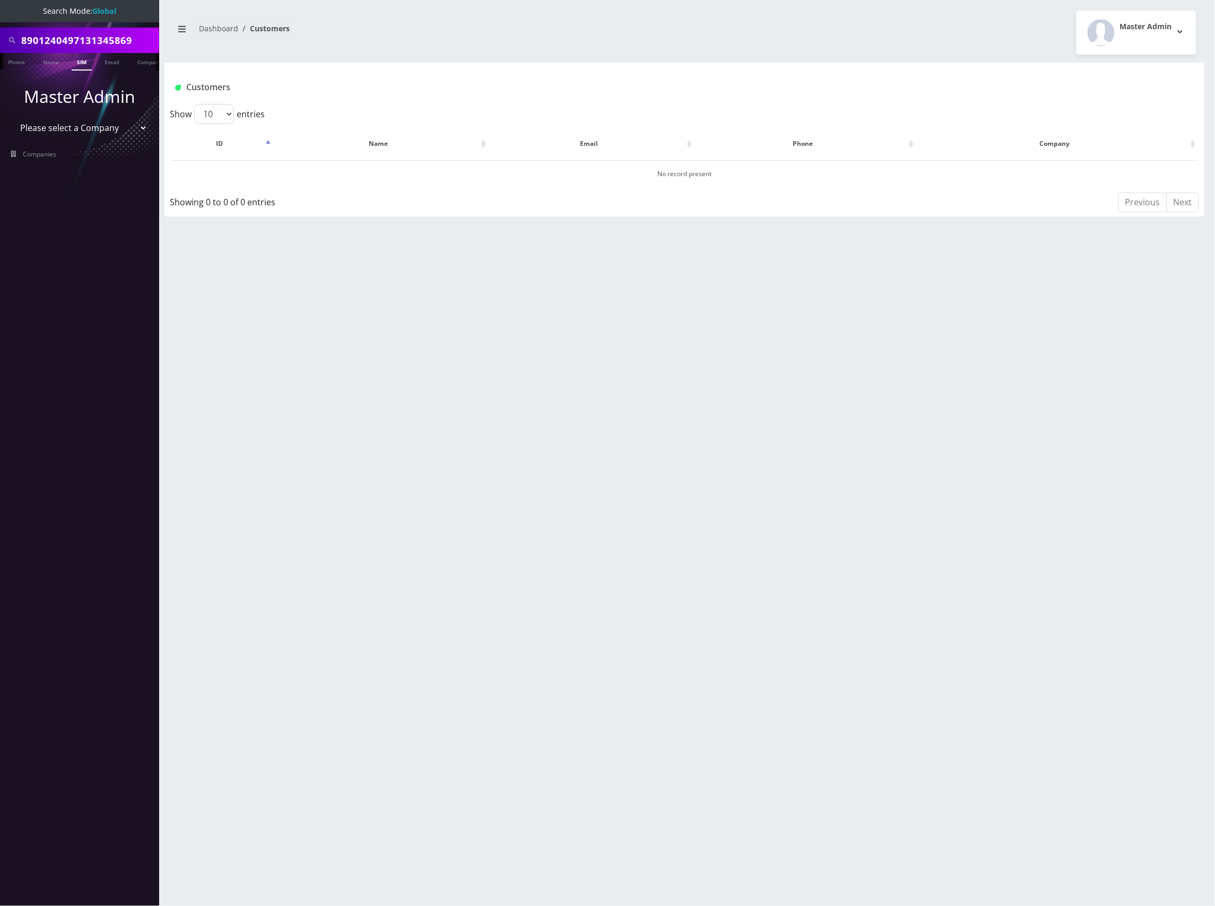
click at [72, 63] on link "SIM" at bounding box center [82, 62] width 20 height 18
click at [91, 37] on input "8901240497131345869" at bounding box center [88, 40] width 135 height 20
paste input "9150"
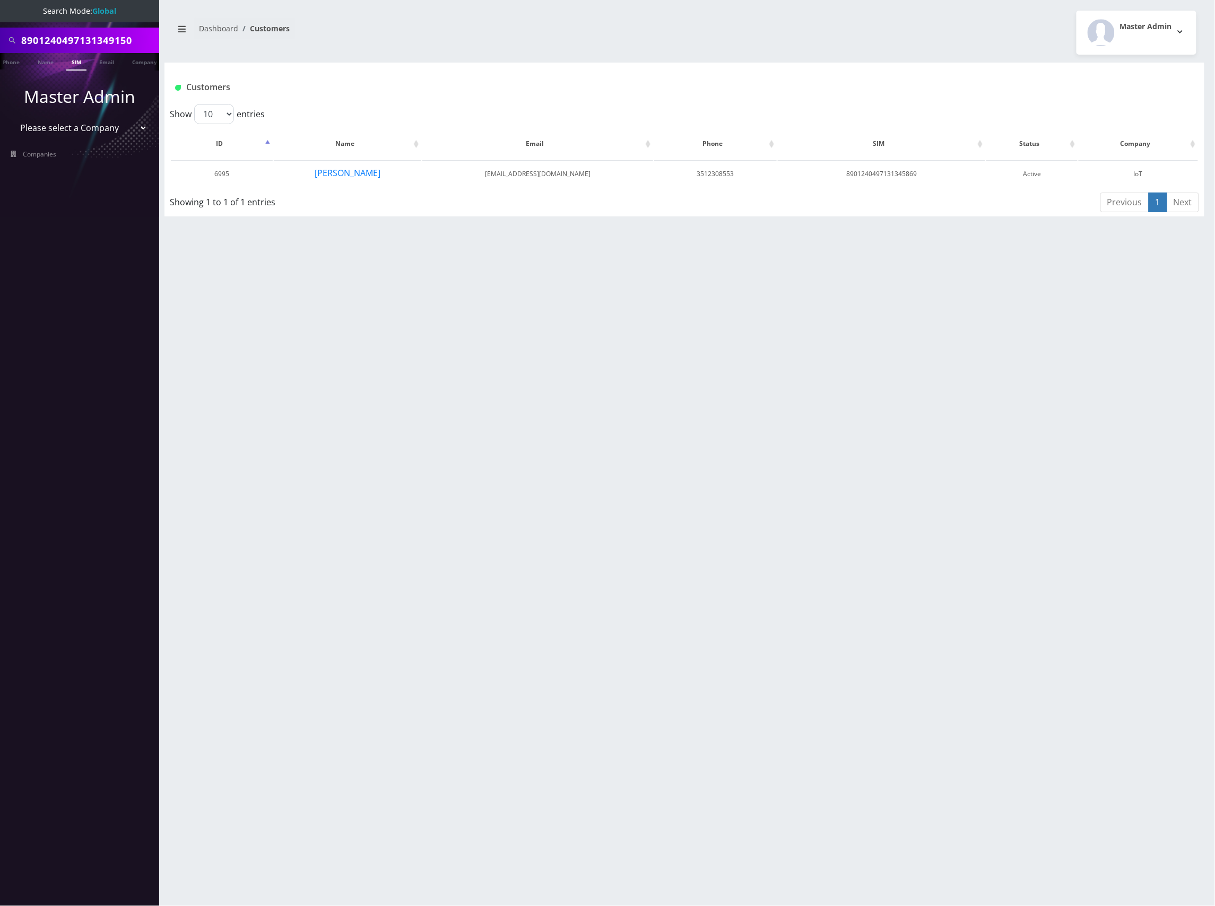
type input "8901240497131349150"
click at [73, 68] on link "SIM" at bounding box center [76, 62] width 20 height 18
click at [103, 42] on input "8901240497131349150" at bounding box center [88, 40] width 135 height 20
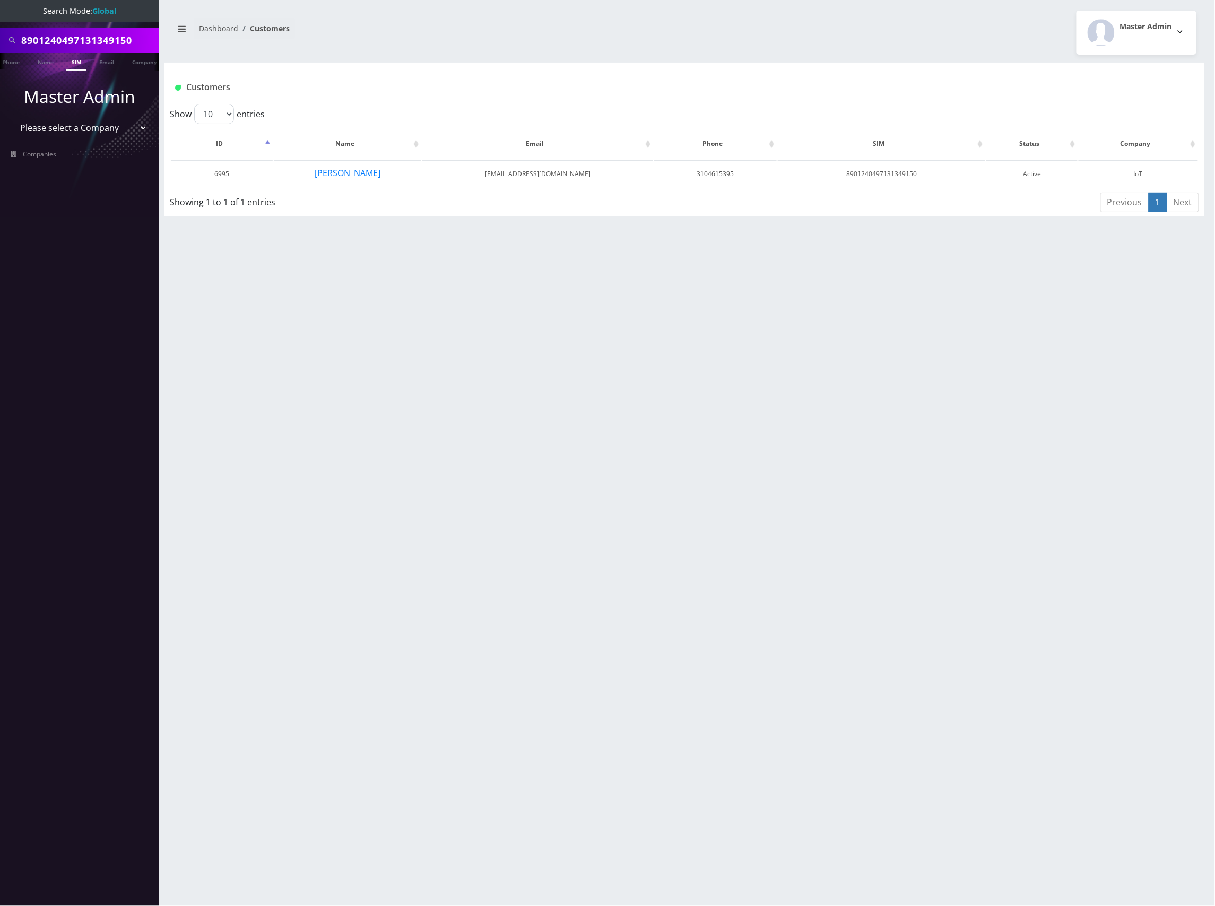
paste input "232307"
type input "8901240497131232307"
click at [74, 63] on link "SIM" at bounding box center [76, 62] width 20 height 18
click at [111, 41] on input "8901240497131232307" at bounding box center [88, 40] width 135 height 20
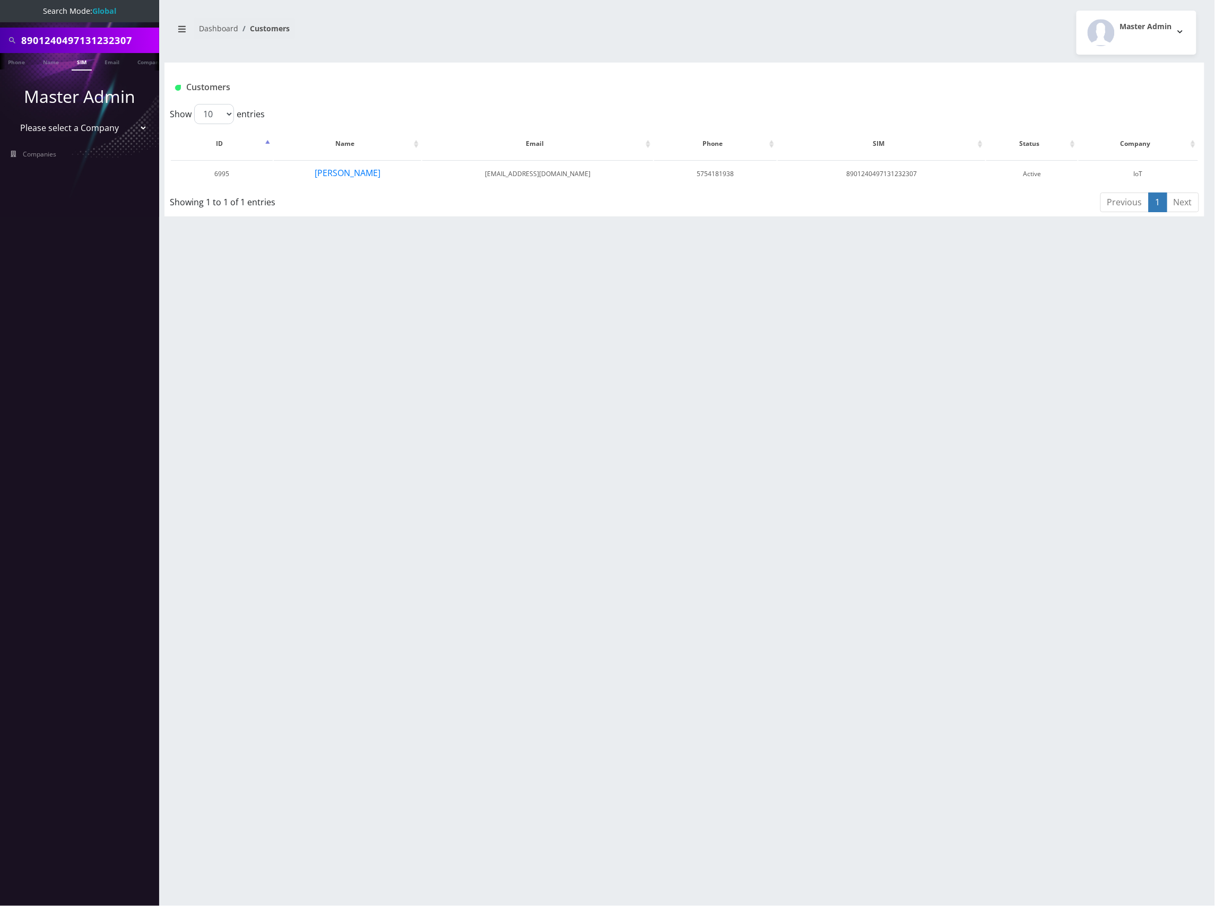
paste input "344961"
type input "8901240497131344961"
click at [77, 62] on link "SIM" at bounding box center [82, 62] width 20 height 18
click at [130, 39] on input "8901240497131344961" at bounding box center [88, 40] width 135 height 20
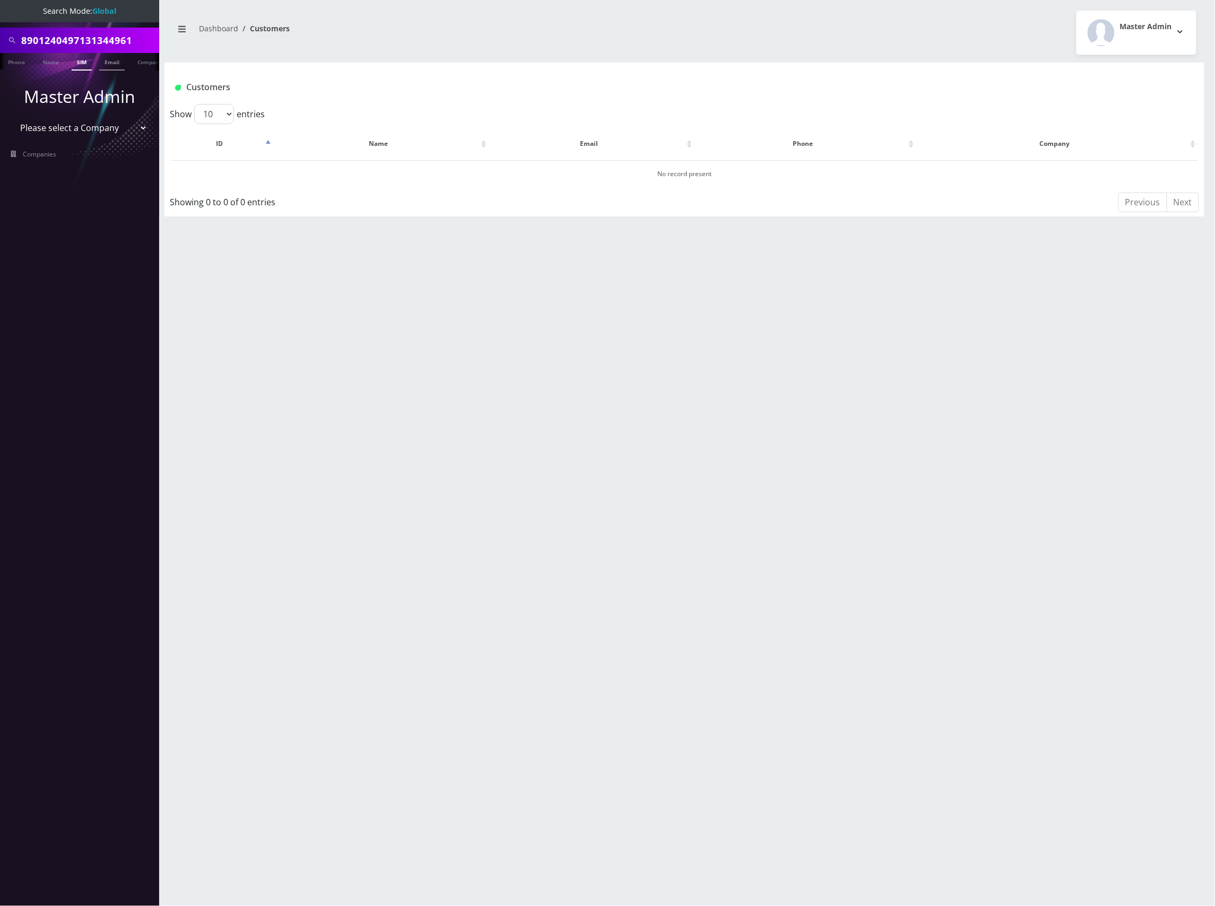
paste input "56569"
type input "8901240497131356569"
click at [79, 58] on link "SIM" at bounding box center [82, 62] width 20 height 18
click at [94, 36] on input "8901240497131356569" at bounding box center [88, 40] width 135 height 20
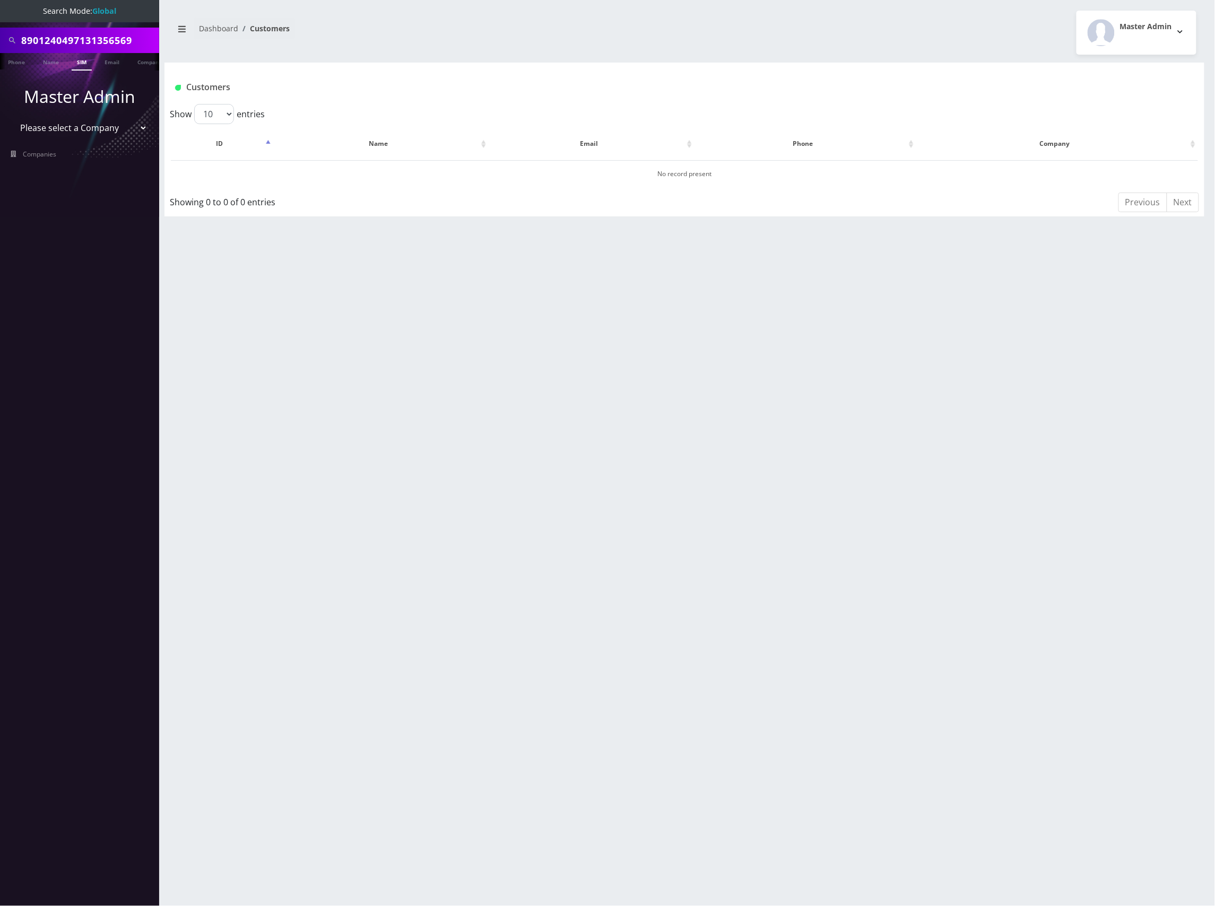
paste input "760"
type input "8901240497131357609"
click at [83, 57] on link "SIM" at bounding box center [82, 62] width 20 height 18
click at [75, 68] on nav "Search Mode: Global 8901240497131357609 Phone Name SIM Email Company Customer M…" at bounding box center [79, 453] width 159 height 906
click at [79, 62] on link "SIM" at bounding box center [82, 62] width 20 height 18
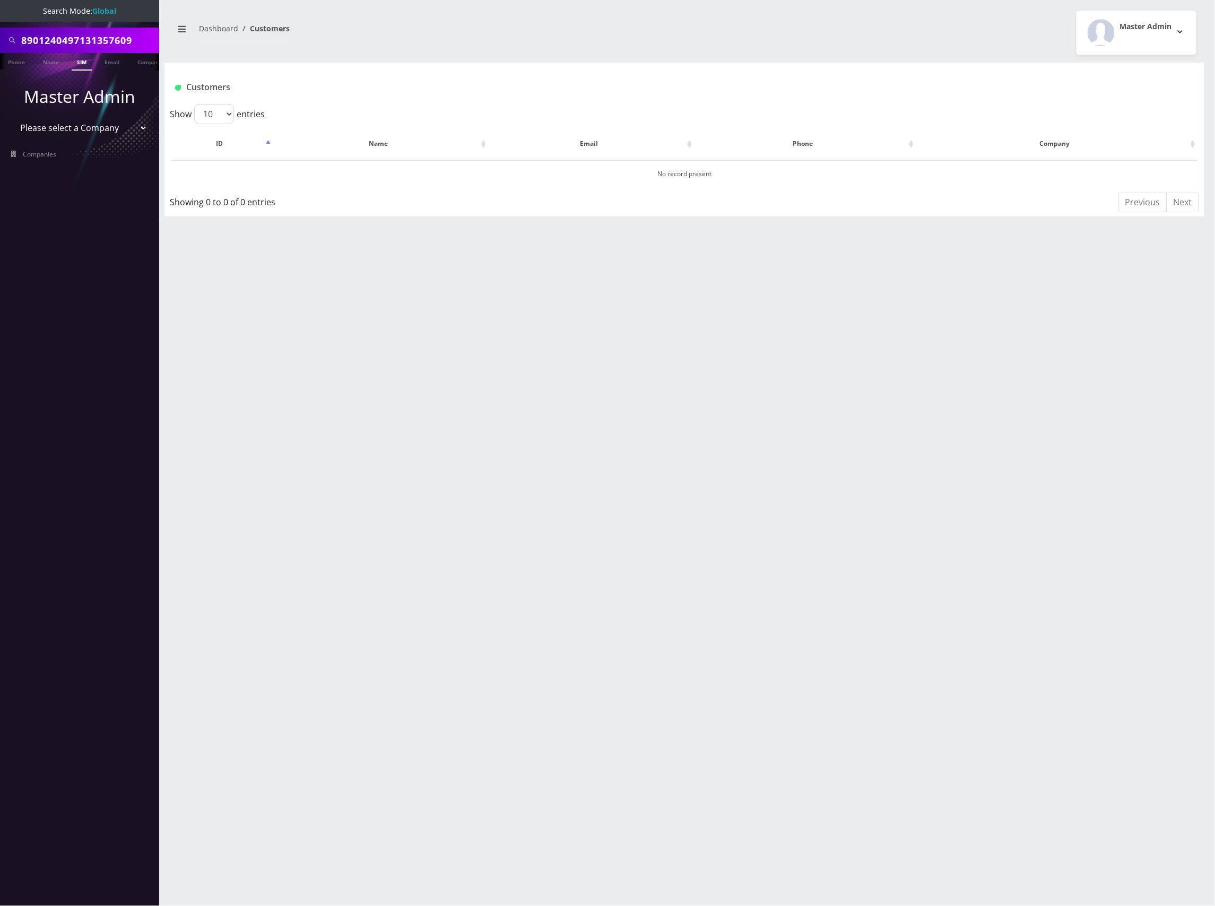
click at [97, 36] on input "8901240497131357609" at bounding box center [88, 40] width 135 height 20
paste input "226044"
type input "8901240497131226044"
click at [83, 62] on link "SIM" at bounding box center [82, 62] width 20 height 18
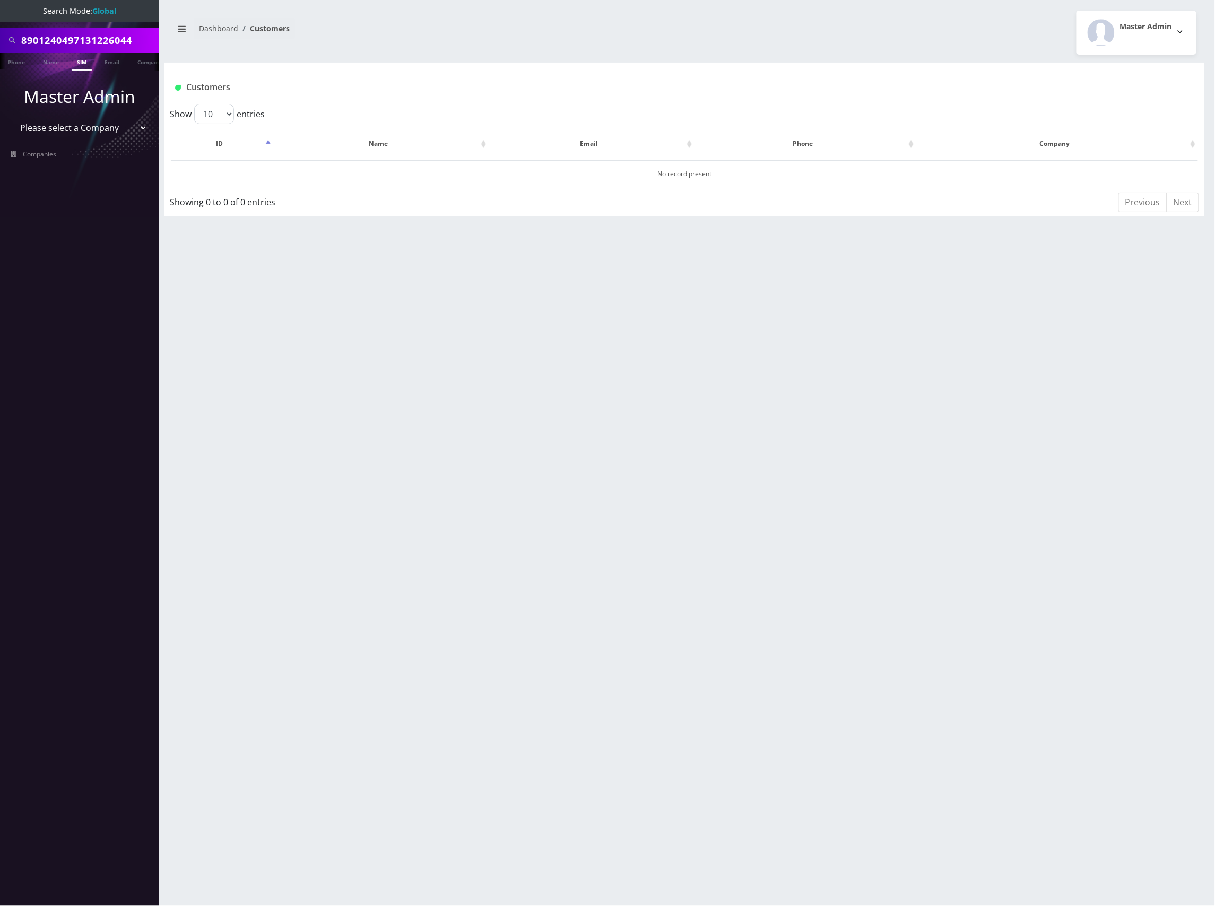
click at [93, 36] on input "8901240497131226044" at bounding box center [88, 40] width 135 height 20
paste input "28432217"
click at [100, 40] on input "8901240497128432217" at bounding box center [88, 40] width 135 height 20
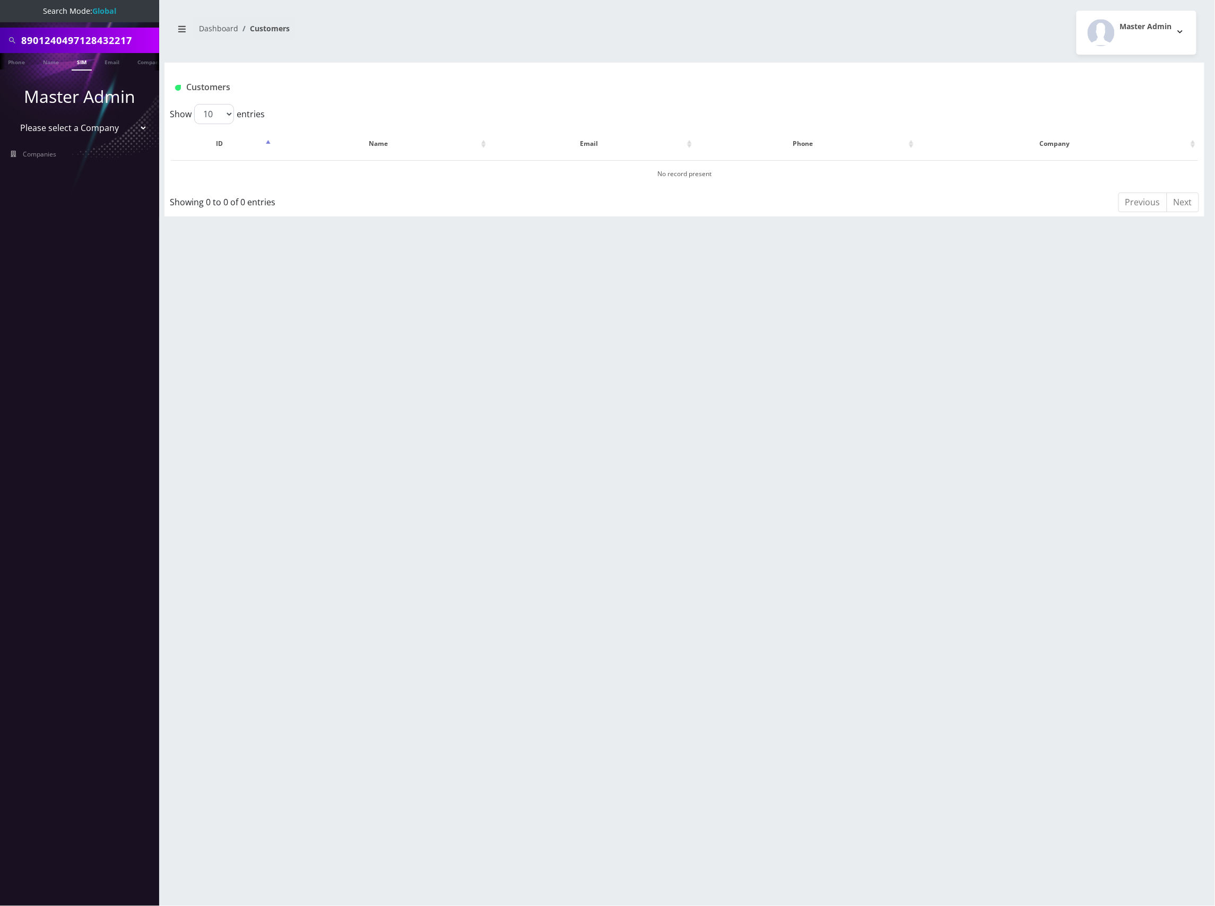
paste input "8901240497128420188"
type input "8901240497128420188"
click at [79, 60] on link "SIM" at bounding box center [82, 62] width 20 height 18
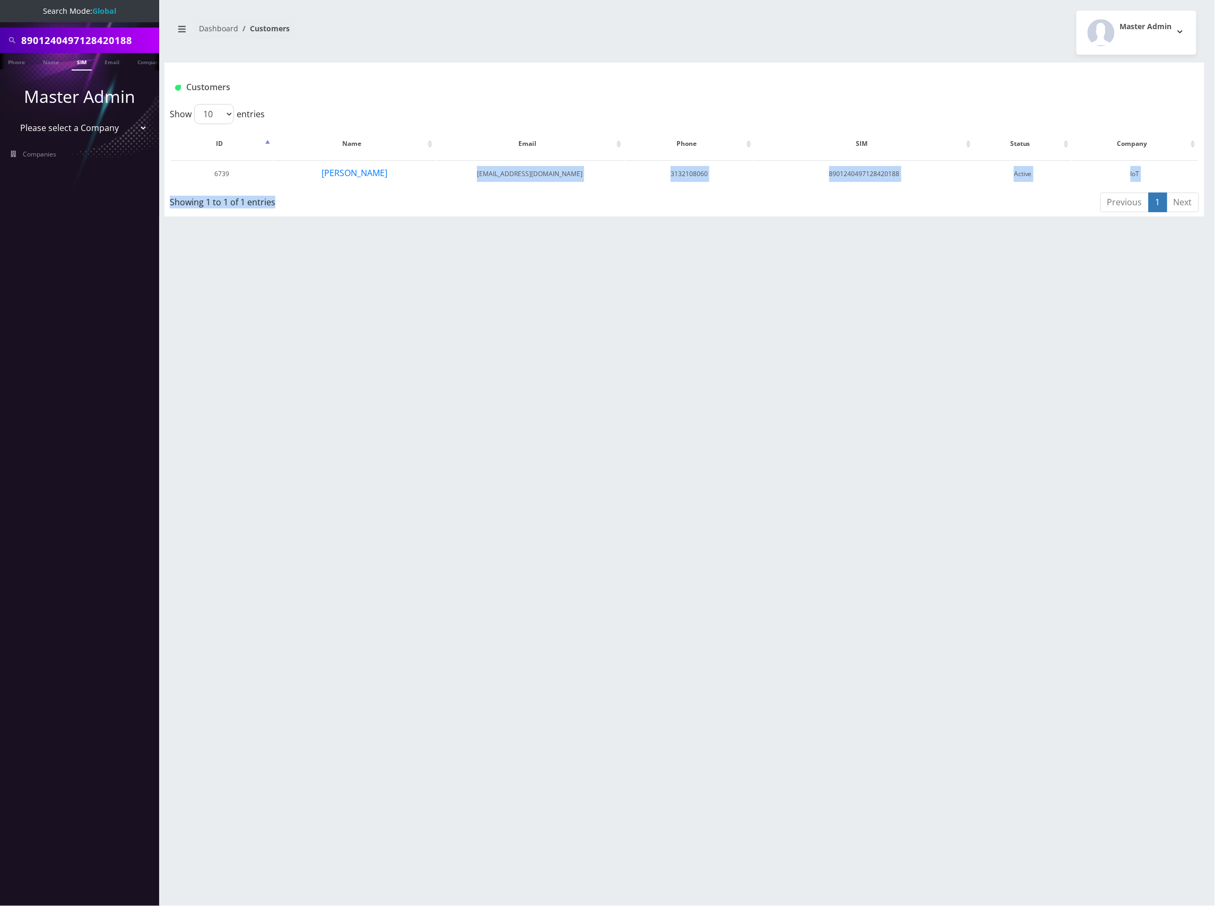
drag, startPoint x: 404, startPoint y: 175, endPoint x: 340, endPoint y: 281, distance: 124.5
click at [336, 278] on div "8901240497128420188 Phone Name SIM Email Company Customer Dashboard Customers M…" at bounding box center [684, 453] width 1061 height 906
click at [597, 281] on div "8901240497128420188 Phone Name SIM Email Company Customer Dashboard Customers M…" at bounding box center [684, 453] width 1061 height 906
click at [1206, 440] on div "8901240497128420188 Phone Name SIM Email Company Customer Dashboard Customers M…" at bounding box center [684, 453] width 1061 height 906
click at [89, 36] on input "8901240497128420188" at bounding box center [88, 40] width 135 height 20
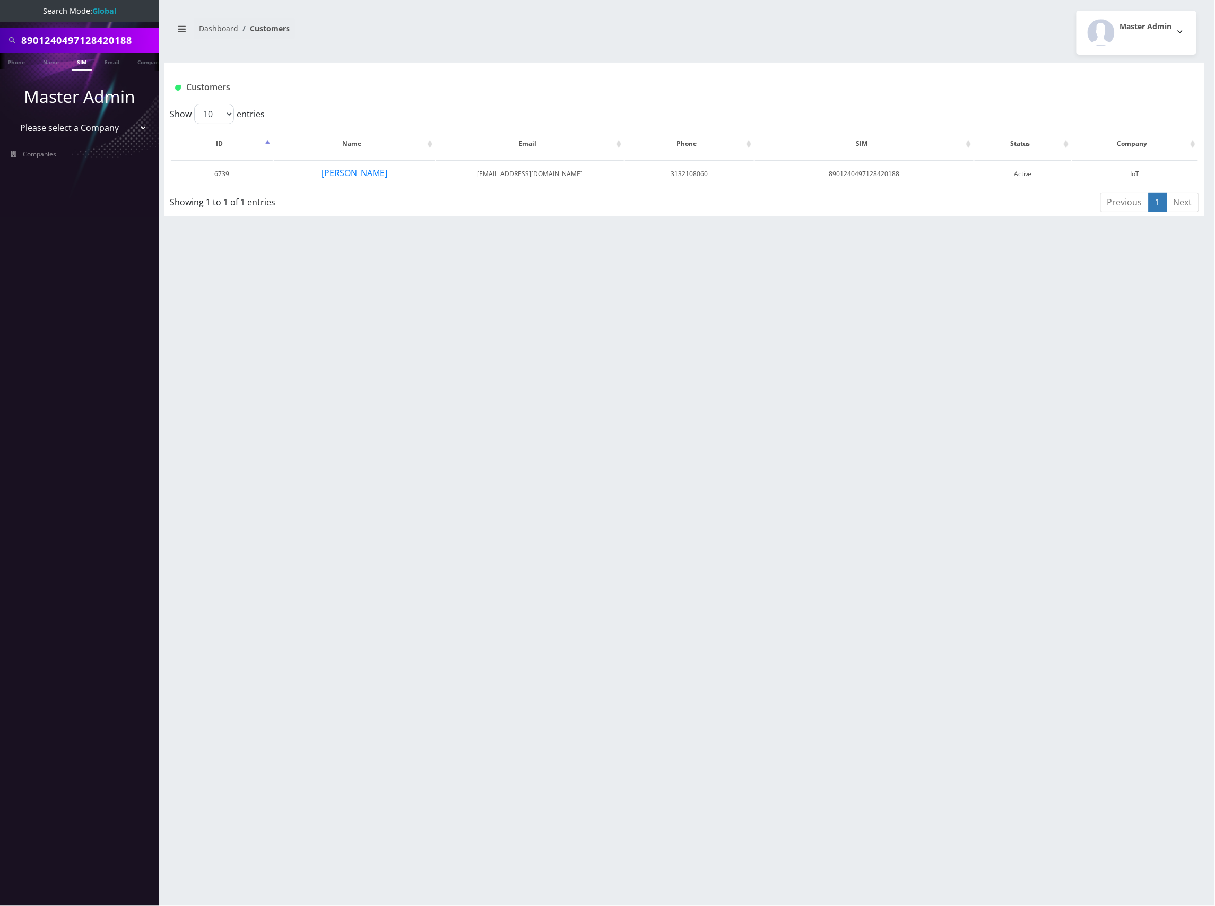
click at [89, 36] on input "8901240497128420188" at bounding box center [88, 40] width 135 height 20
paste input "264255"
type input "8901240497128264255"
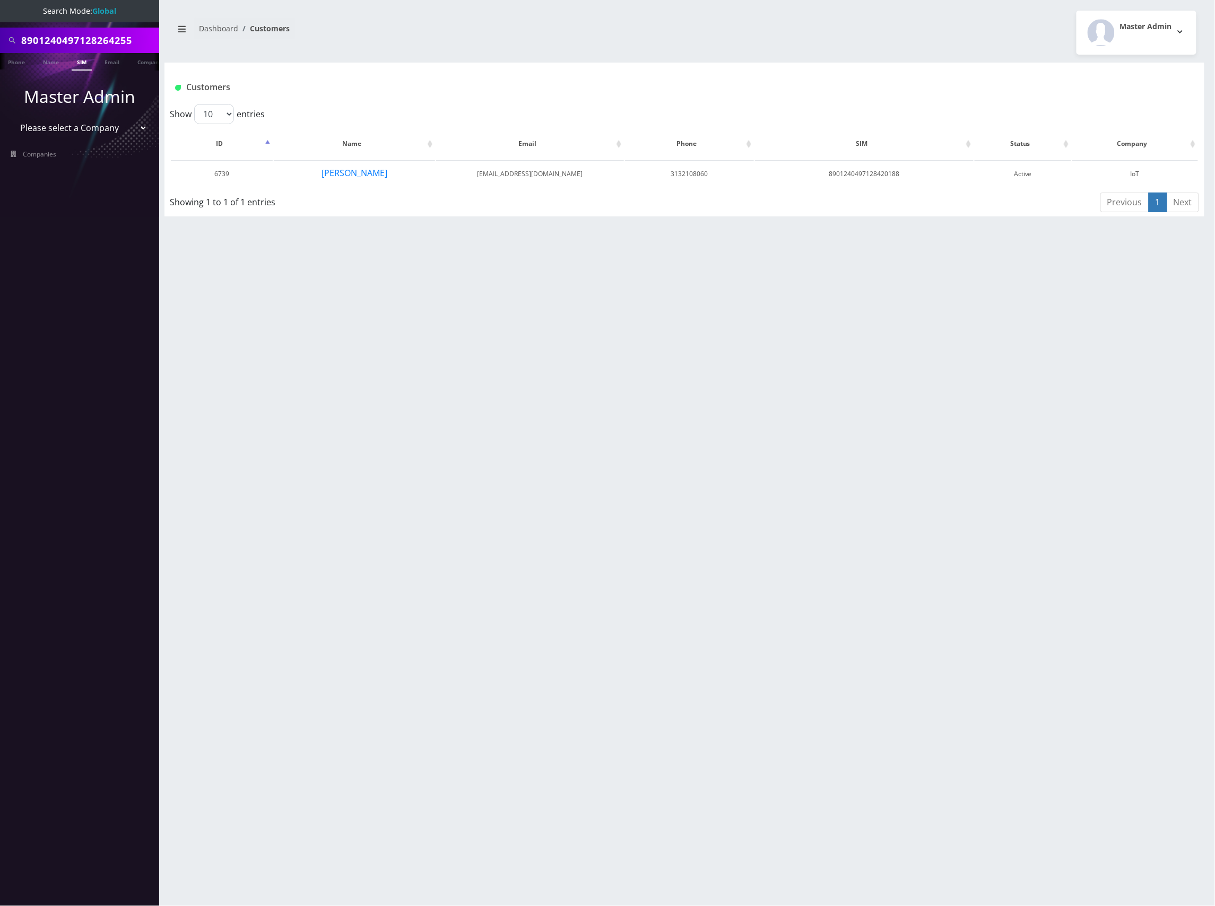
click at [84, 65] on link "SIM" at bounding box center [82, 62] width 20 height 18
click at [104, 41] on input "8901240497128264255" at bounding box center [88, 40] width 135 height 20
paste input "433942"
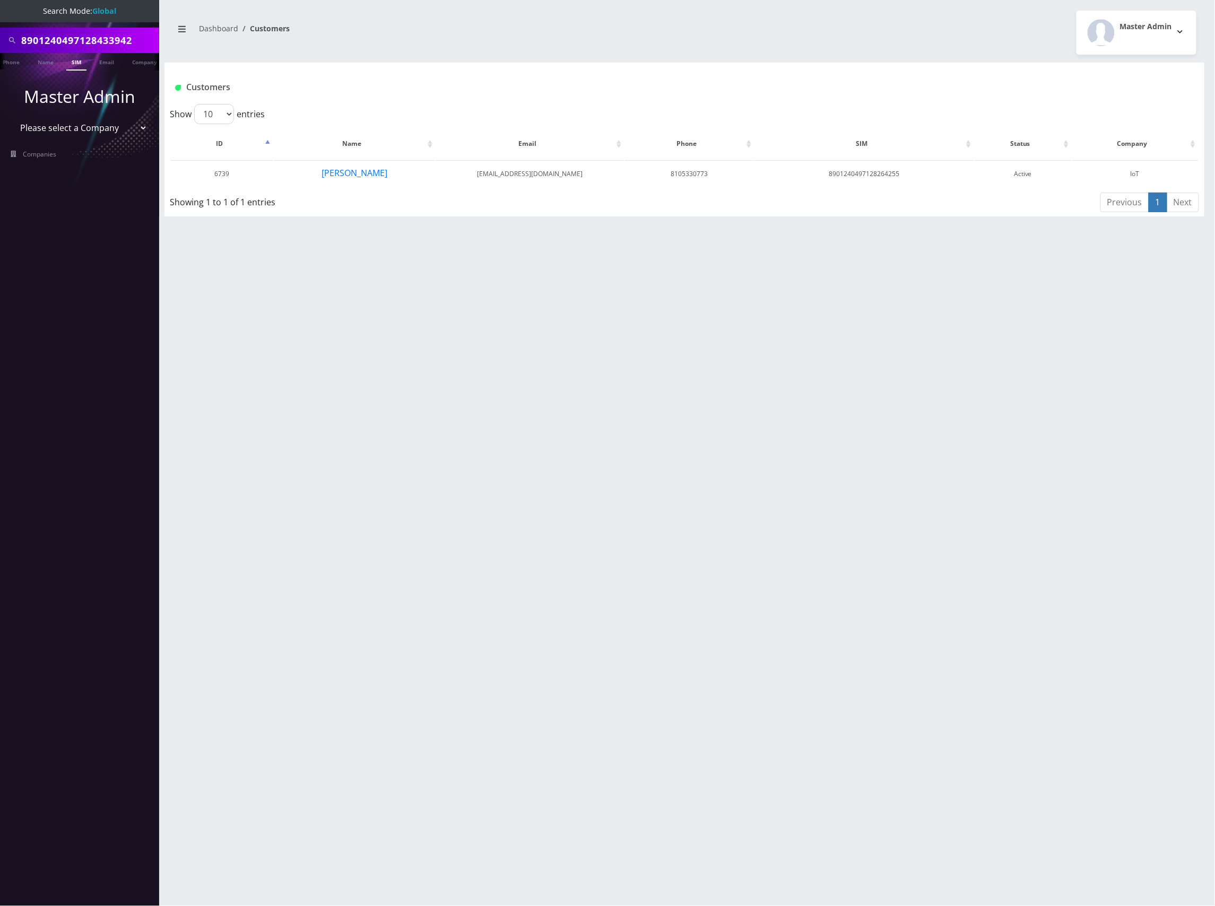
type input "8901240497128433942"
click at [588, 289] on div "8901240497128264255 Phone Name SIM Email Company Customer Dashboard Customers M…" at bounding box center [684, 453] width 1061 height 906
click at [73, 60] on link "SIM" at bounding box center [76, 62] width 20 height 18
click at [109, 47] on input "8901240497128433942" at bounding box center [88, 40] width 135 height 20
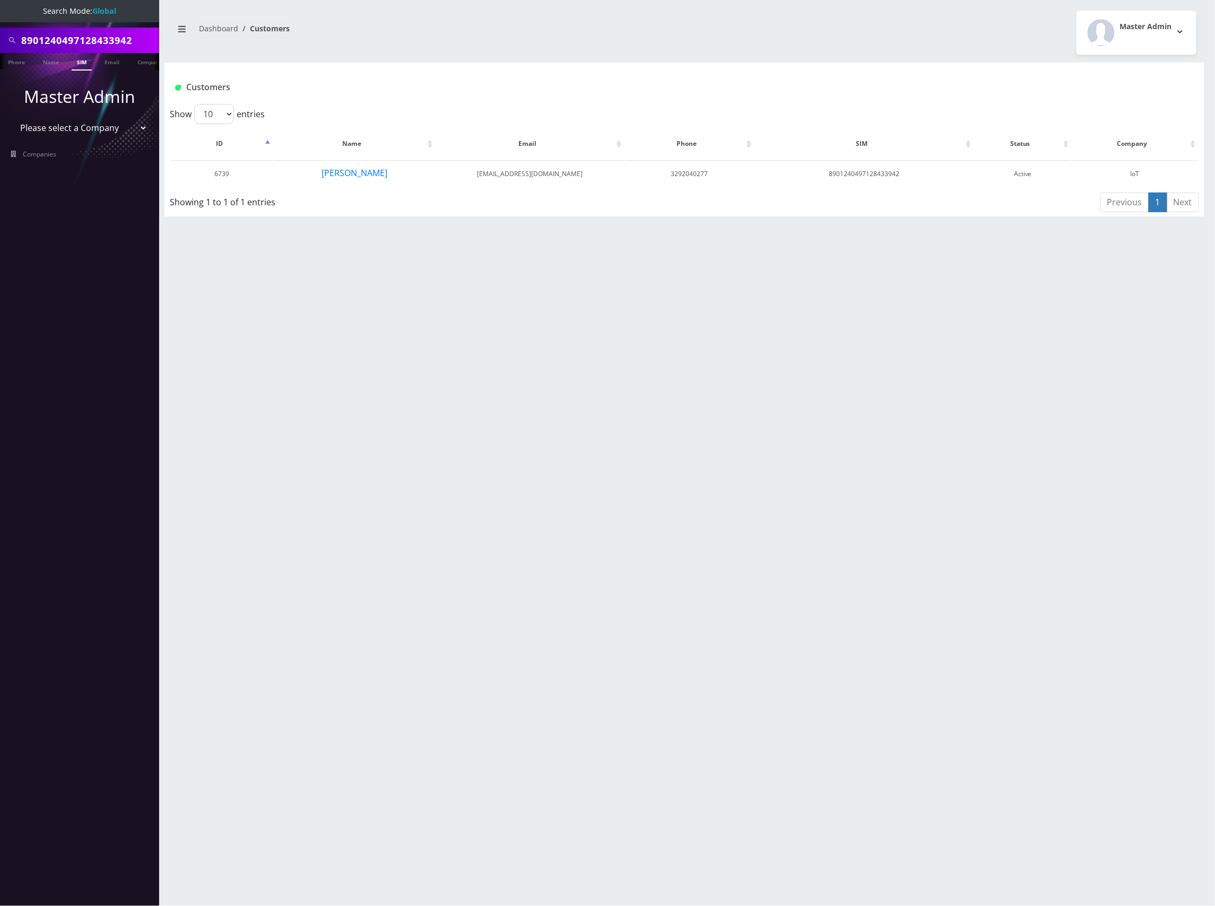
click at [109, 47] on input "8901240497128433942" at bounding box center [88, 40] width 135 height 20
paste input "31226184"
type input "8901240497131226184"
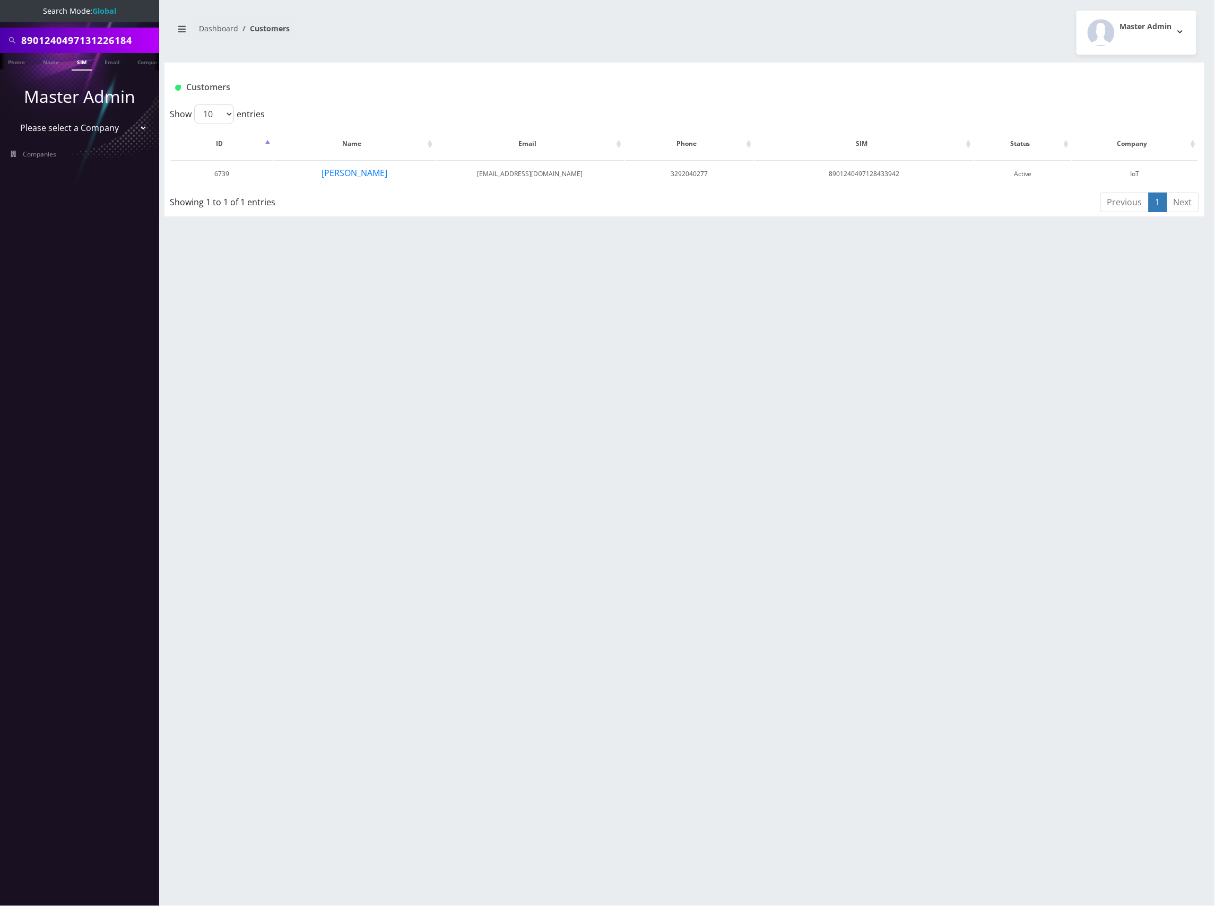
click at [81, 64] on link "SIM" at bounding box center [82, 62] width 20 height 18
click at [102, 41] on input "8901240497131226184" at bounding box center [88, 40] width 135 height 20
click at [102, 40] on input "8901240497131226184" at bounding box center [88, 40] width 135 height 20
paste input "349622"
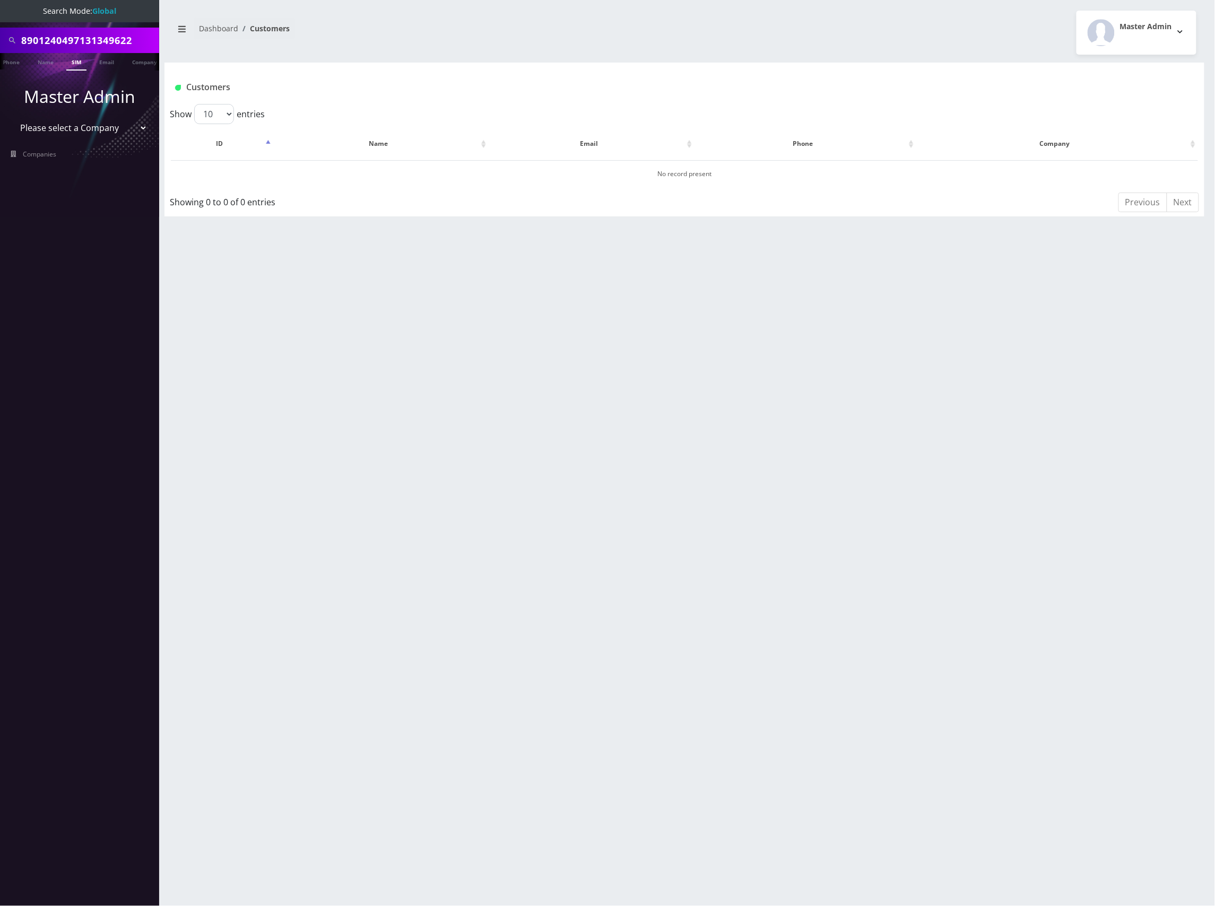
scroll to position [0, 15]
type input "8901240497131349622"
click at [74, 65] on link "SIM" at bounding box center [76, 62] width 20 height 18
click at [113, 36] on input "8901240497131349622" at bounding box center [88, 40] width 135 height 20
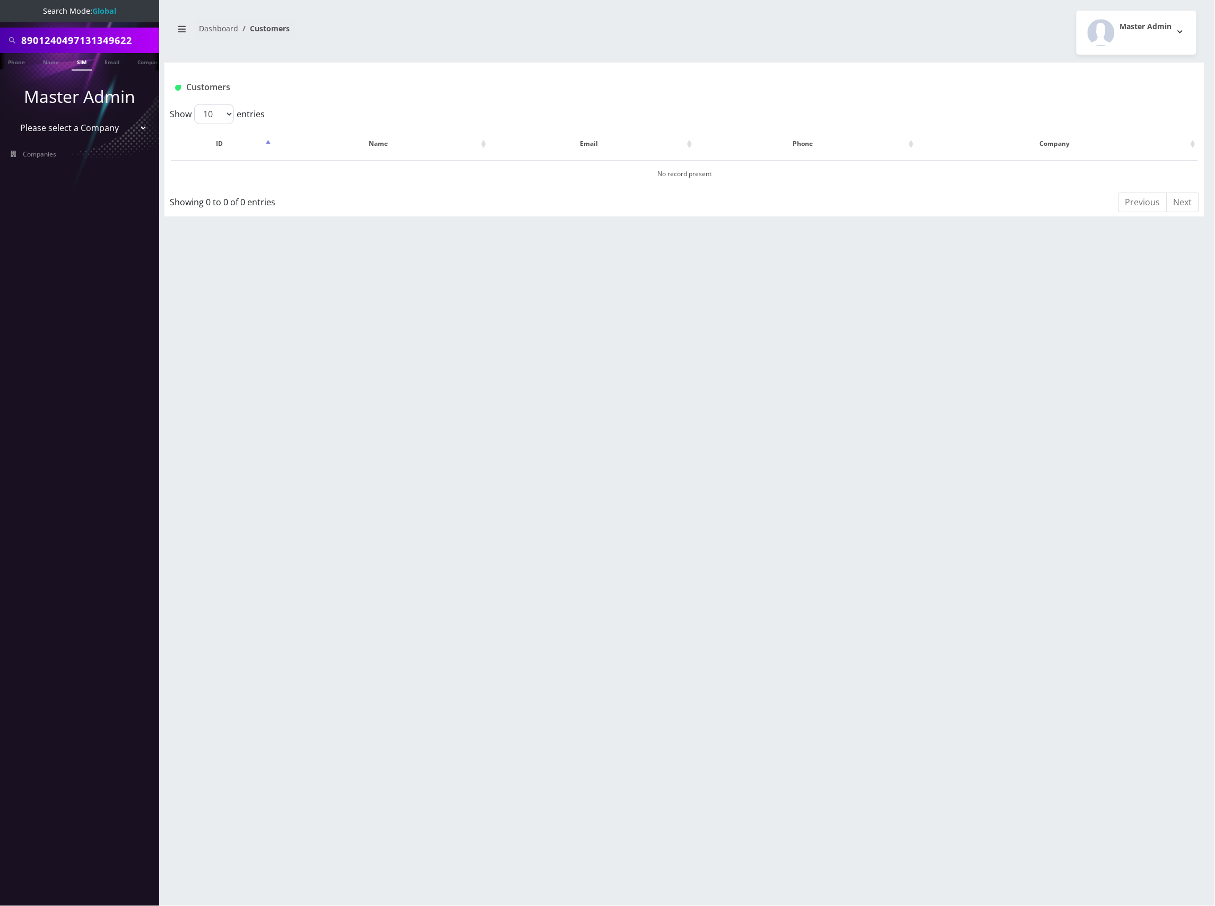
click at [113, 36] on input "8901240497131349622" at bounding box center [88, 40] width 135 height 20
paste input "220633"
type input "8901240497131220633"
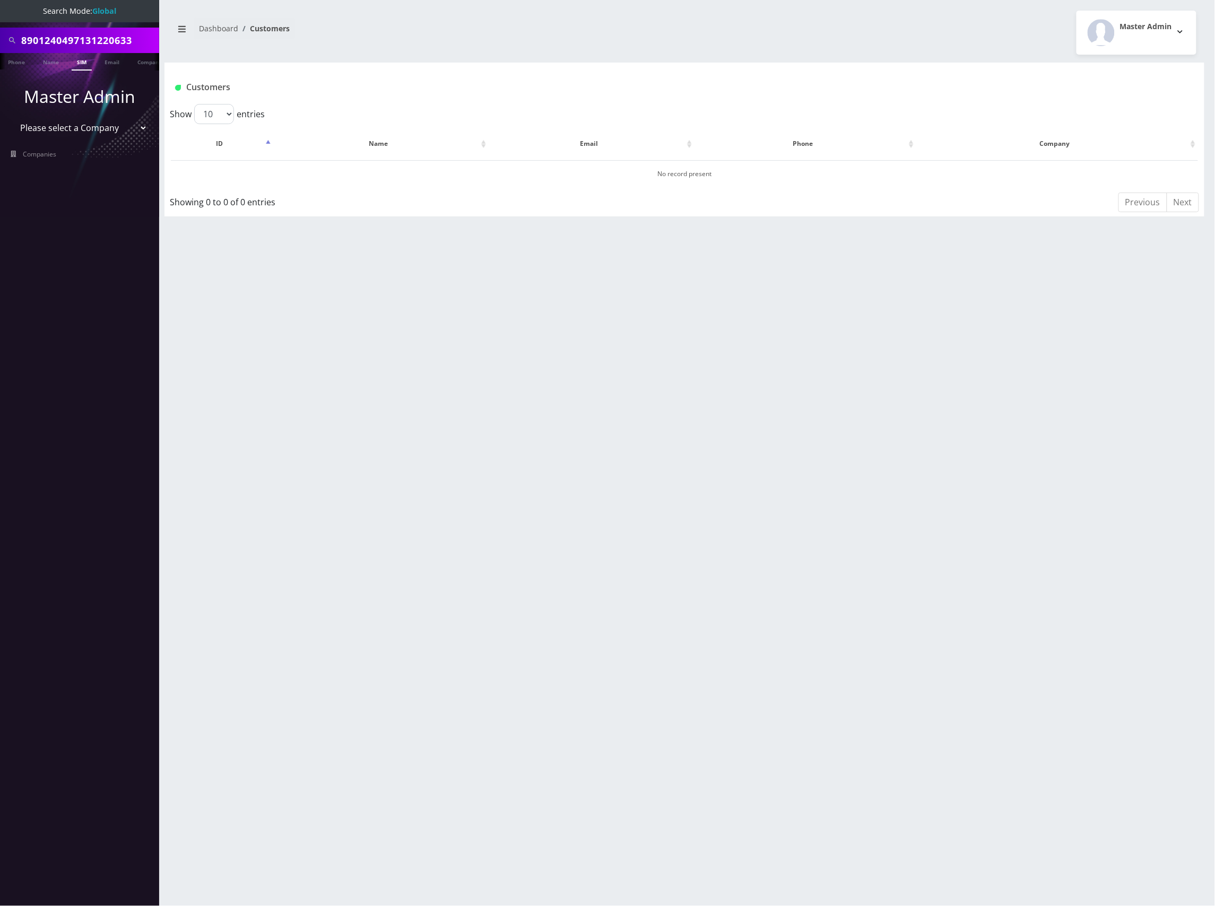
click at [77, 56] on link "SIM" at bounding box center [82, 62] width 20 height 18
click at [123, 33] on input "8901240497131220633" at bounding box center [88, 40] width 135 height 20
paste input "9212"
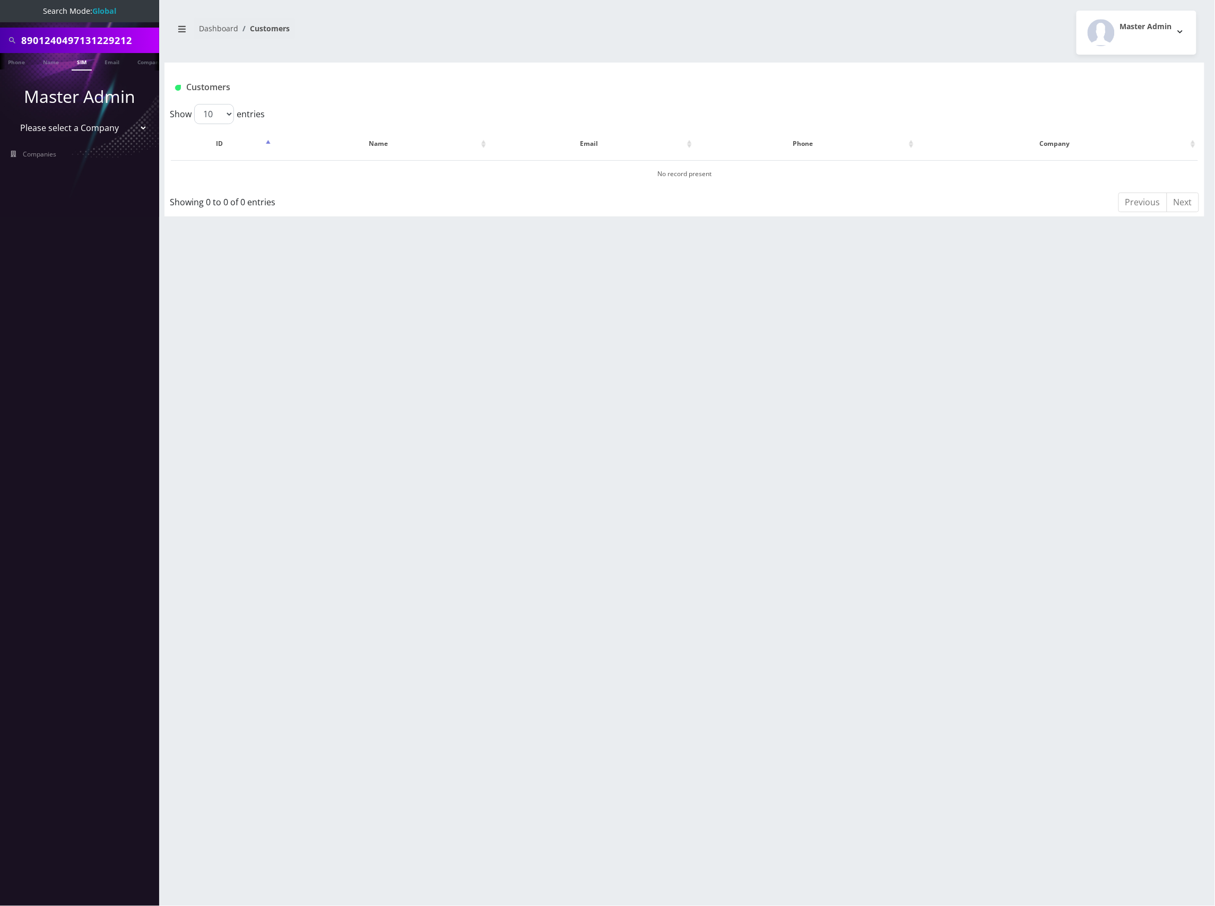
type input "8901240497131229212"
click at [81, 56] on link "SIM" at bounding box center [82, 62] width 20 height 18
click at [116, 43] on input "8901240497131229212" at bounding box center [88, 40] width 135 height 20
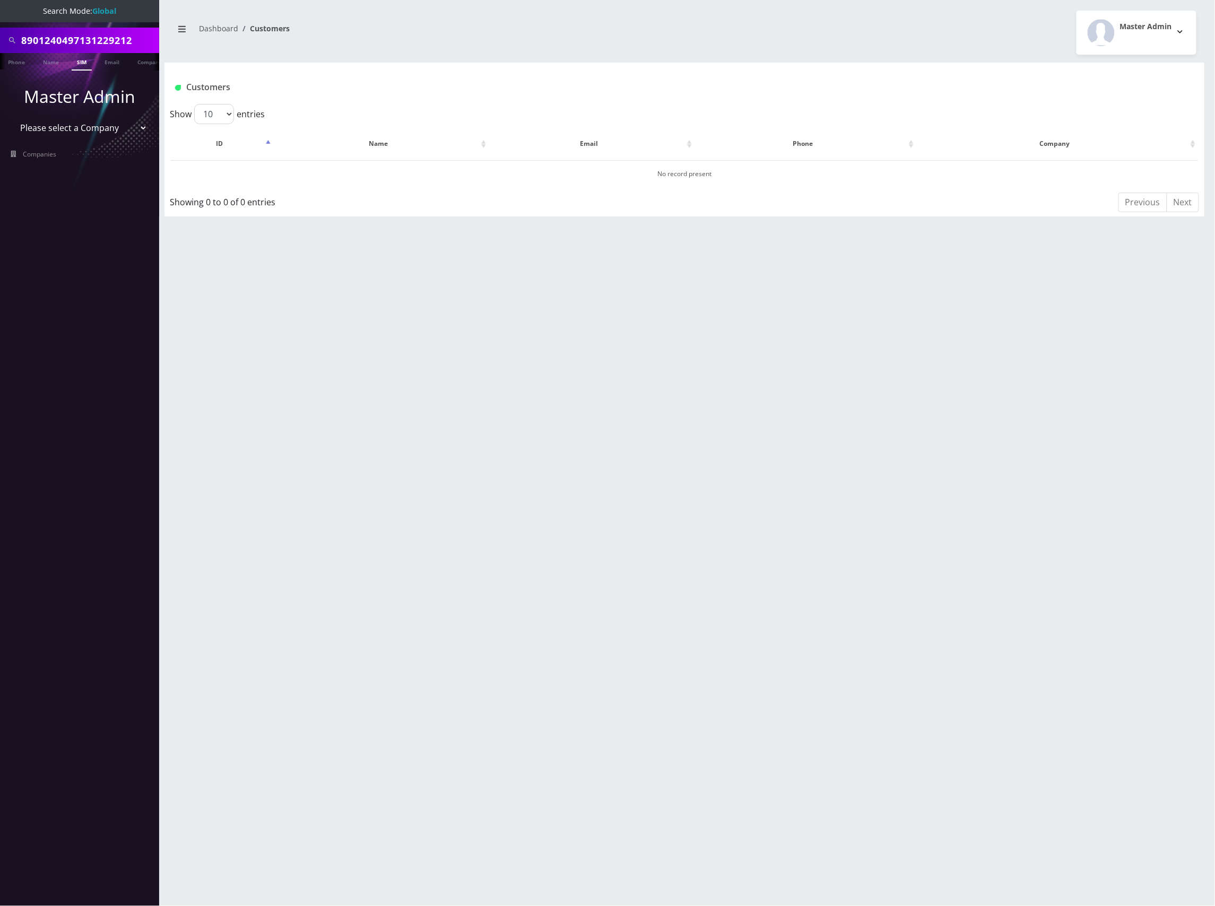
paste input "356254"
type input "8901240497131356254"
click at [82, 62] on link "SIM" at bounding box center [82, 62] width 20 height 18
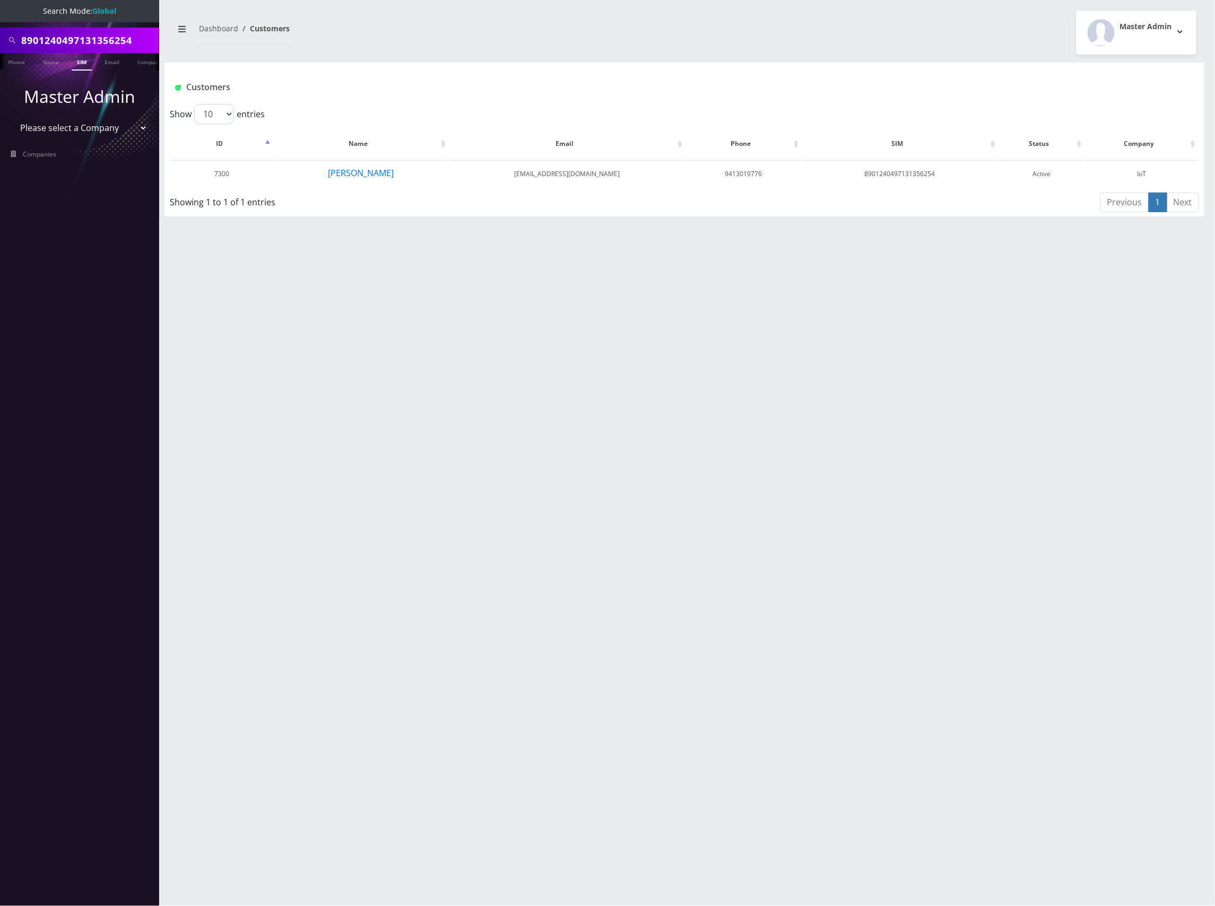
click at [120, 41] on input "8901240497131356254" at bounding box center [88, 40] width 135 height 20
paste input "5843"
type input "8901240497131355843"
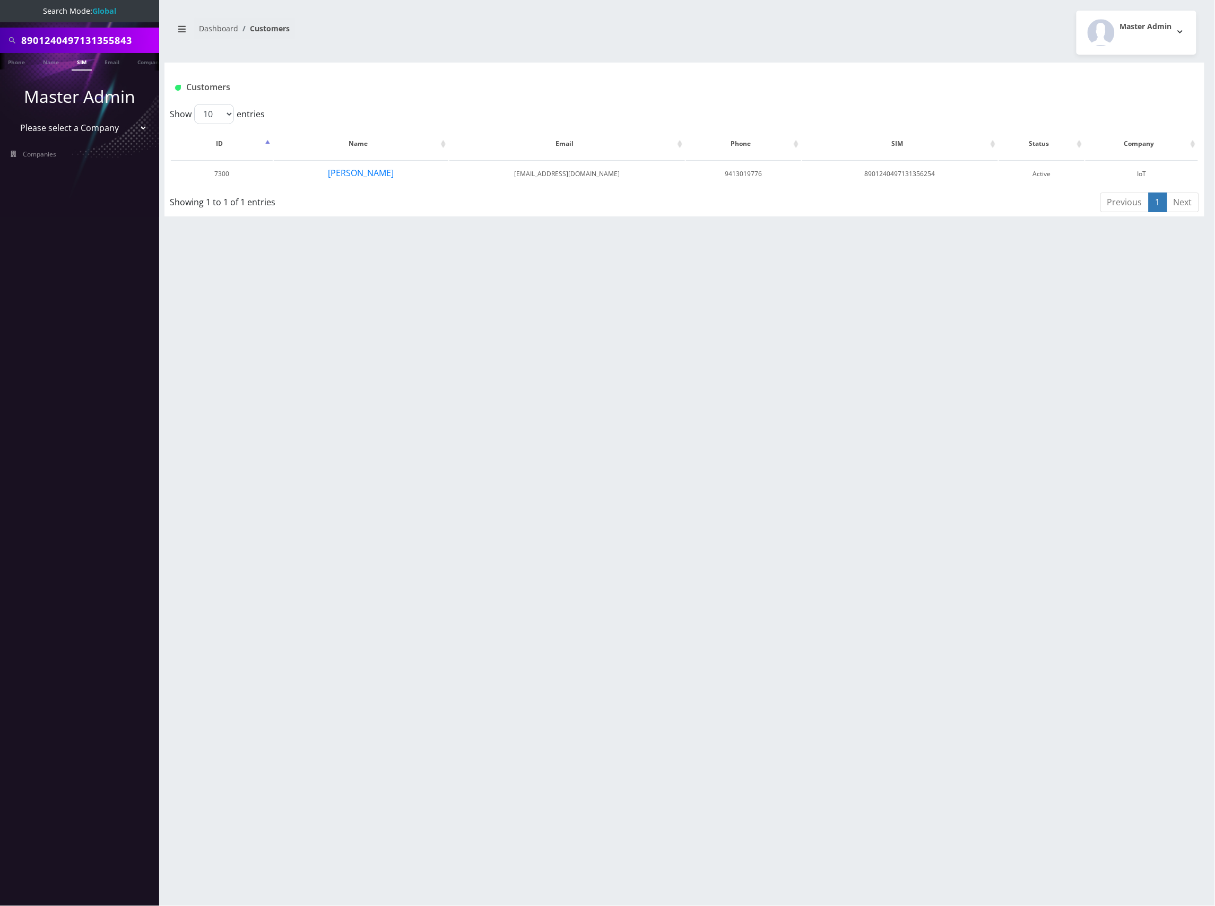
scroll to position [0, 0]
click at [80, 62] on link "SIM" at bounding box center [82, 62] width 20 height 18
click at [115, 41] on input "8901240497131355843" at bounding box center [88, 40] width 135 height 20
paste input "4549"
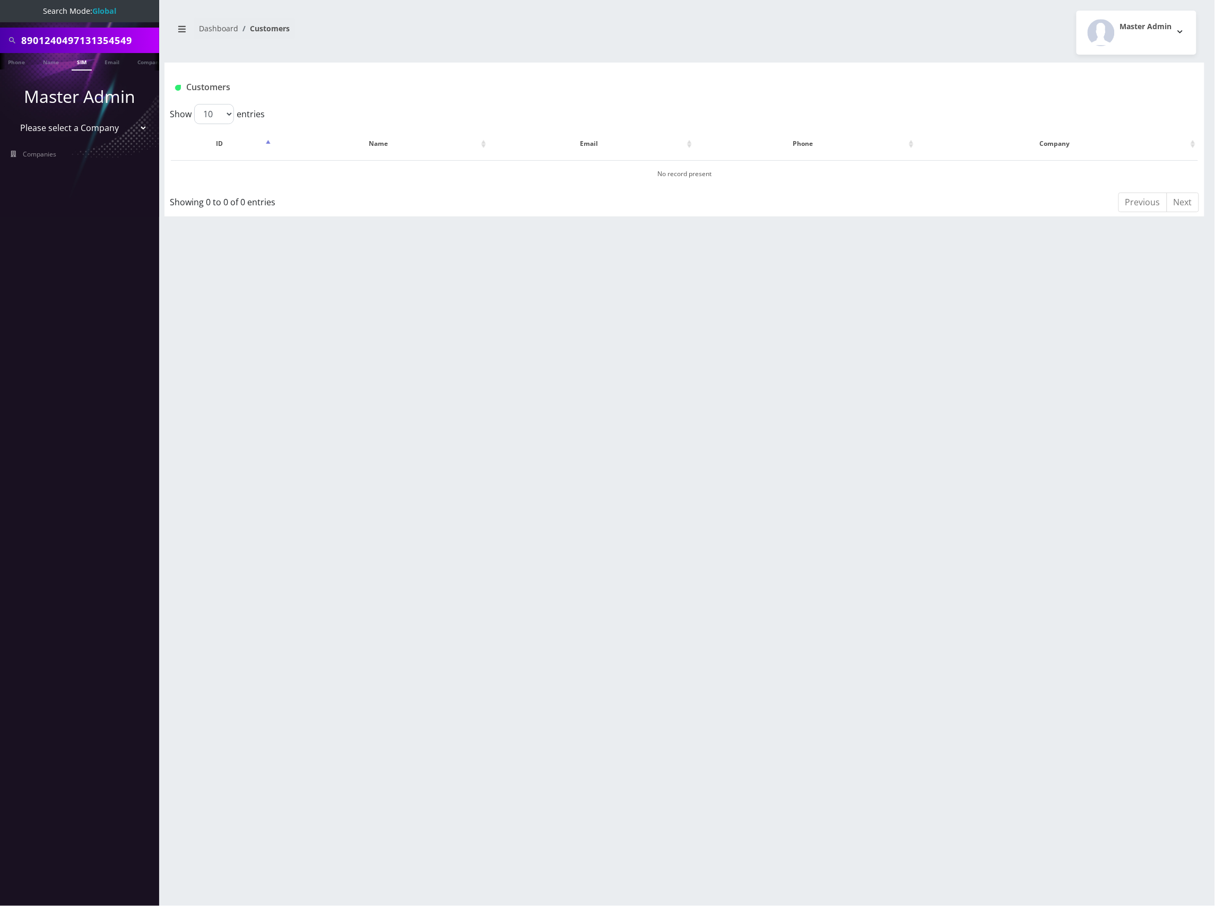
scroll to position [0, 15]
type input "8901240497131354549"
click at [85, 65] on link "SIM" at bounding box center [82, 62] width 20 height 18
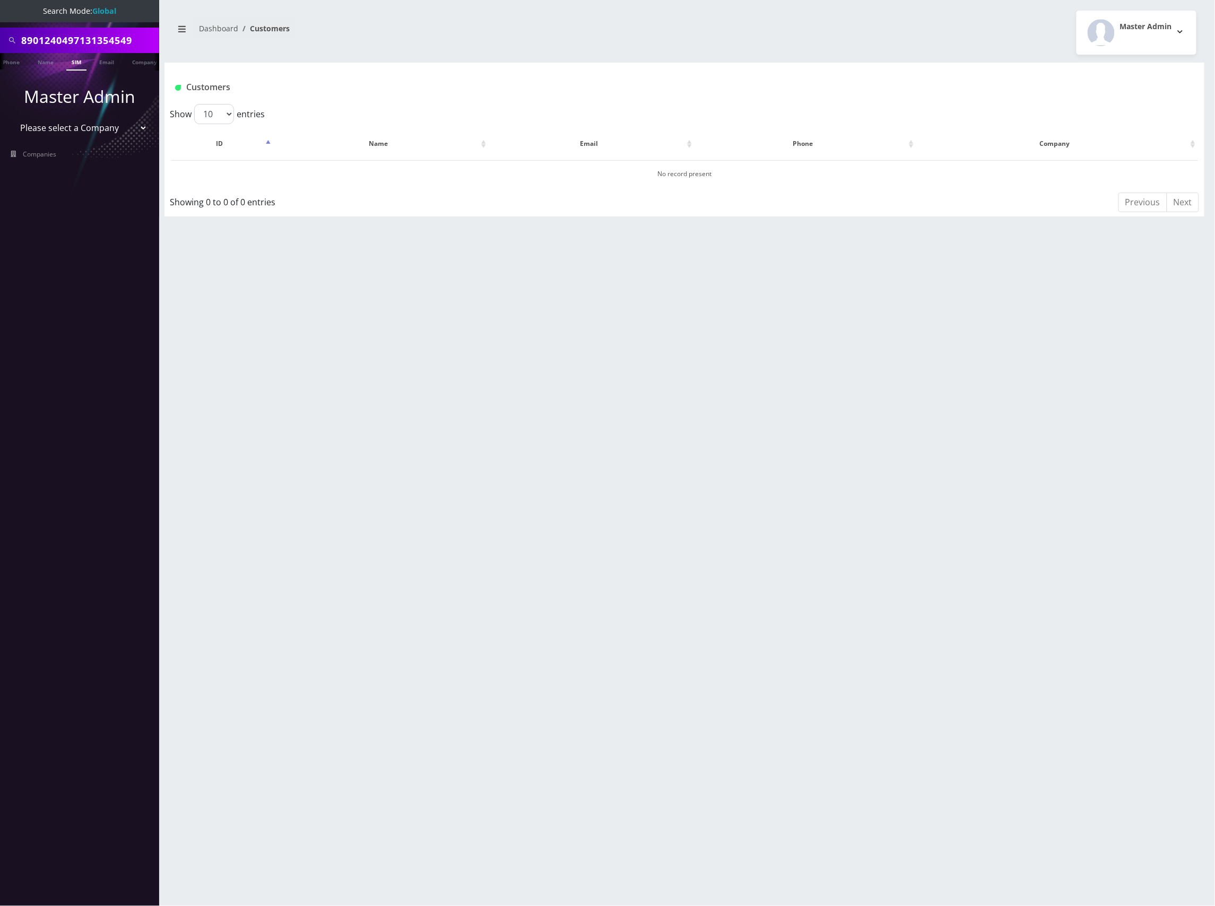
click at [102, 30] on input "8901240497131354549" at bounding box center [88, 40] width 135 height 20
paste input "093"
type input "8901240497131354093"
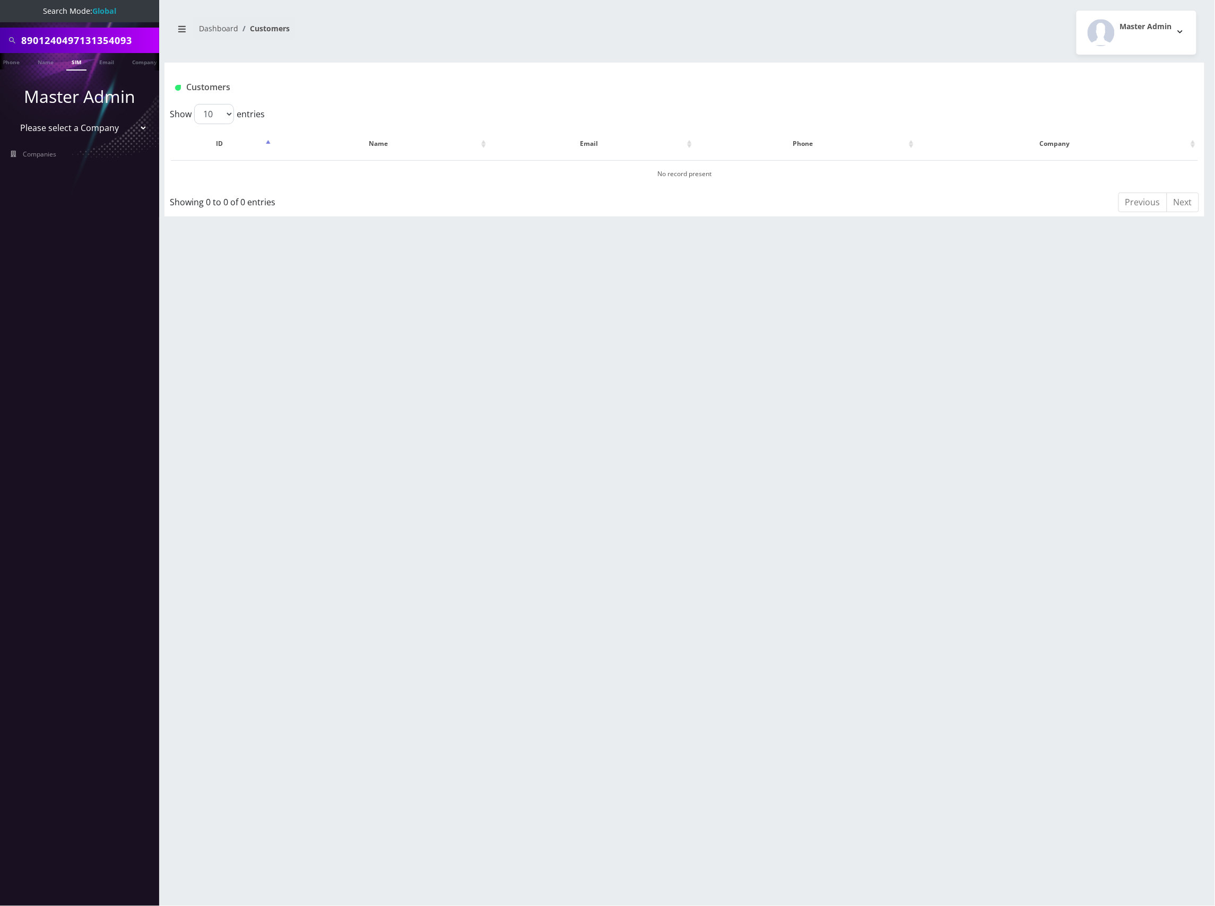
scroll to position [0, 0]
click at [77, 62] on link "SIM" at bounding box center [76, 62] width 20 height 18
click at [79, 66] on link "SIM" at bounding box center [82, 62] width 20 height 18
click at [121, 37] on input "8901240497131354093" at bounding box center [88, 40] width 135 height 20
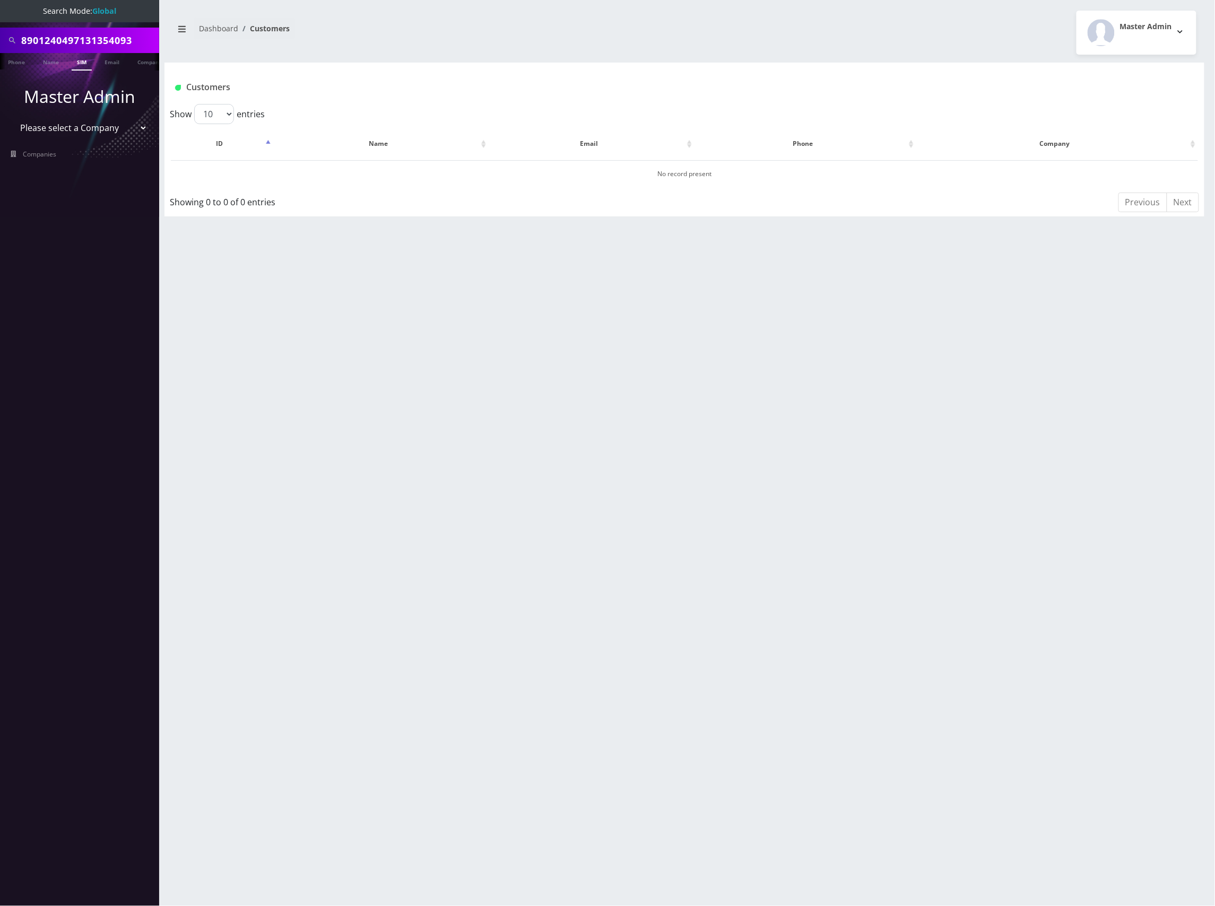
paste input "630"
type input "8901240497131354630"
click at [89, 60] on link "SIM" at bounding box center [82, 62] width 20 height 18
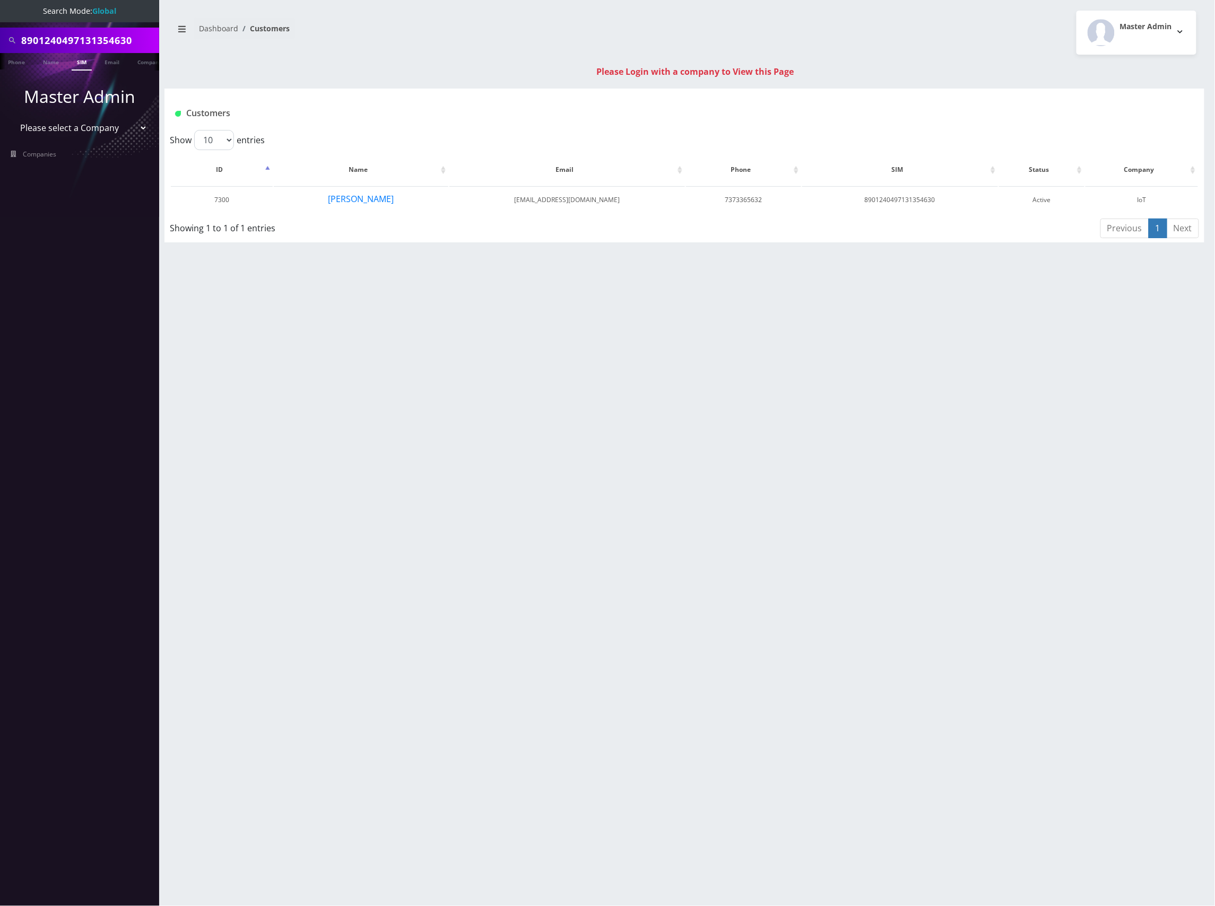
scroll to position [0, 5]
click at [90, 38] on input "8901240497131354630" at bounding box center [88, 40] width 135 height 20
paste input "5017"
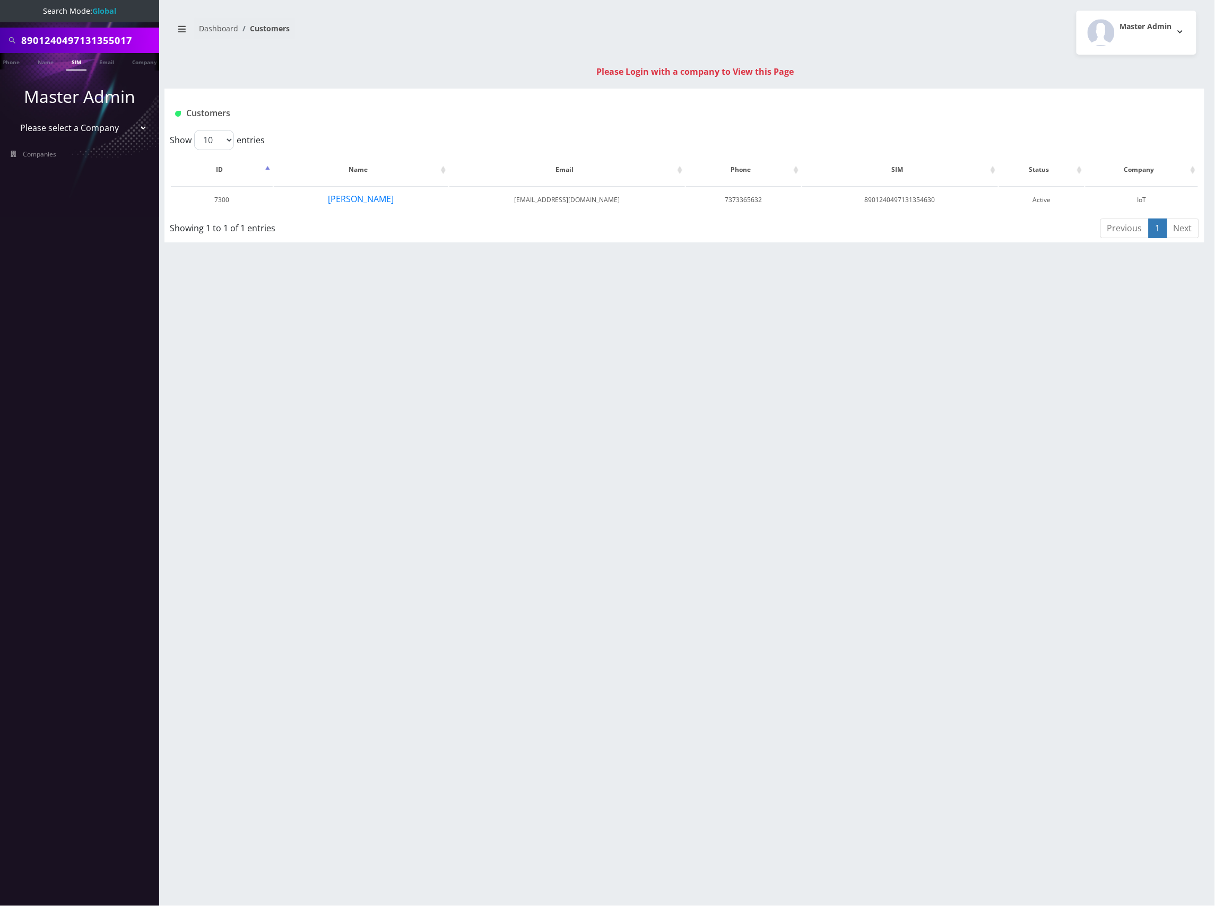
type input "8901240497131355017"
click at [77, 62] on link "SIM" at bounding box center [76, 62] width 20 height 18
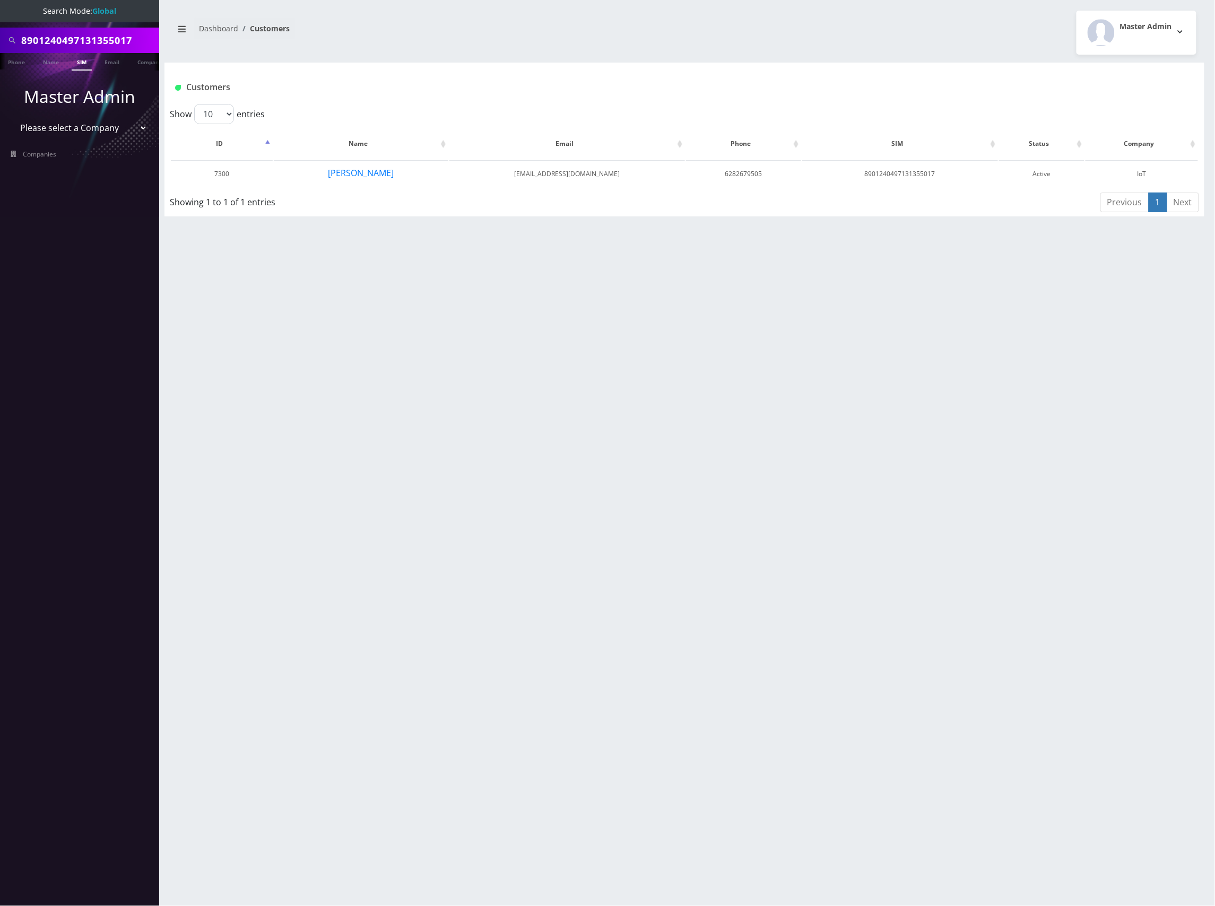
click at [83, 35] on input "8901240497131355017" at bounding box center [88, 40] width 135 height 20
paste input "39"
type input "8901240497131355397"
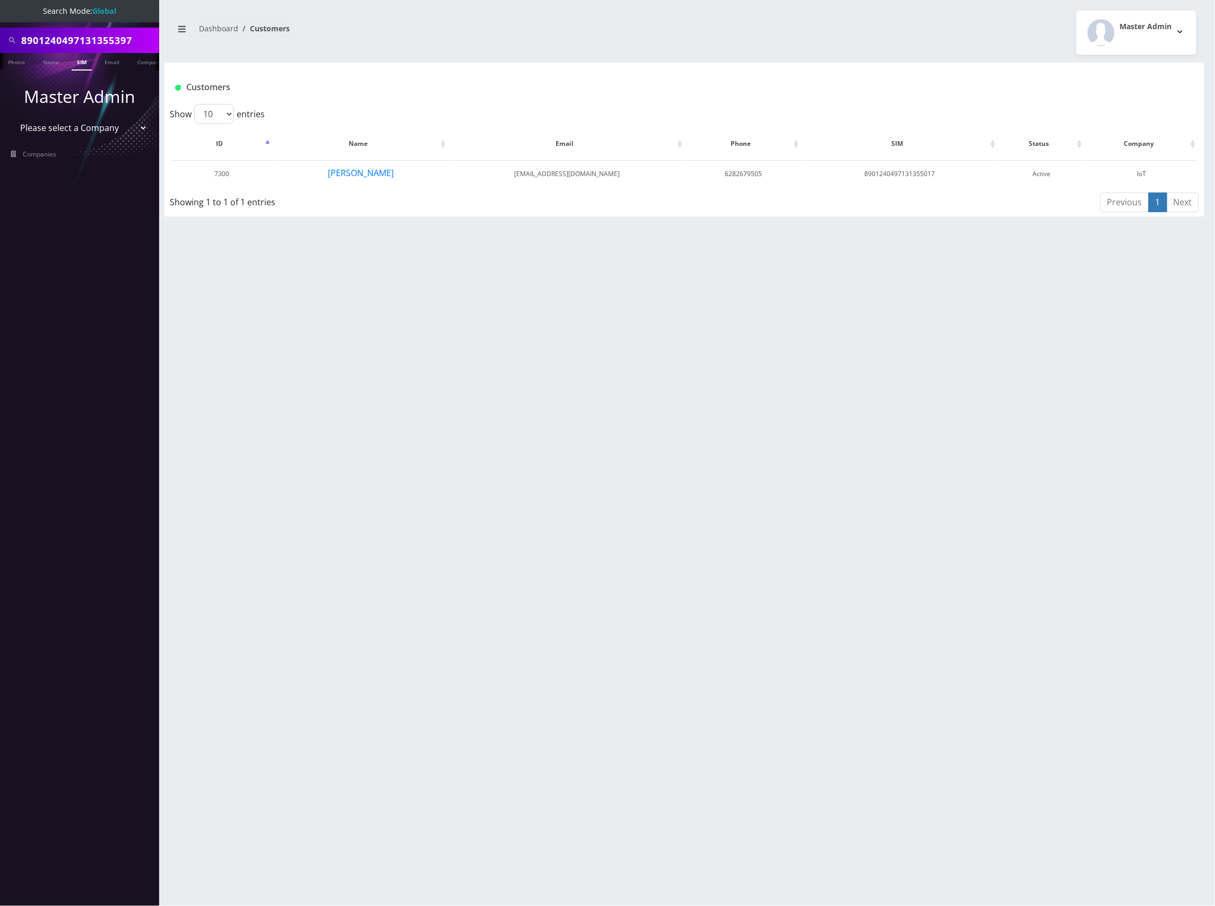
scroll to position [0, 0]
click at [76, 63] on link "SIM" at bounding box center [82, 62] width 20 height 18
click at [91, 64] on li "SIM" at bounding box center [81, 62] width 25 height 18
click at [83, 64] on link "SIM" at bounding box center [82, 62] width 20 height 18
click at [126, 32] on input "8901240497131355397" at bounding box center [88, 40] width 135 height 20
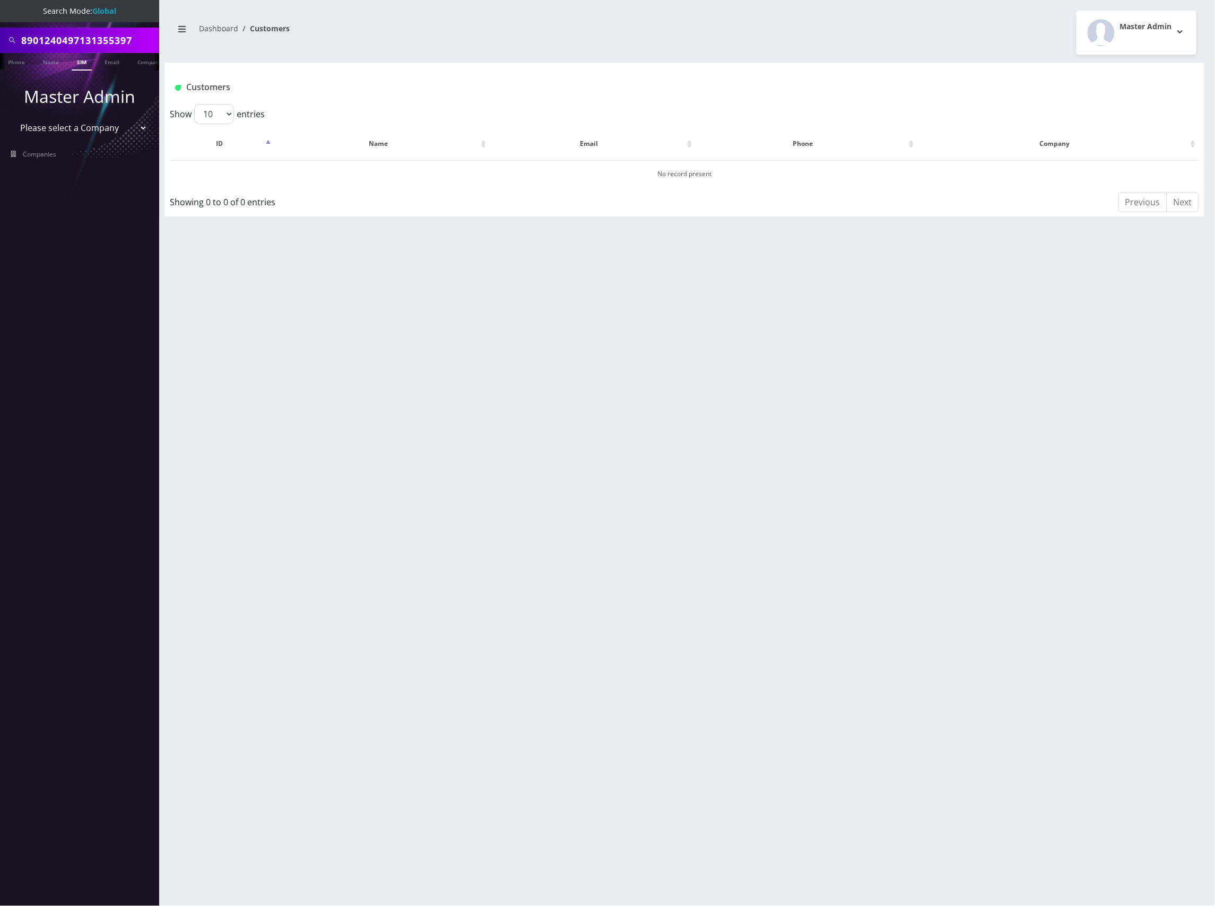
click at [126, 32] on input "8901240497131355397" at bounding box center [88, 40] width 135 height 20
paste input "6189"
type input "8901240497131356189"
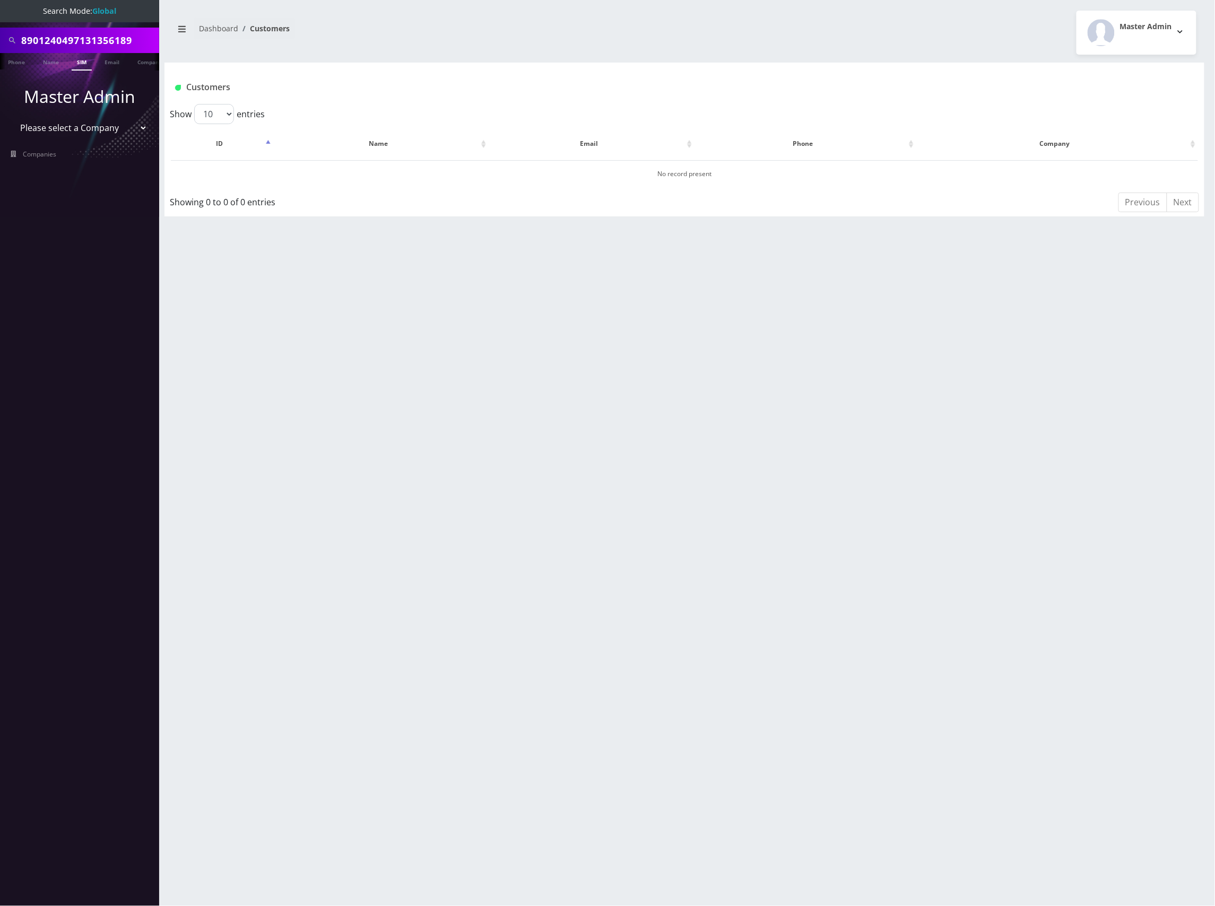
click at [79, 58] on link "SIM" at bounding box center [82, 62] width 20 height 18
